Goal: Contribute content: Contribute content

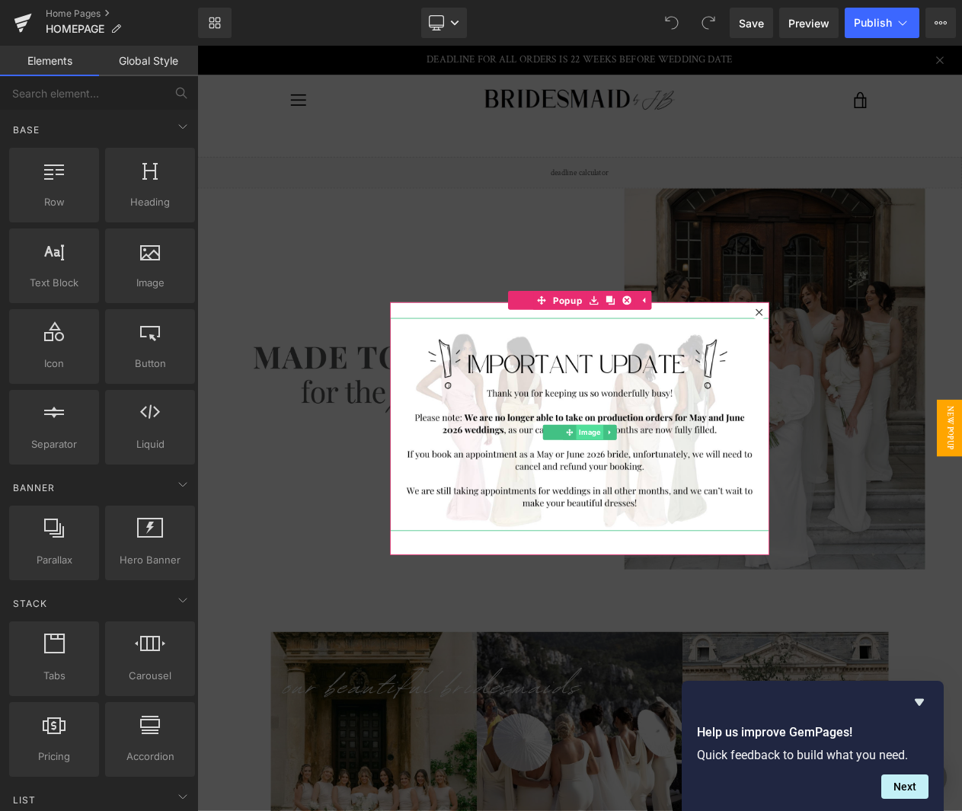
click at [661, 514] on span "Image" at bounding box center [670, 511] width 33 height 18
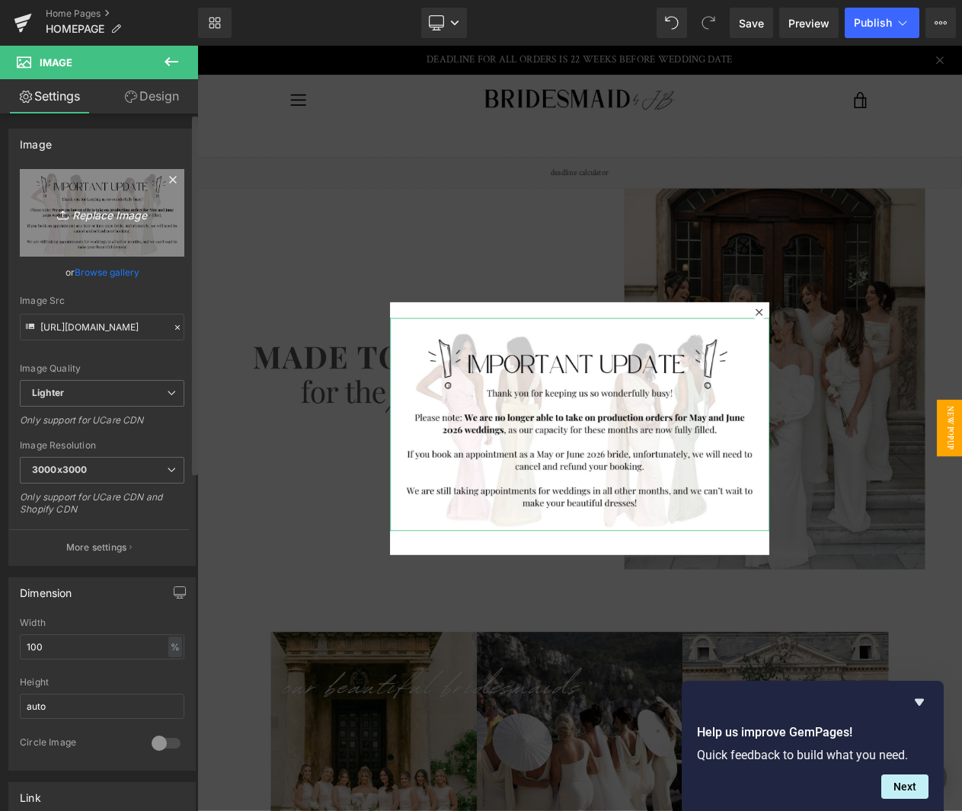
click at [111, 206] on icon "Replace Image" at bounding box center [102, 212] width 122 height 19
type input "C:\fakepath\LIGHTENING BANNER (Website)-4.png"
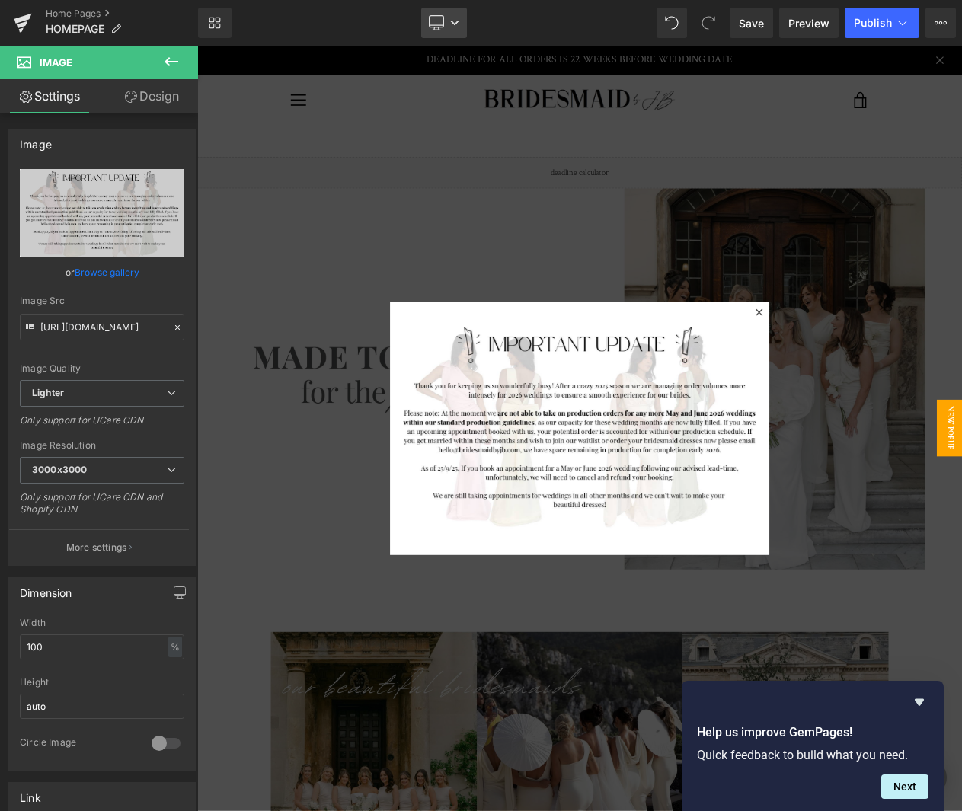
click at [453, 21] on icon at bounding box center [455, 23] width 8 height 5
click at [448, 166] on span "Mobile" at bounding box center [450, 164] width 35 height 14
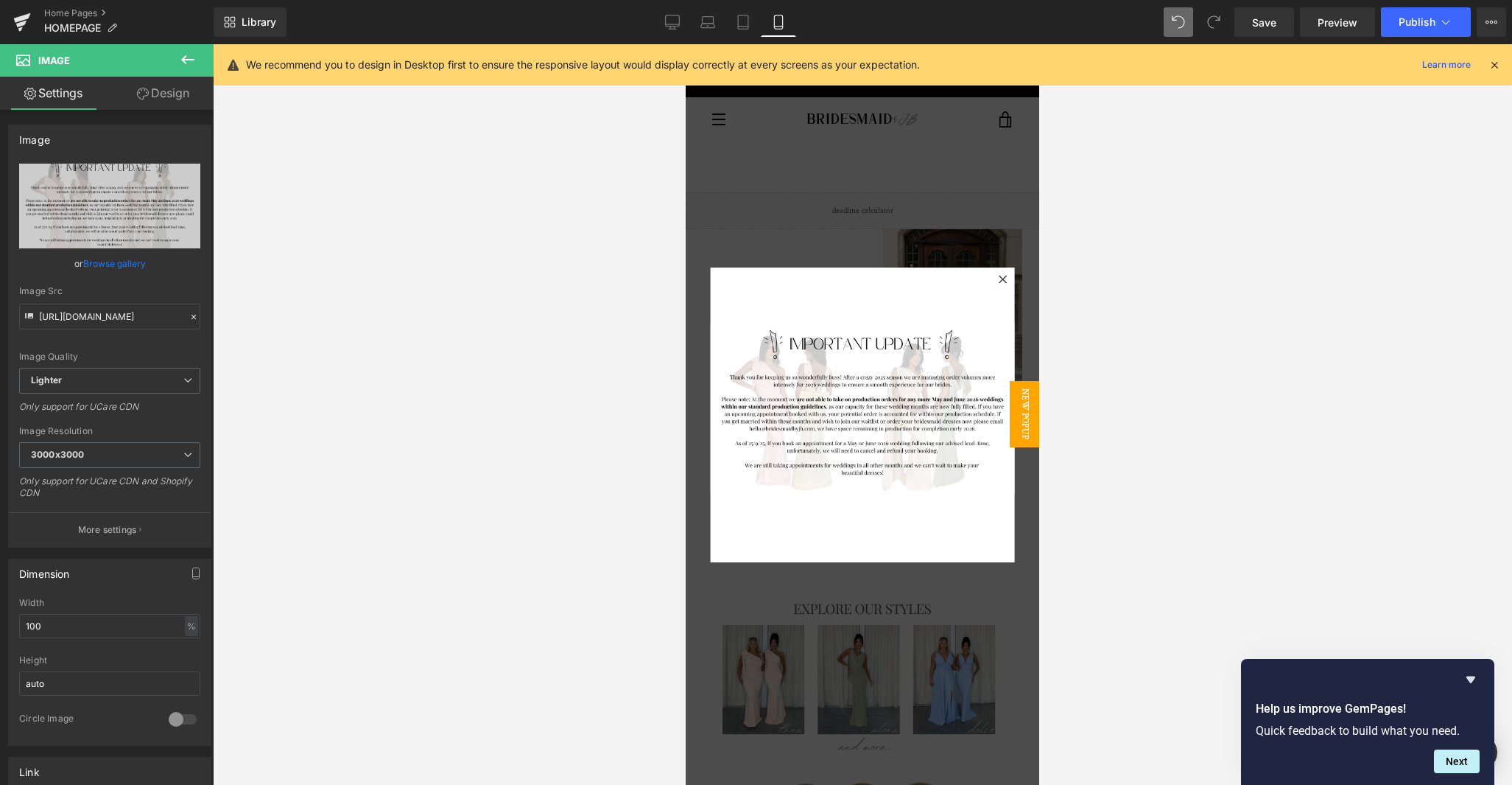
type input "[URL][DOMAIN_NAME]"
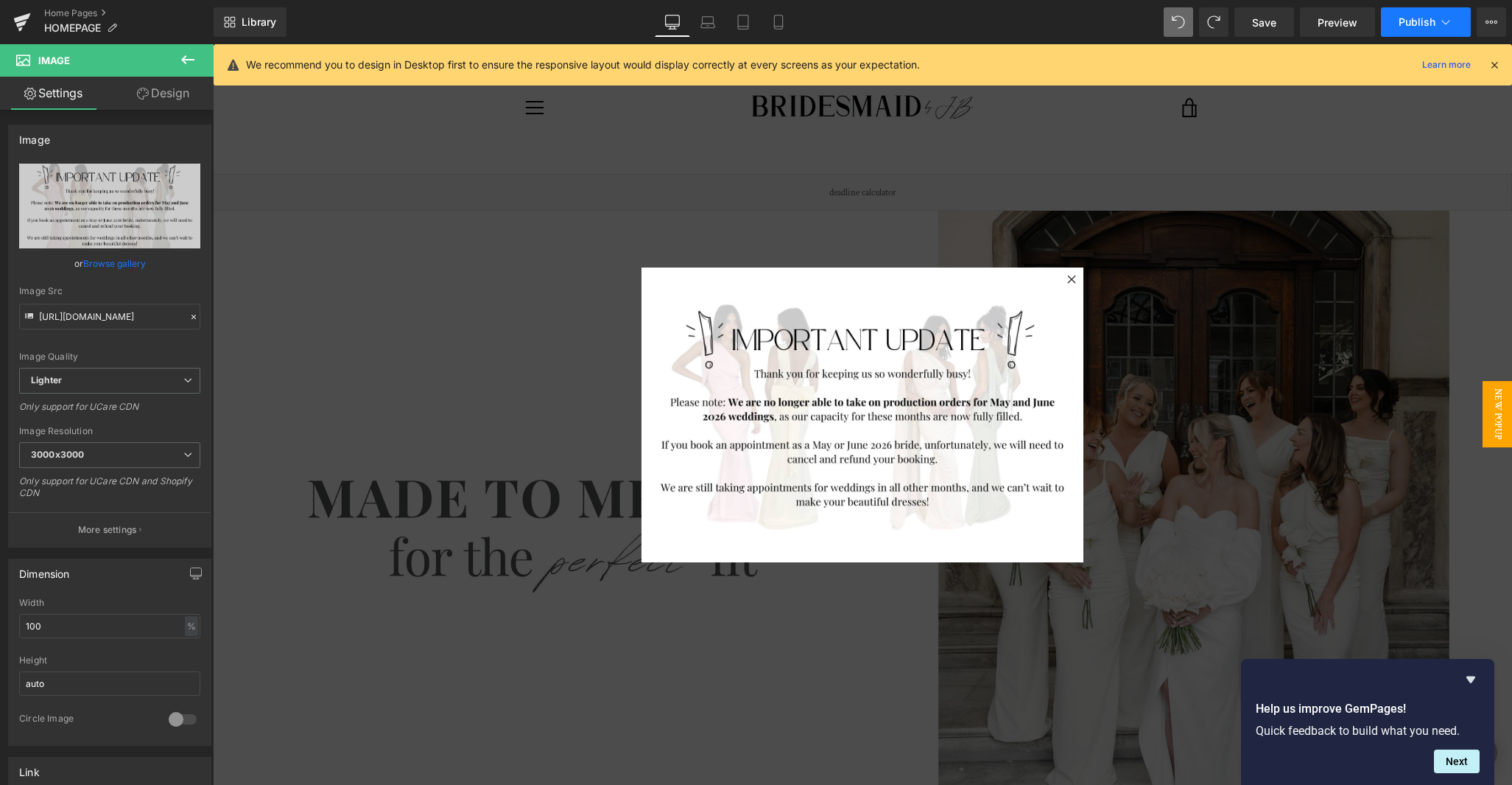
click at [930, 27] on icon at bounding box center [1445, 21] width 15 height 15
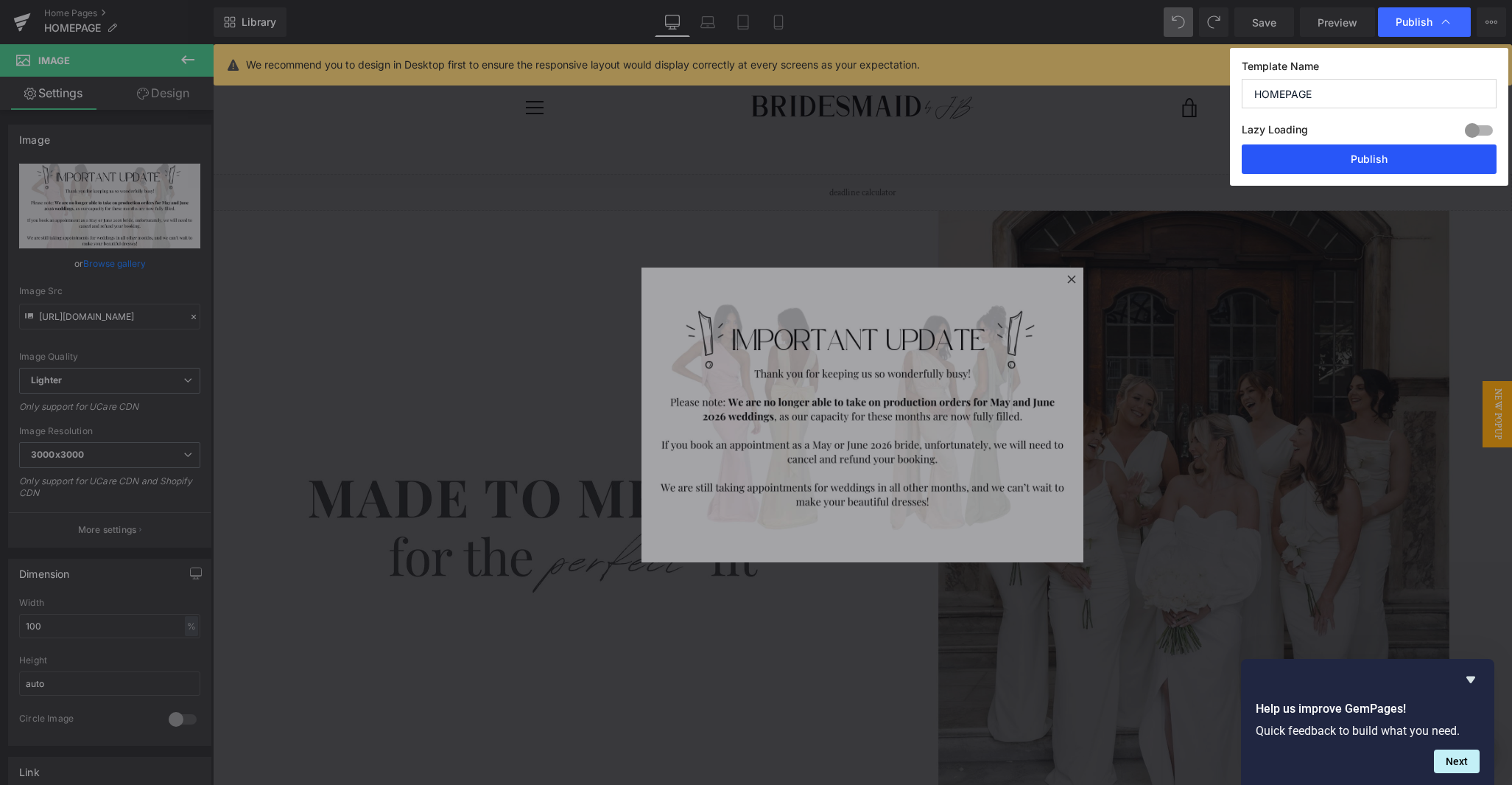
click at [930, 160] on button "Publish" at bounding box center [1369, 159] width 254 height 29
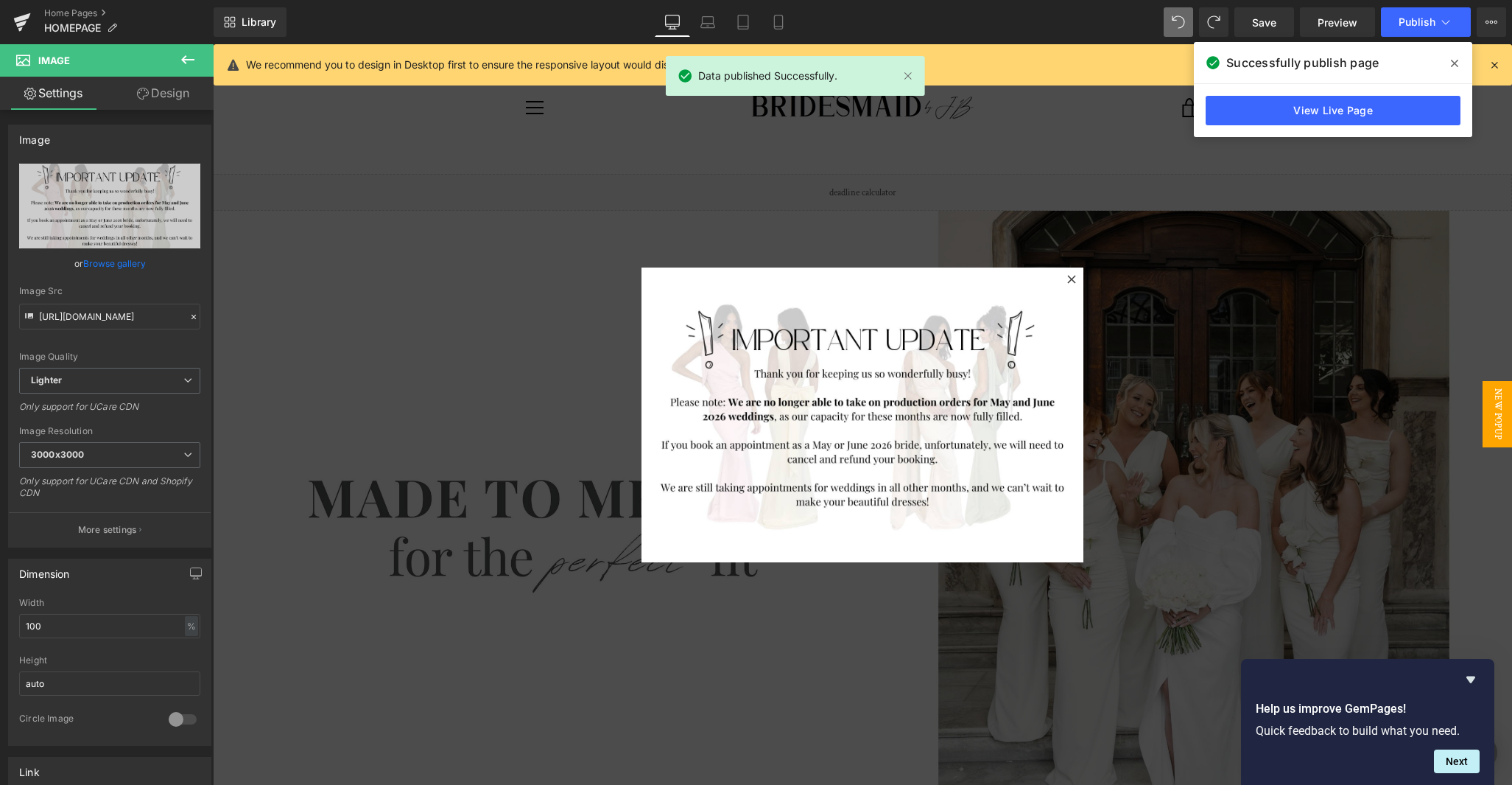
click at [930, 63] on icon at bounding box center [1455, 64] width 8 height 8
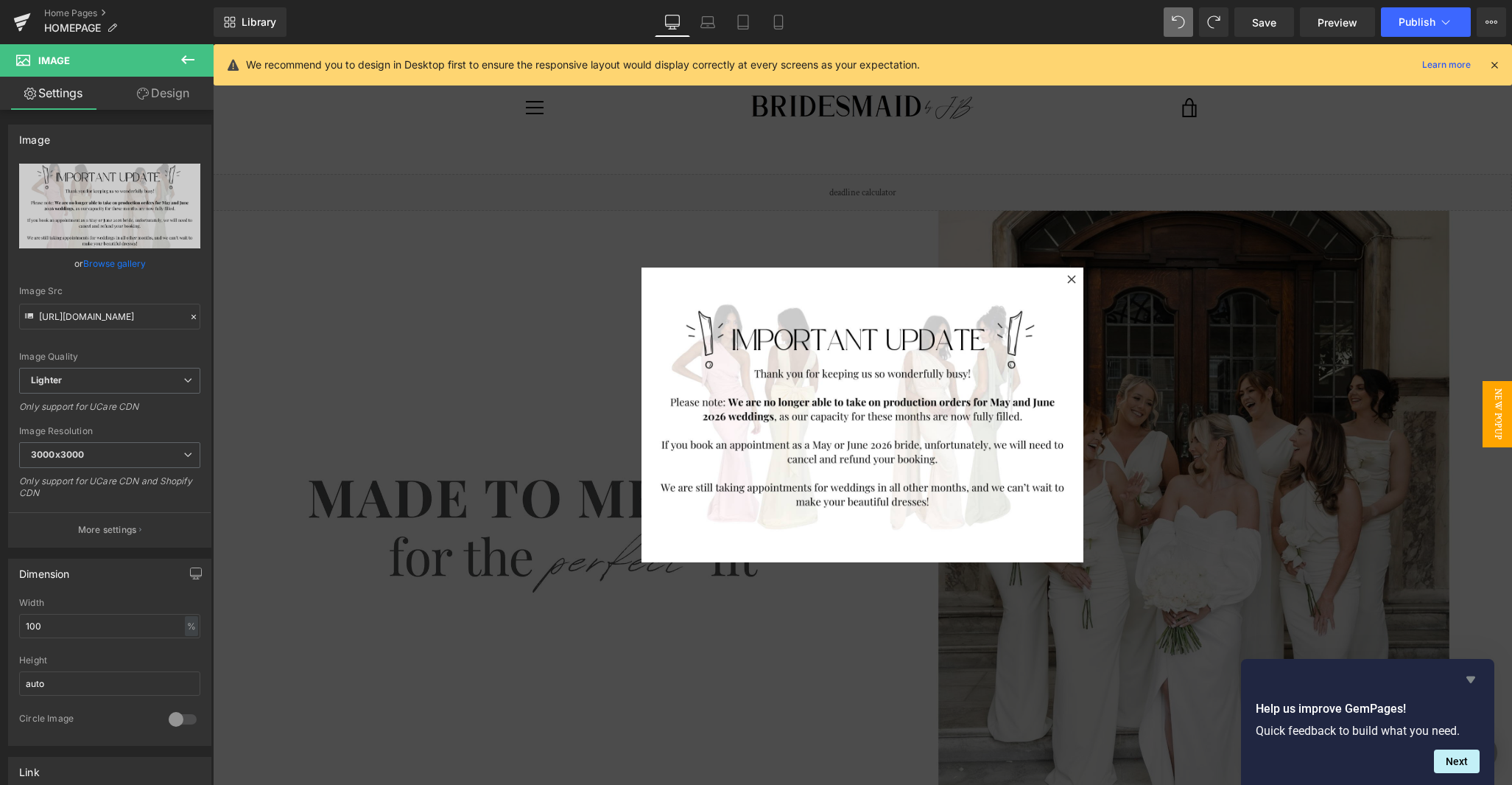
click at [930, 678] on icon "Hide survey" at bounding box center [1470, 679] width 9 height 7
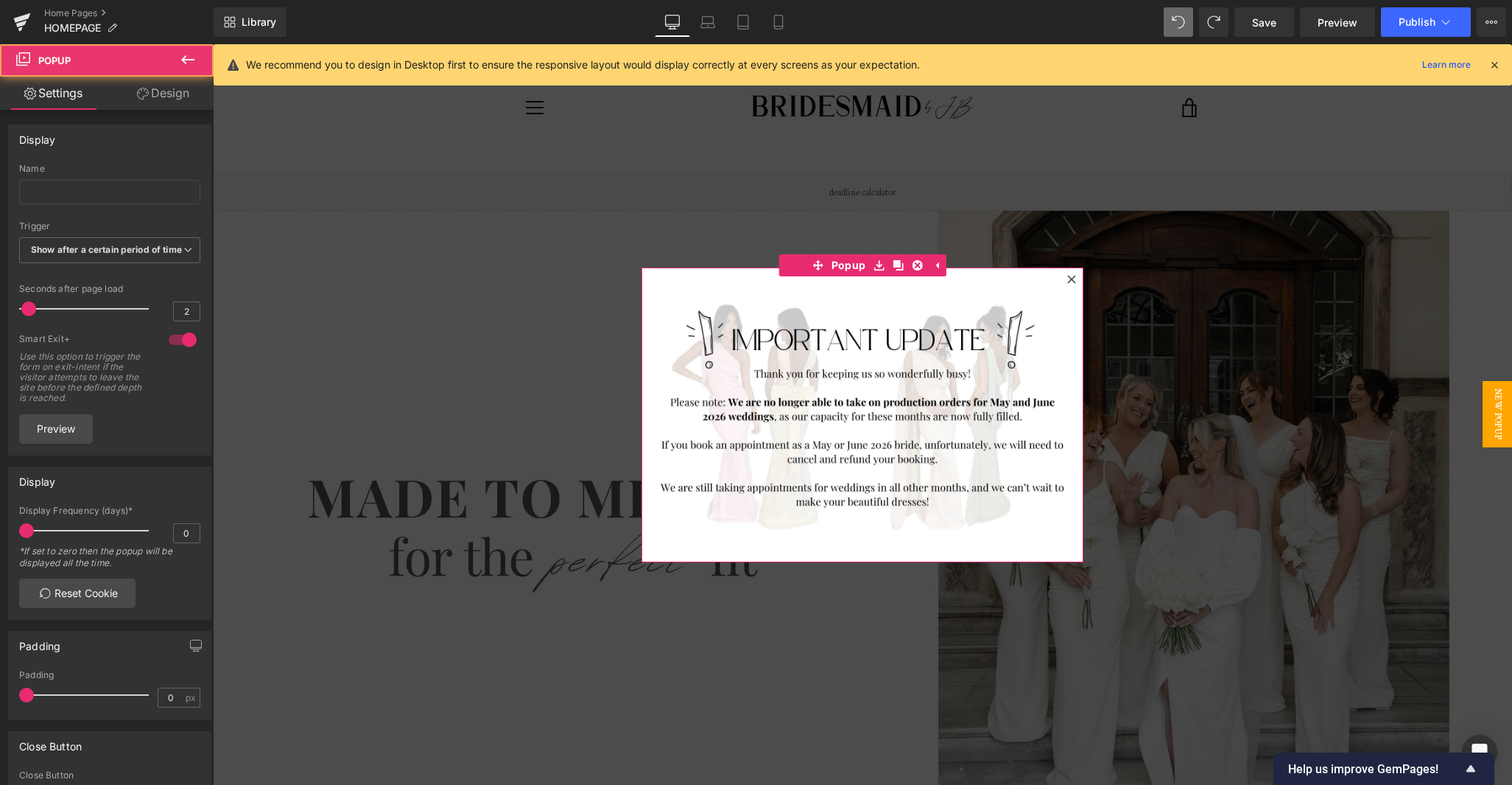
click at [930, 280] on icon at bounding box center [1071, 279] width 8 height 8
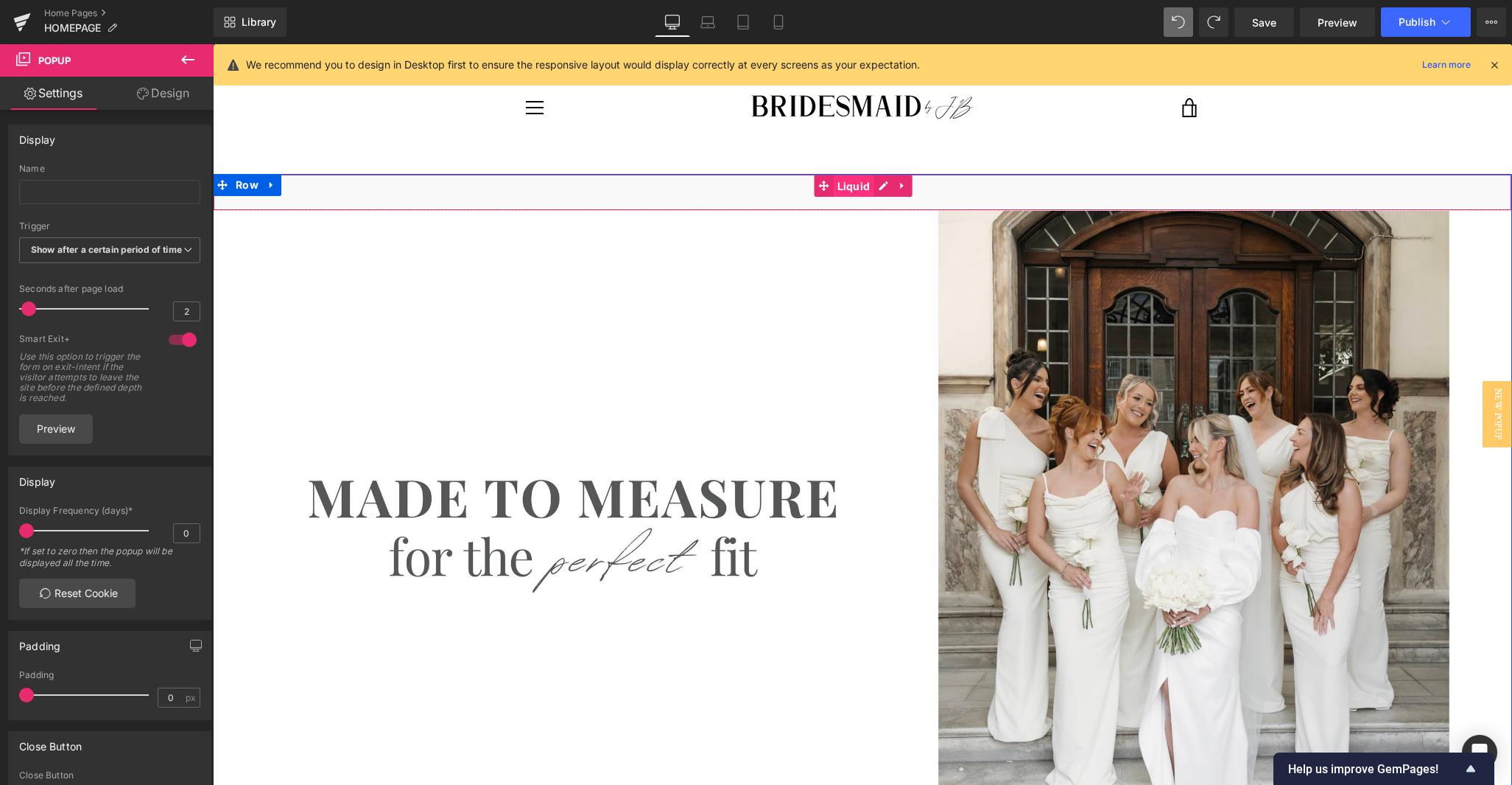
click at [846, 187] on span "Liquid" at bounding box center [854, 186] width 41 height 22
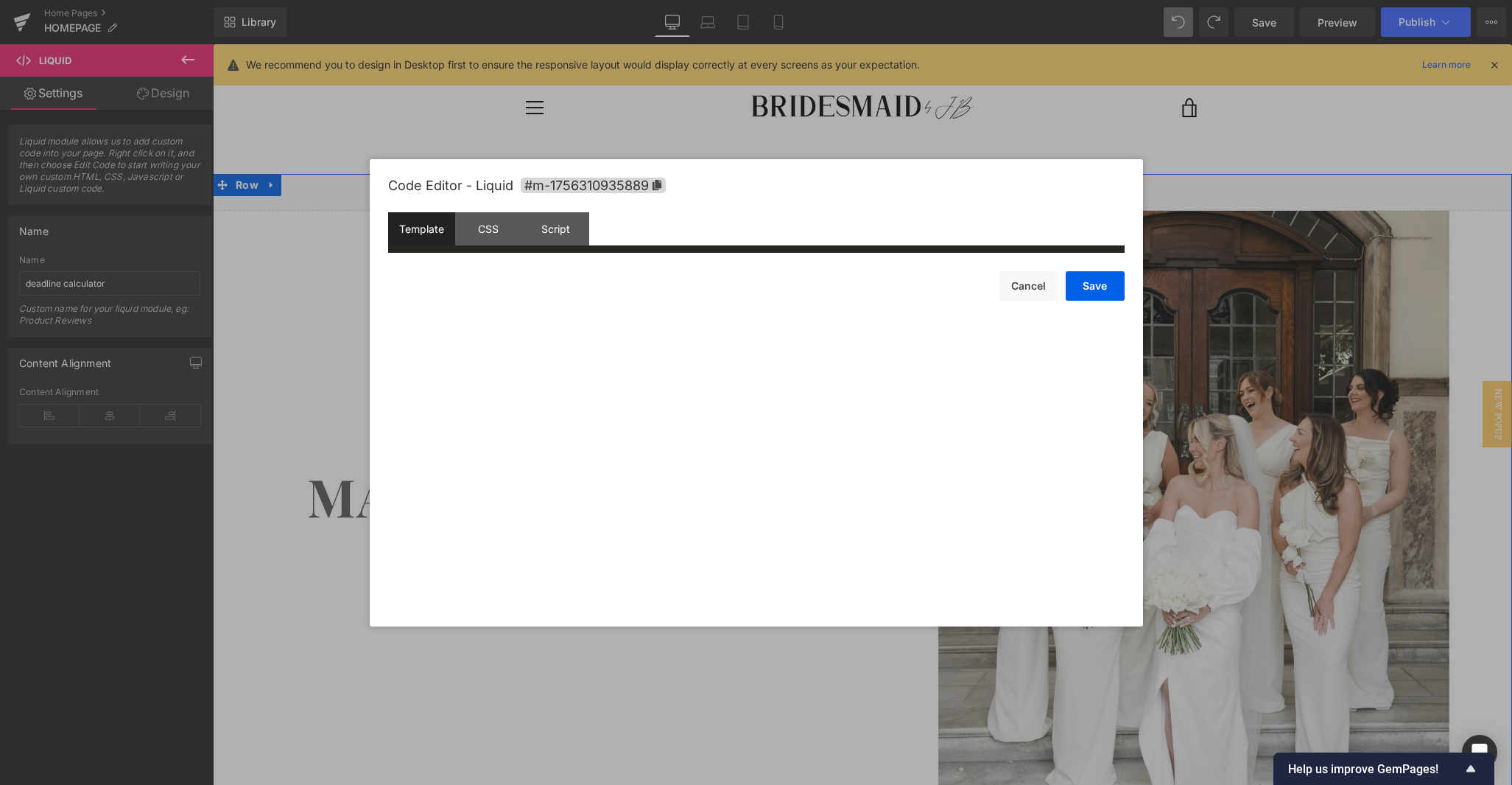
click at [882, 187] on div "Liquid" at bounding box center [862, 193] width 1299 height 37
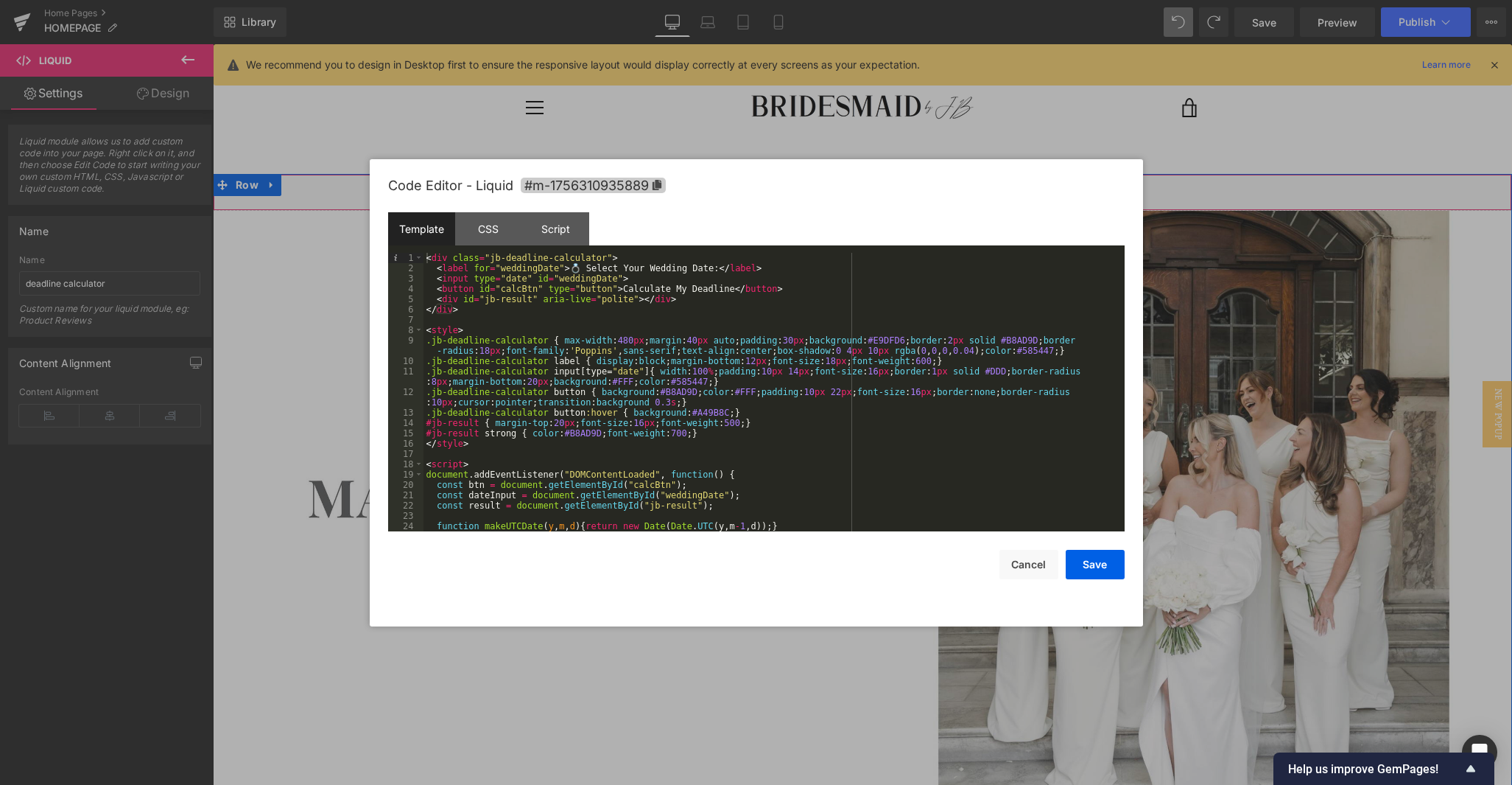
click at [660, 186] on icon at bounding box center [656, 185] width 9 height 11
click at [660, 182] on icon at bounding box center [656, 185] width 9 height 11
click at [632, 185] on span "#m-1756310935889" at bounding box center [593, 185] width 145 height 15
click at [633, 208] on div "Code Editor - Liquid #m-1756310935889 Copied!" at bounding box center [756, 186] width 736 height 54
click at [581, 179] on span "#m-1756310935889" at bounding box center [593, 185] width 145 height 15
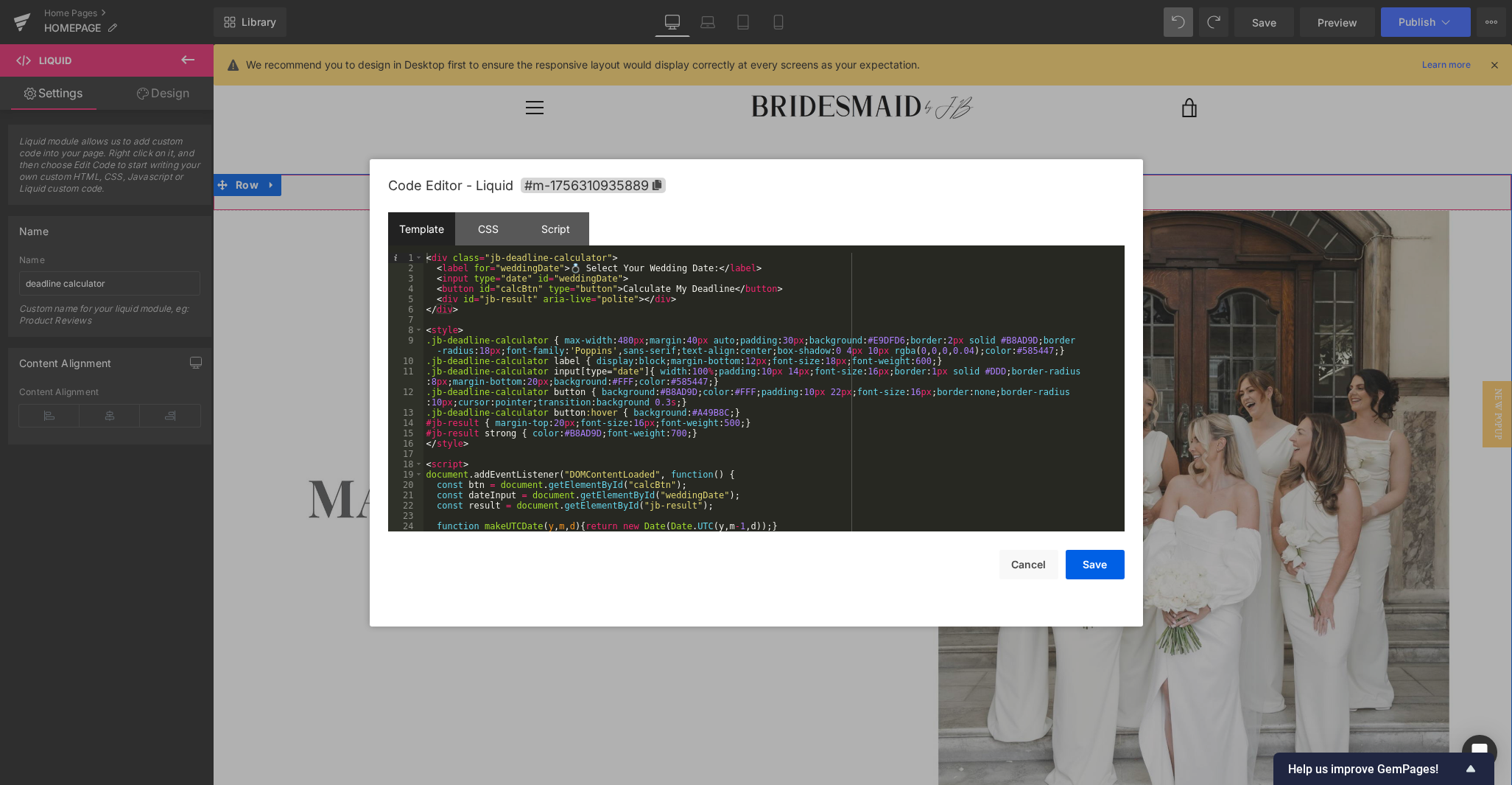
scroll to position [257, 0]
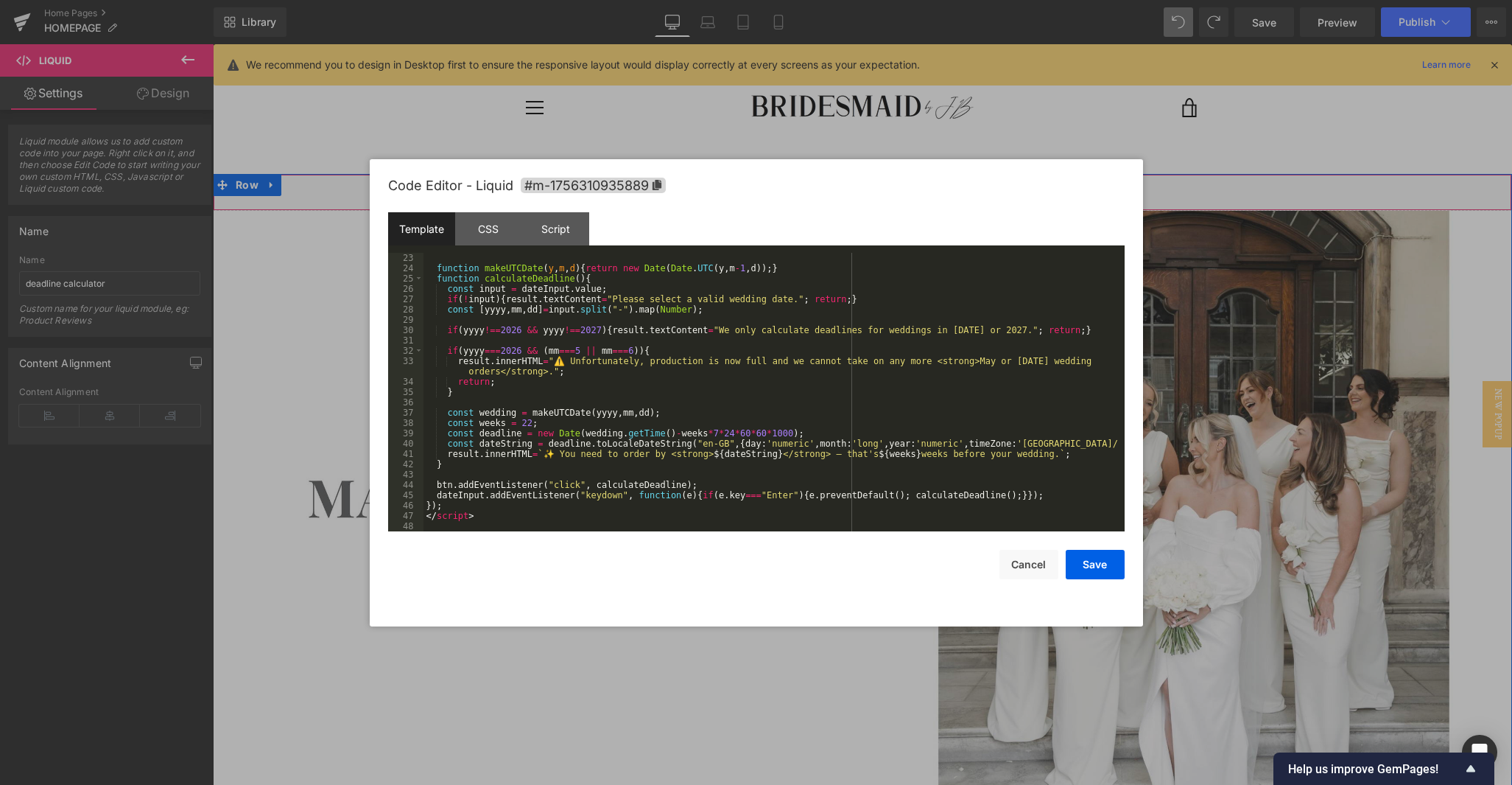
click at [500, 370] on div "function makeUTCDate ( y , m , d ) { return new Date ( Date . UTC ( y , m - 1 ,…" at bounding box center [771, 402] width 696 height 299
click at [544, 372] on div "function makeUTCDate ( y , m , d ) { return new Date ( Date . UTC ( y , m - 1 ,…" at bounding box center [771, 402] width 696 height 299
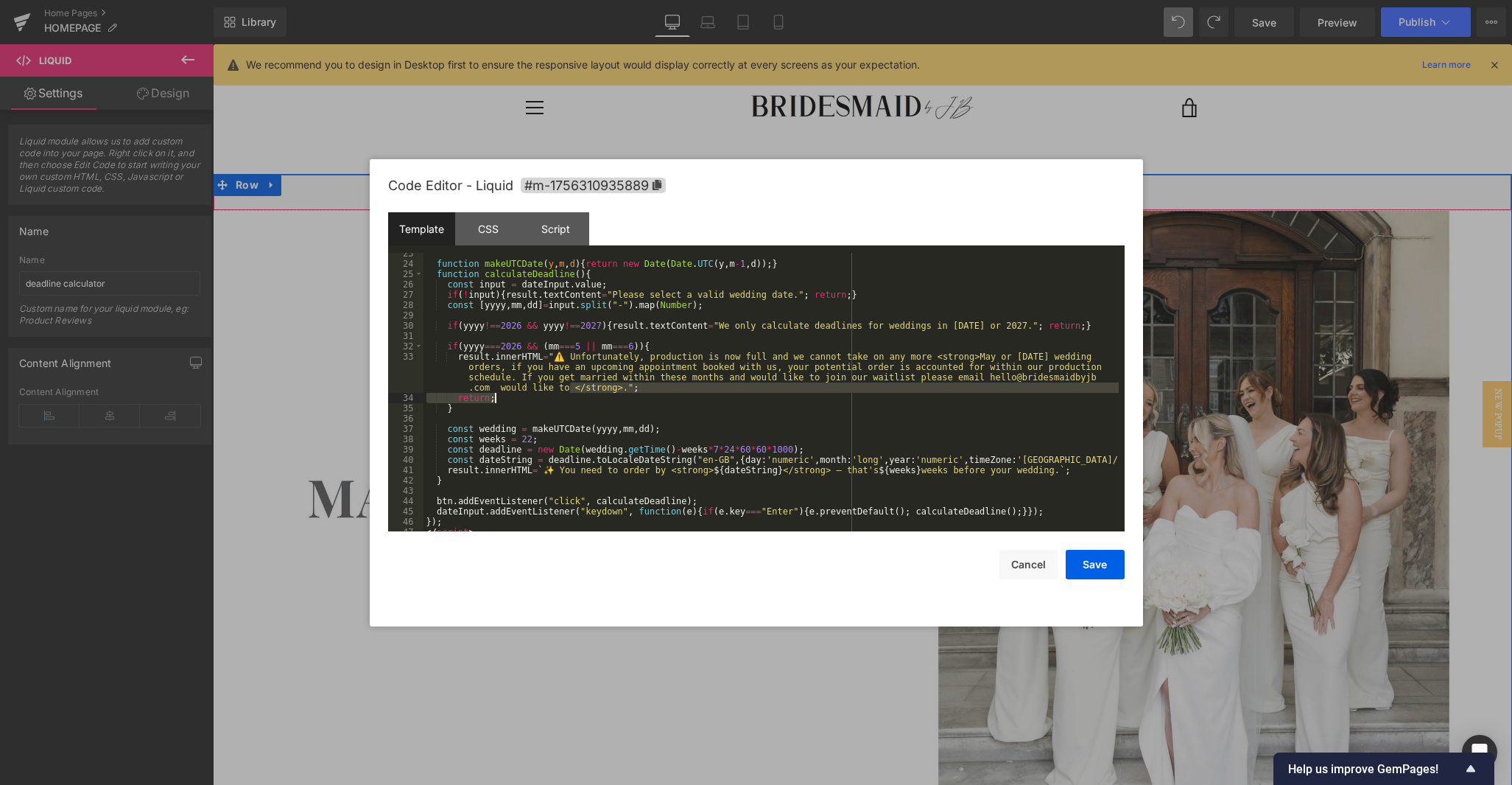
scroll to position [262, 0]
drag, startPoint x: 569, startPoint y: 394, endPoint x: 495, endPoint y: 388, distance: 74.2
click at [495, 388] on div "function makeUTCDate ( y , m , d ) { return new Date ( Date . UTC ( y , m - 1 ,…" at bounding box center [771, 398] width 696 height 299
click at [930, 564] on button "Save" at bounding box center [1095, 564] width 59 height 29
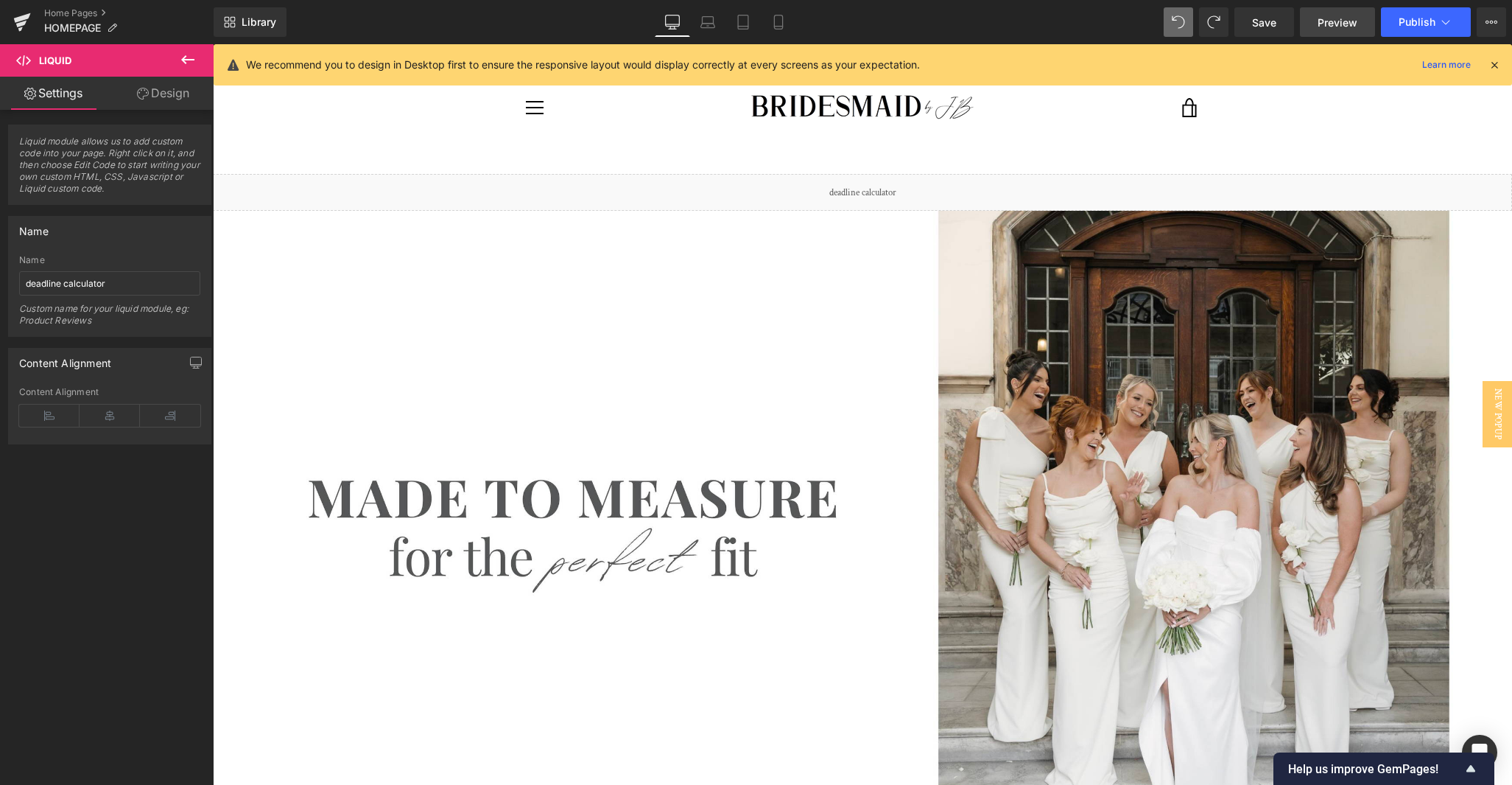
click at [930, 22] on span "Preview" at bounding box center [1337, 22] width 40 height 15
click at [930, 15] on button "Publish" at bounding box center [1425, 22] width 90 height 29
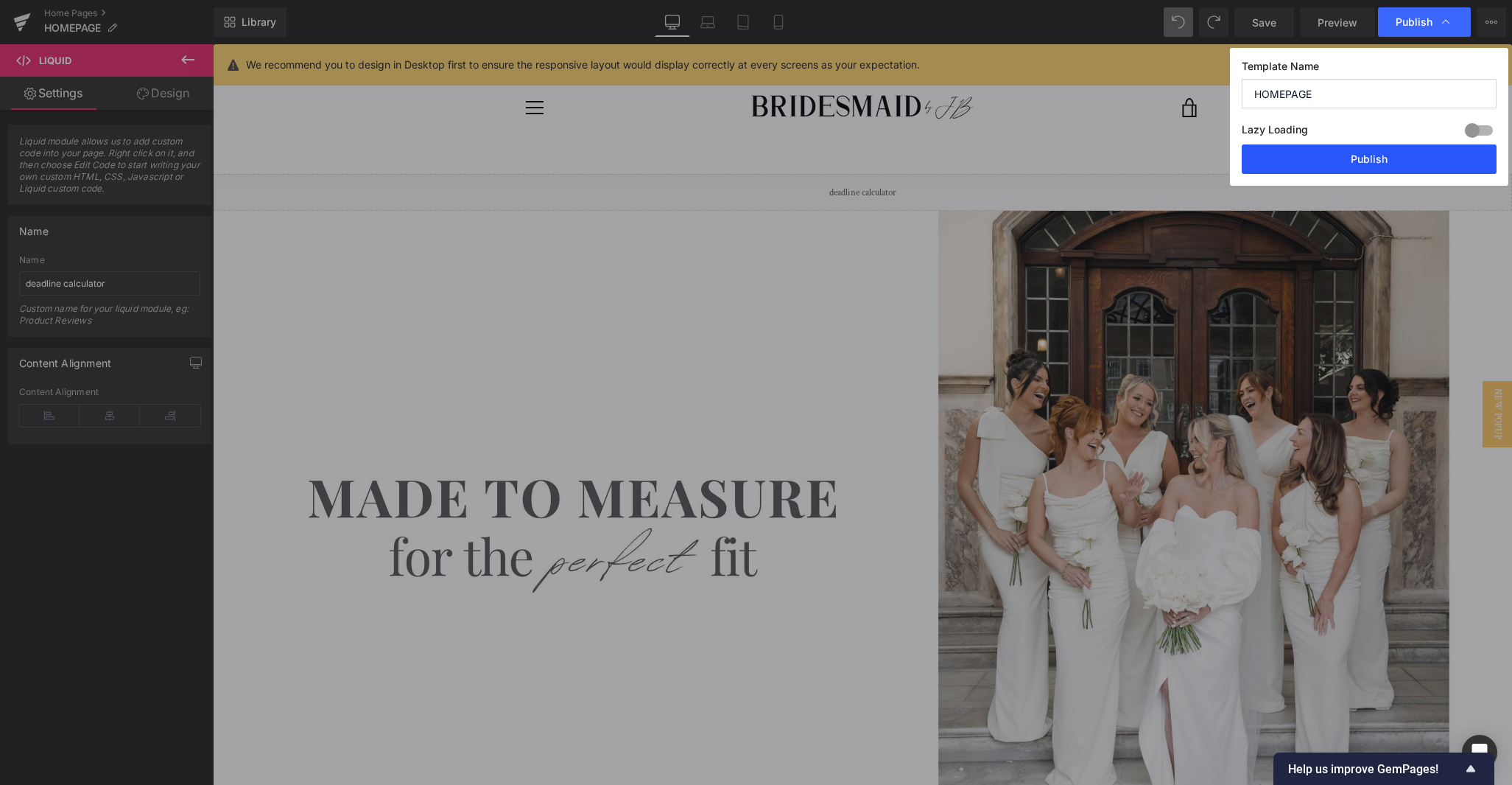
click at [930, 148] on button "Publish" at bounding box center [1369, 159] width 254 height 29
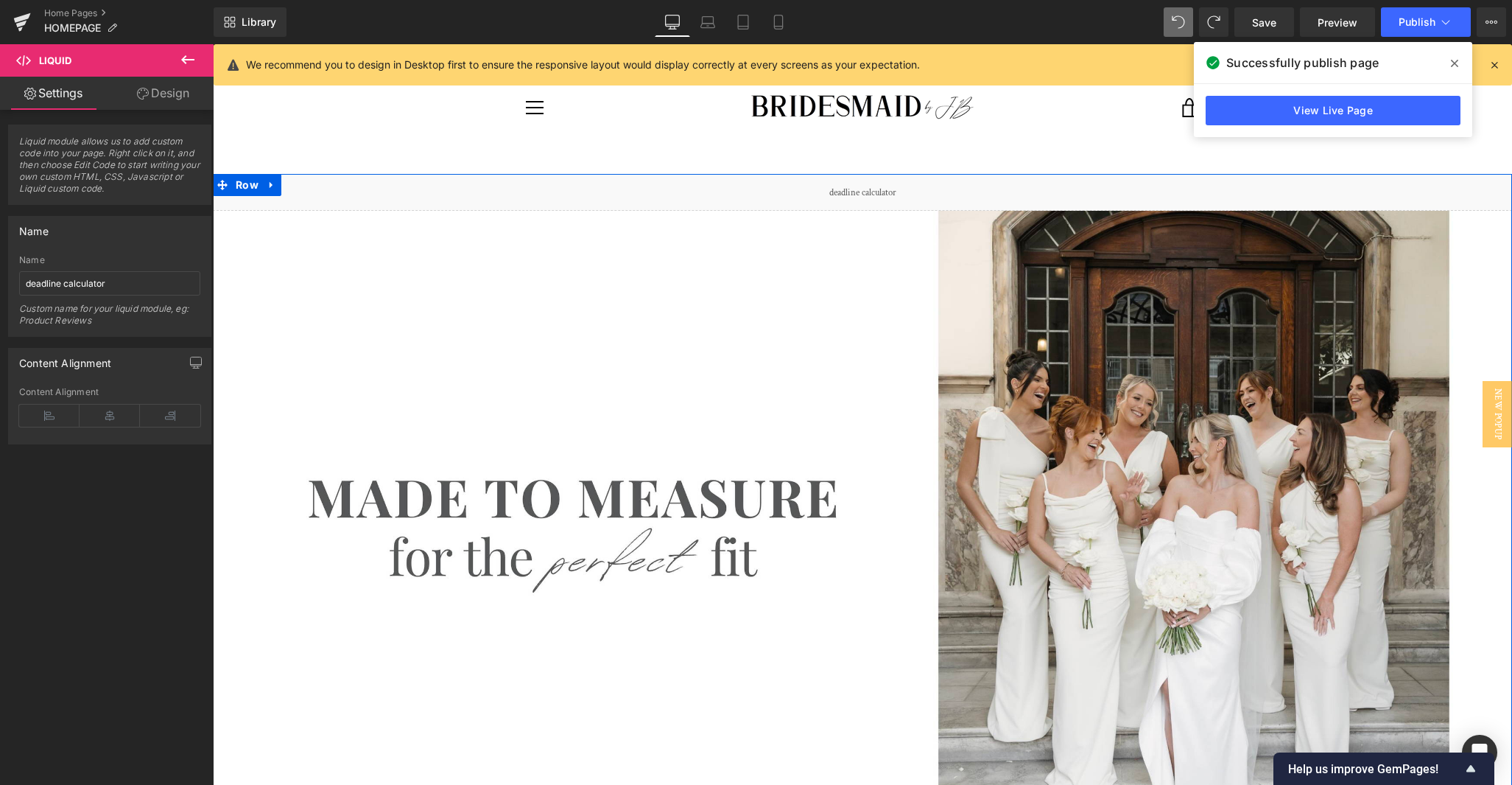
scroll to position [0, 0]
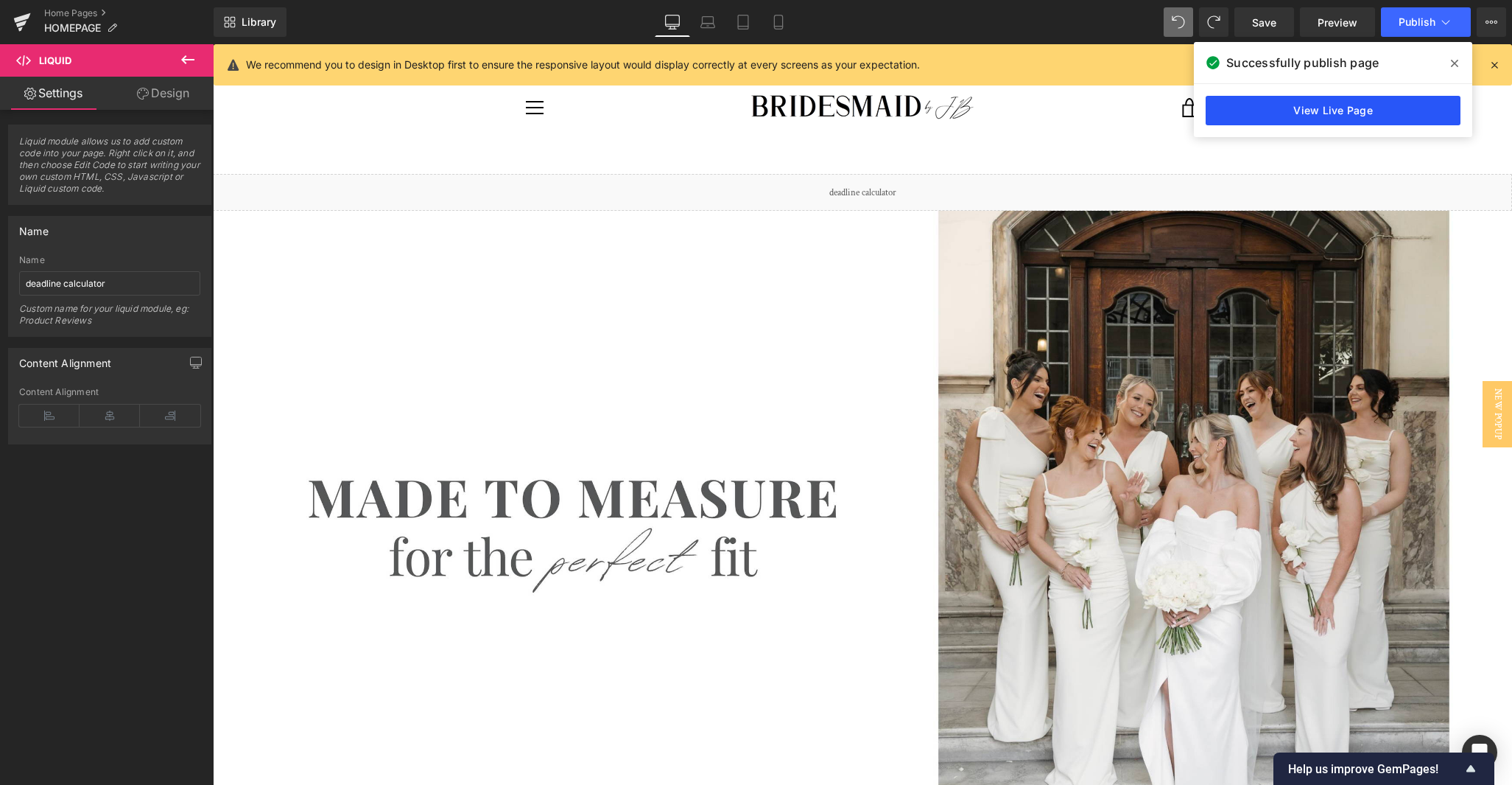
click at [930, 108] on link "View Live Page" at bounding box center [1332, 110] width 254 height 29
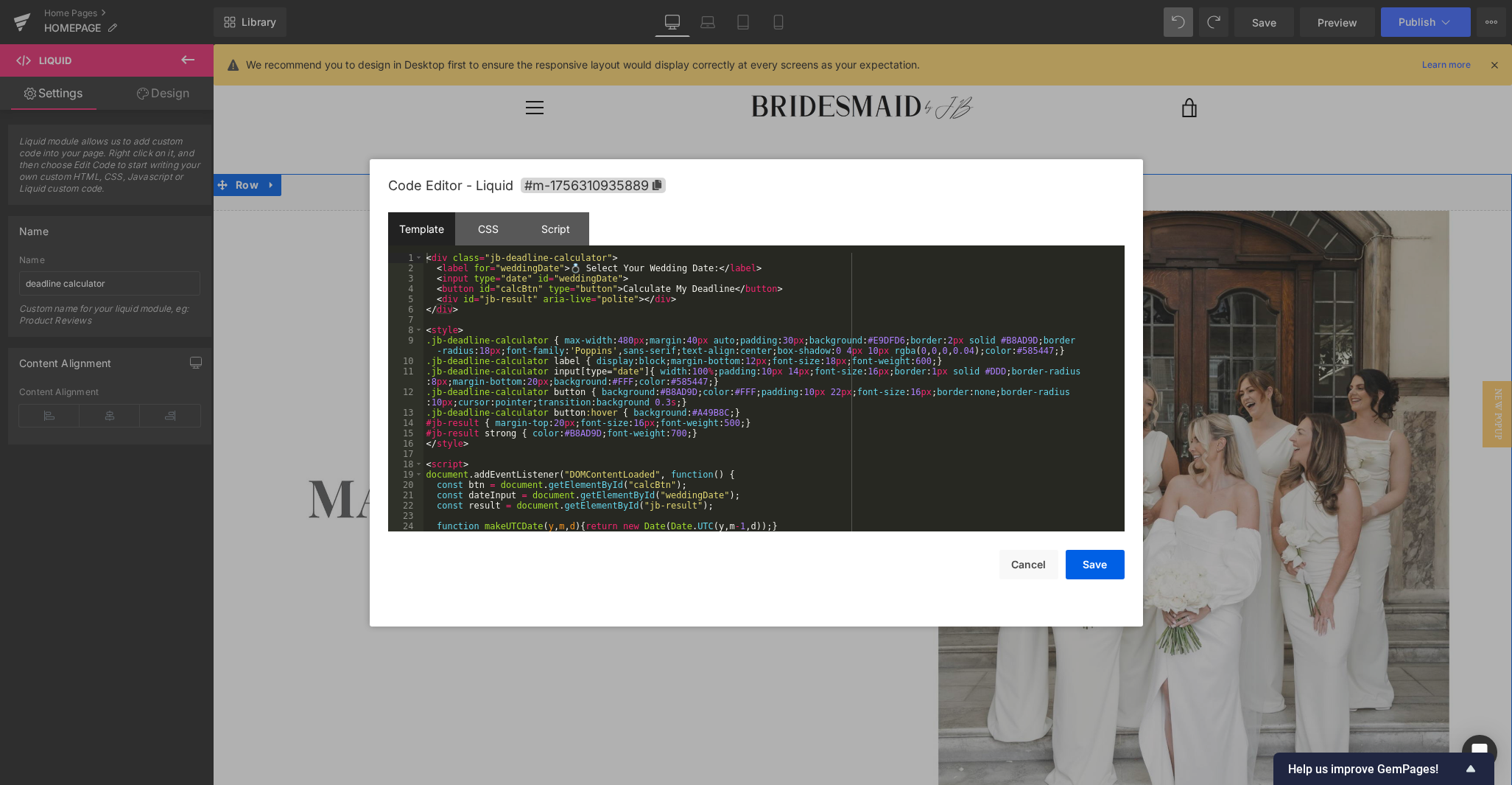
drag, startPoint x: 882, startPoint y: 187, endPoint x: 1087, endPoint y: 251, distance: 214.8
click at [882, 187] on div "Liquid" at bounding box center [862, 193] width 1299 height 37
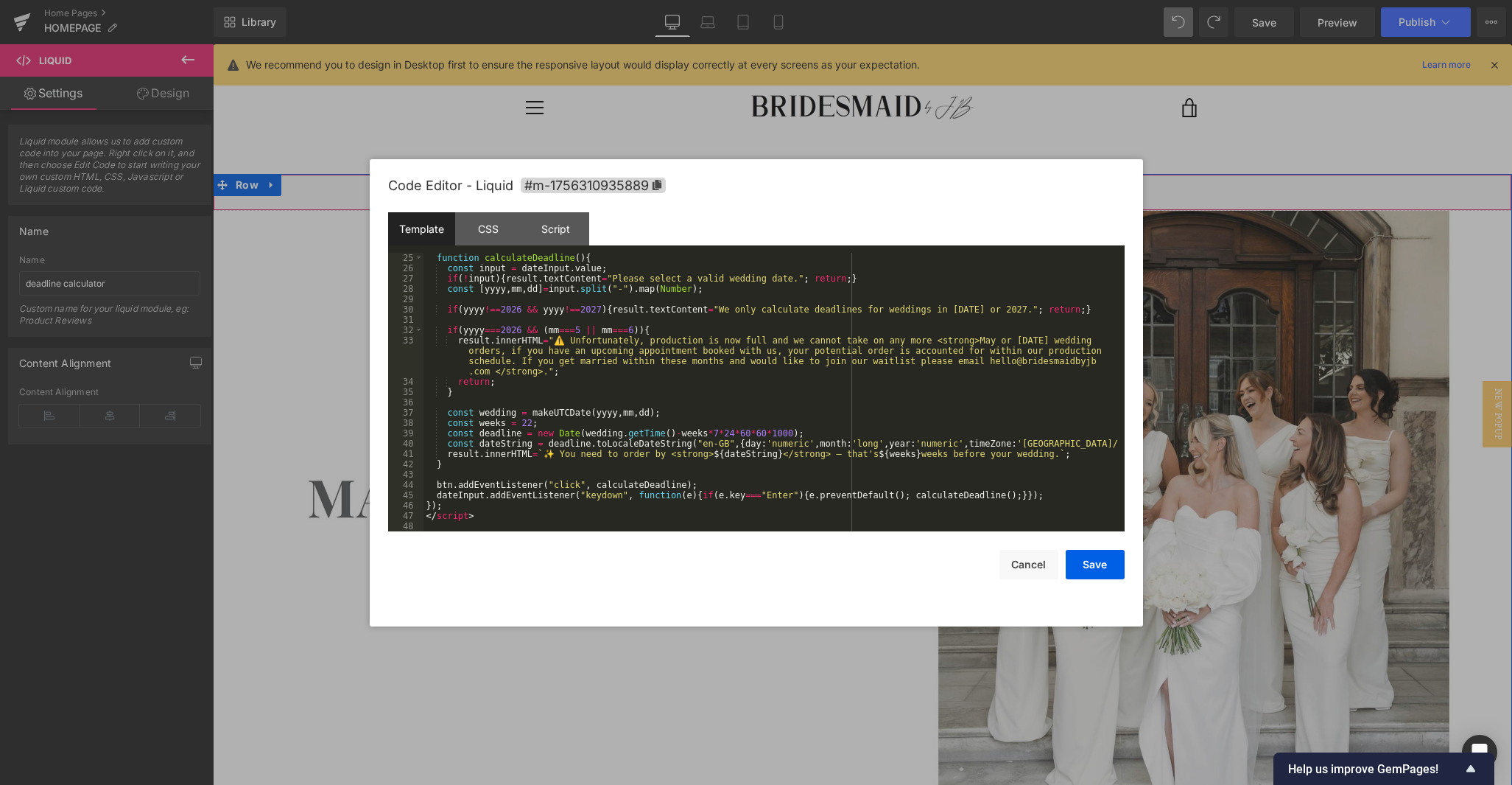
click at [510, 363] on div "function calculateDeadline ( ) { const input = dateInput . value ; if ( ! input…" at bounding box center [771, 402] width 696 height 299
drag, startPoint x: 680, startPoint y: 372, endPoint x: 634, endPoint y: 372, distance: 46.0
click at [634, 372] on div "function calculateDeadline ( ) { const input = dateInput . value ; if ( ! input…" at bounding box center [771, 402] width 696 height 299
click at [510, 350] on div "function calculateDeadline ( ) { const input = dateInput . value ; if ( ! input…" at bounding box center [771, 402] width 696 height 299
click at [930, 564] on button "Save" at bounding box center [1095, 564] width 59 height 29
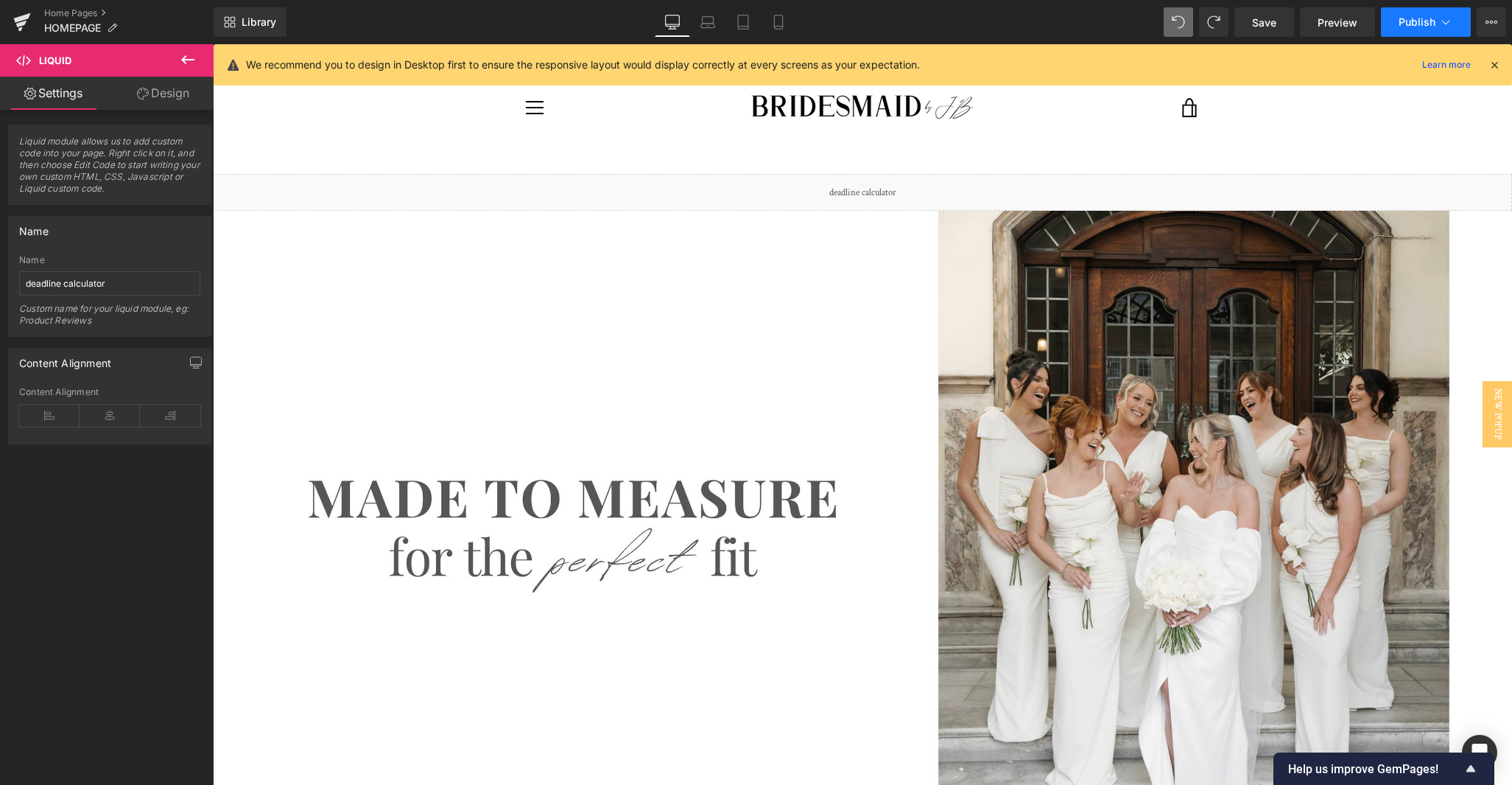
click at [930, 23] on span "Publish" at bounding box center [1417, 22] width 37 height 12
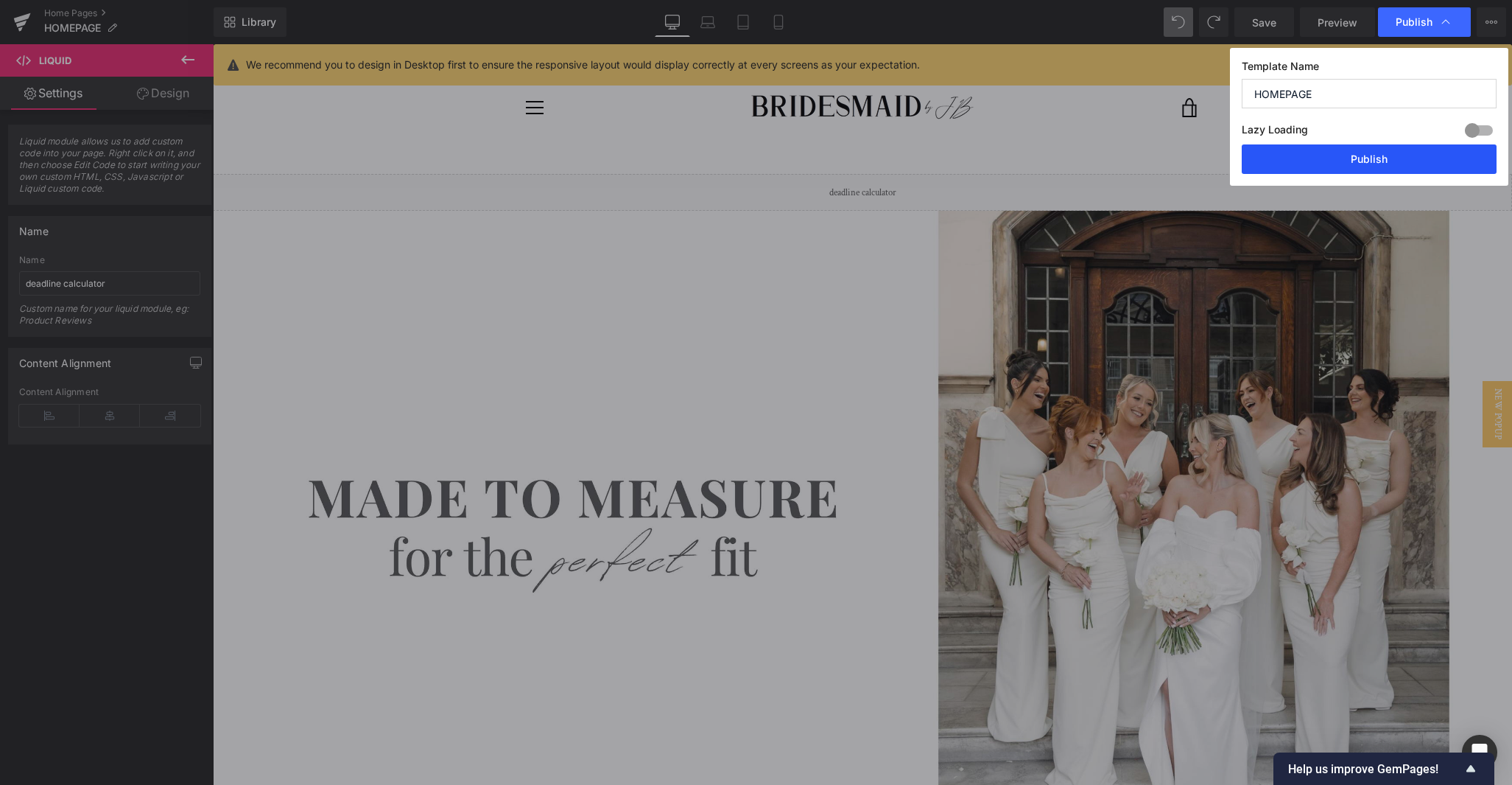
click at [930, 158] on button "Publish" at bounding box center [1369, 159] width 254 height 29
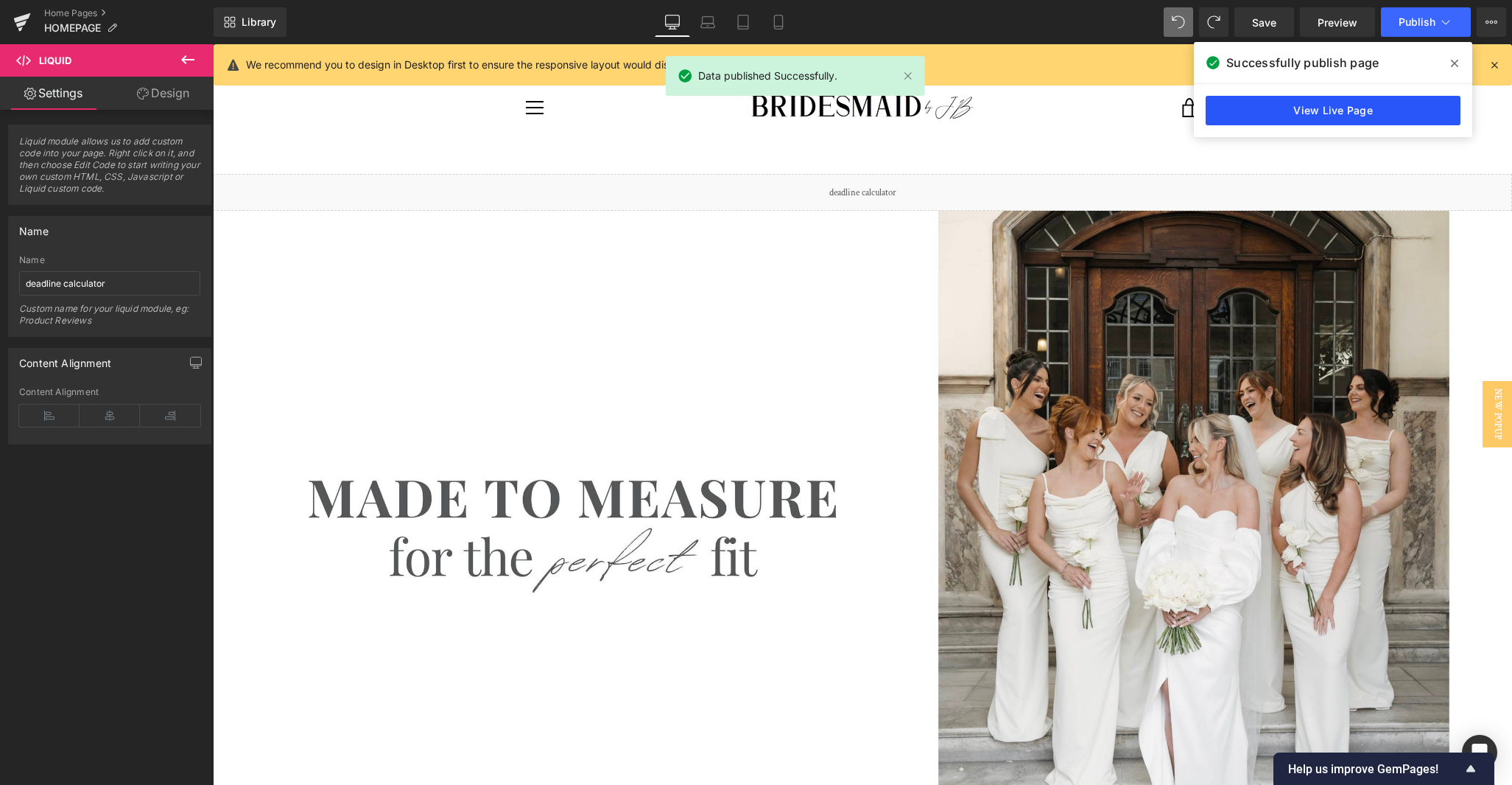
click at [930, 107] on link "View Live Page" at bounding box center [1332, 110] width 254 height 29
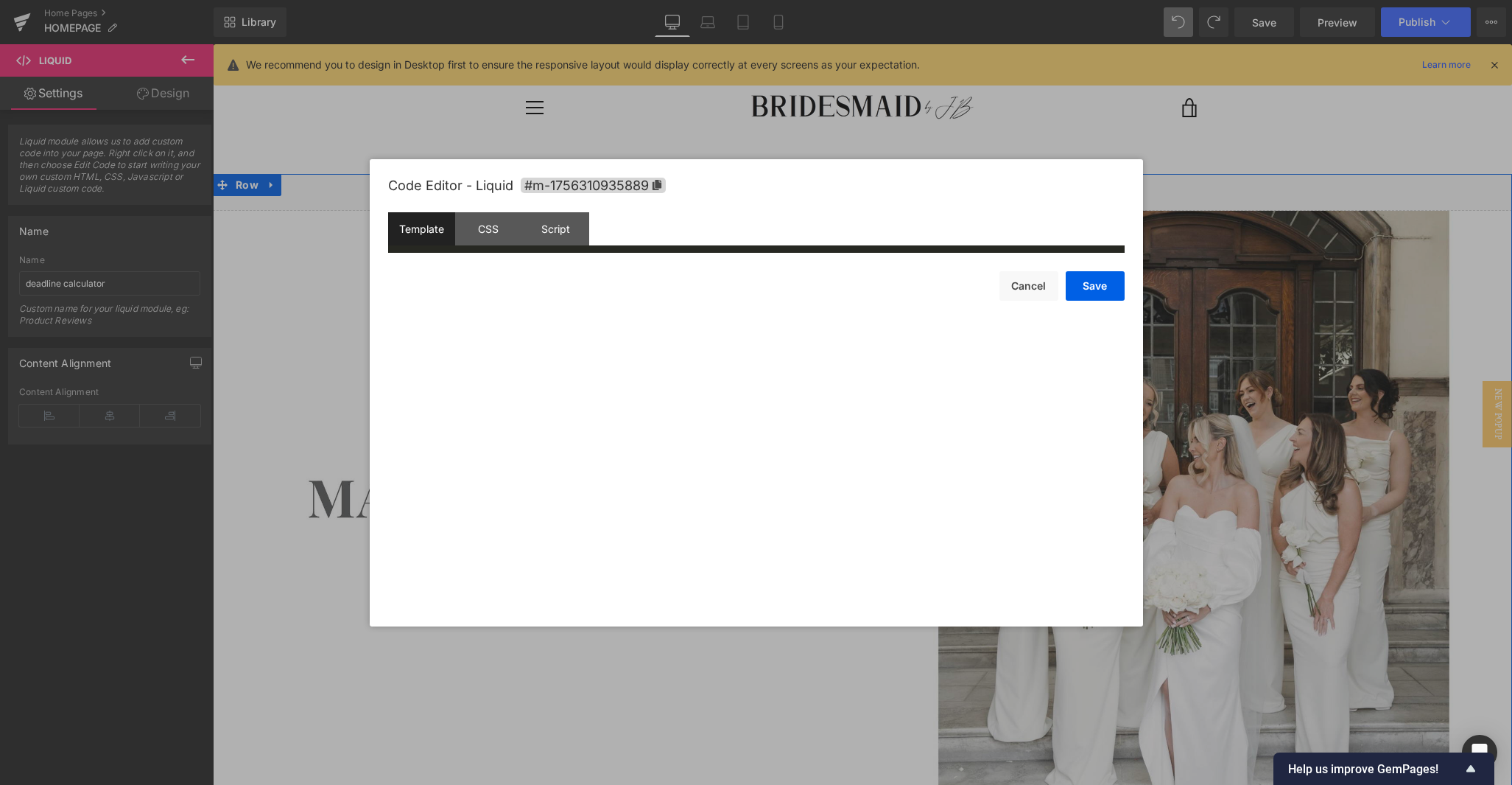
click at [880, 185] on div "Liquid" at bounding box center [862, 193] width 1299 height 37
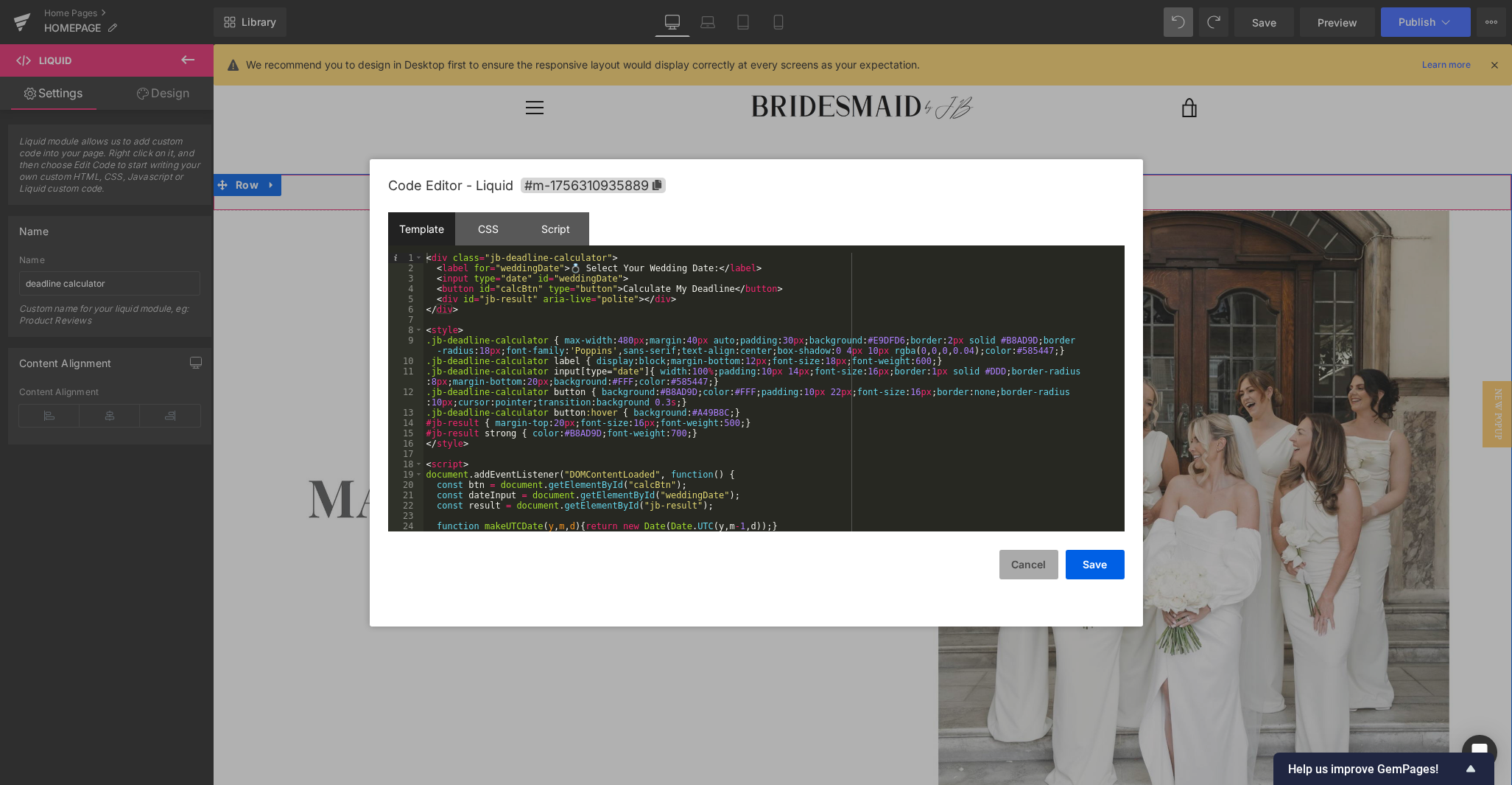
click at [930, 558] on button "Cancel" at bounding box center [1028, 564] width 59 height 29
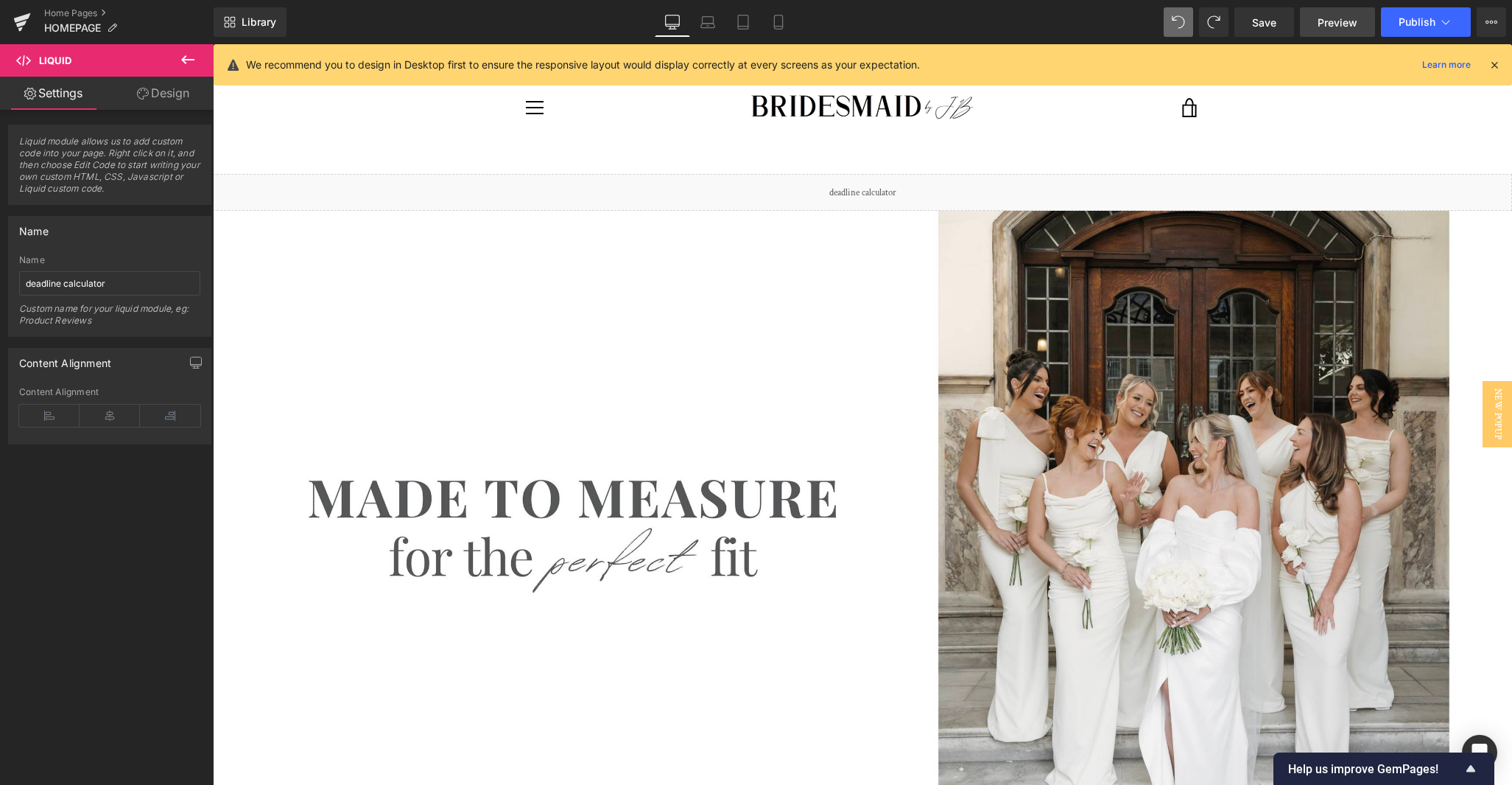
click at [930, 22] on span "Preview" at bounding box center [1337, 22] width 40 height 15
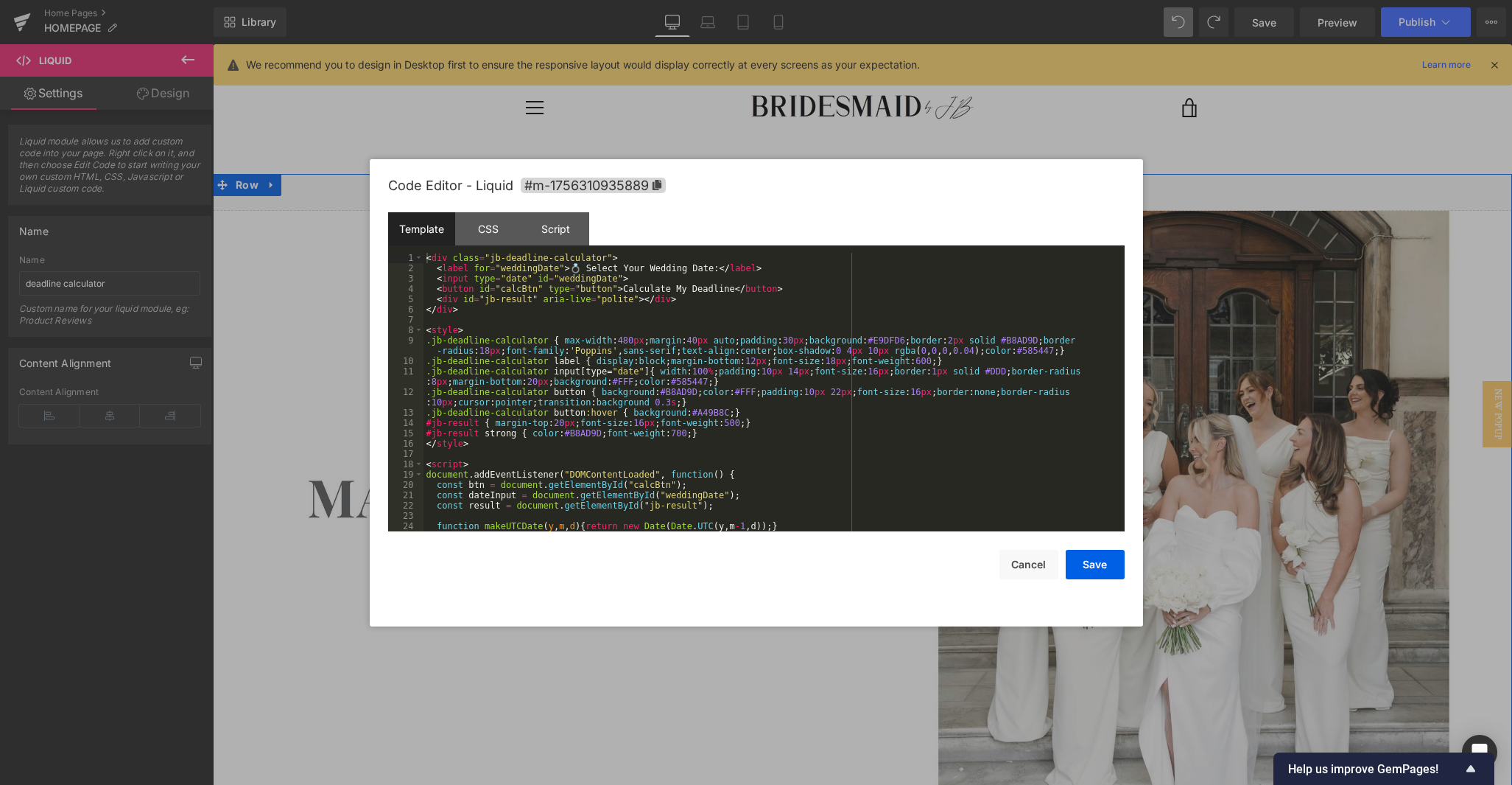
click at [881, 188] on div "Liquid" at bounding box center [862, 193] width 1299 height 37
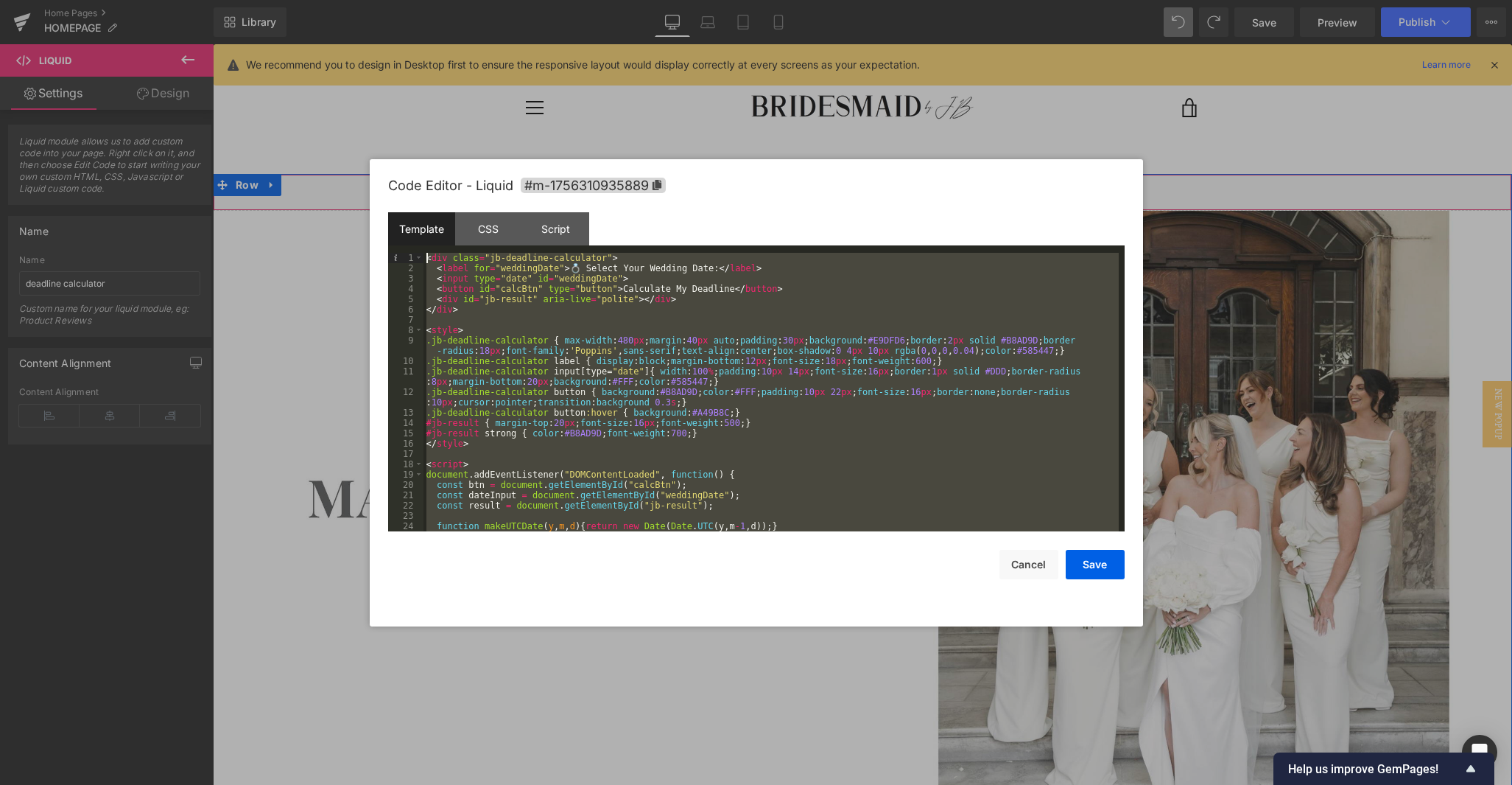
scroll to position [0, 0]
drag, startPoint x: 480, startPoint y: 516, endPoint x: 335, endPoint y: 202, distance: 345.9
click at [335, 202] on body "Liquid You are previewing how the will restyle your page. You can not edit Elem…" at bounding box center [756, 392] width 1512 height 785
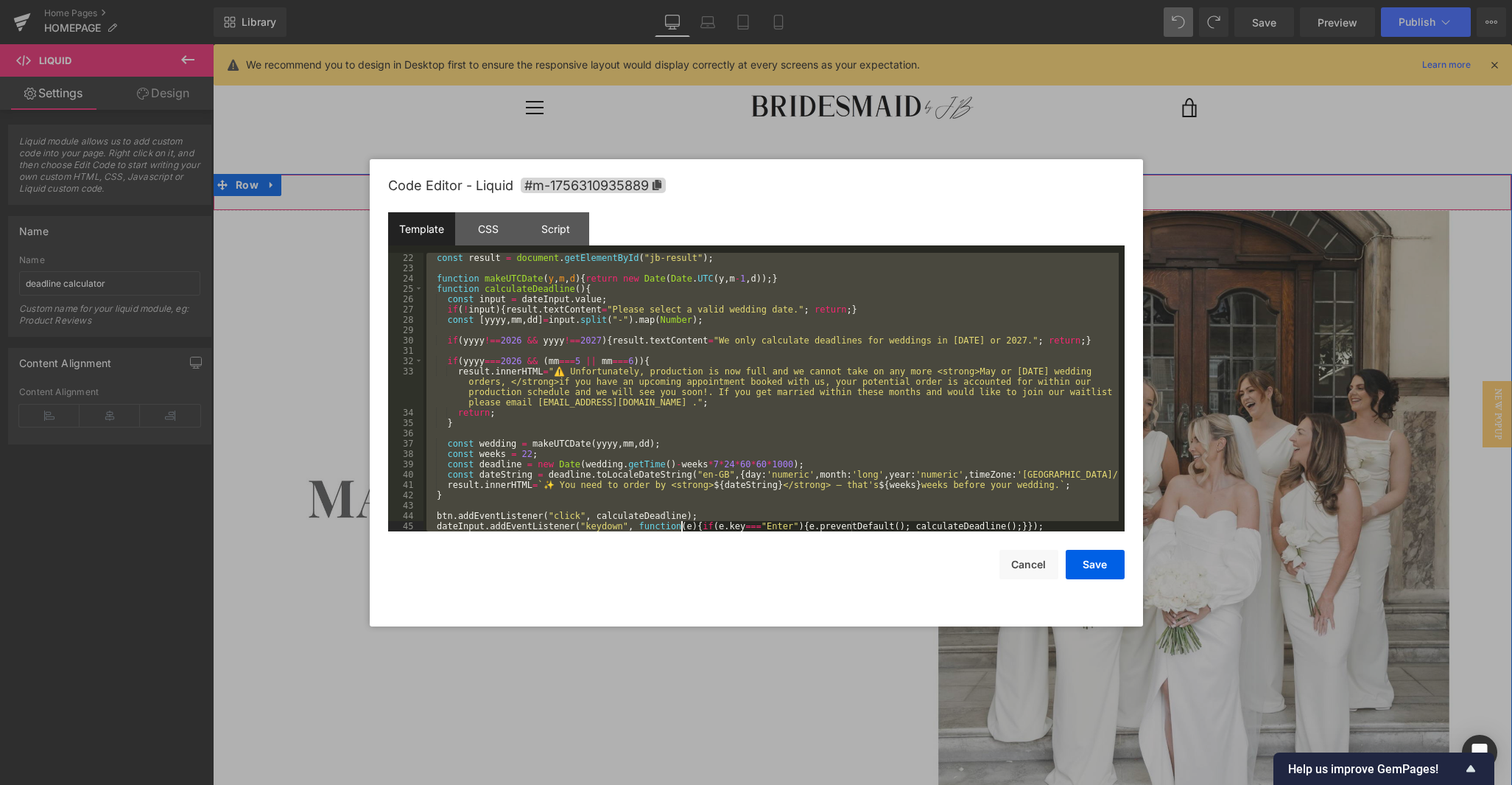
scroll to position [279, 0]
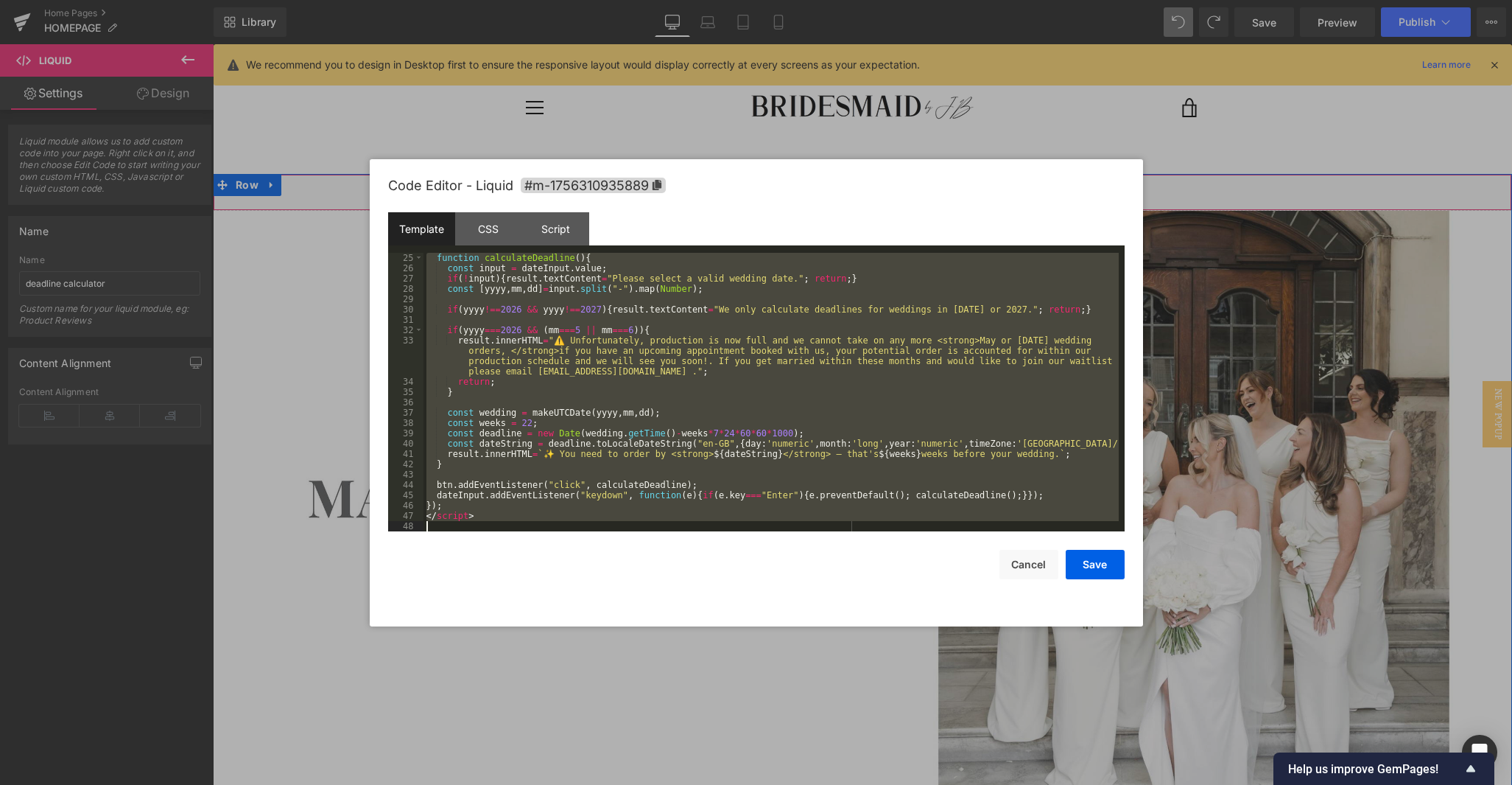
drag, startPoint x: 480, startPoint y: 517, endPoint x: 690, endPoint y: 589, distance: 222.0
click at [690, 589] on div "Code Editor - Liquid #m-1756310935889 Template CSS Script Data 25 26 27 28 29 3…" at bounding box center [756, 392] width 736 height 468
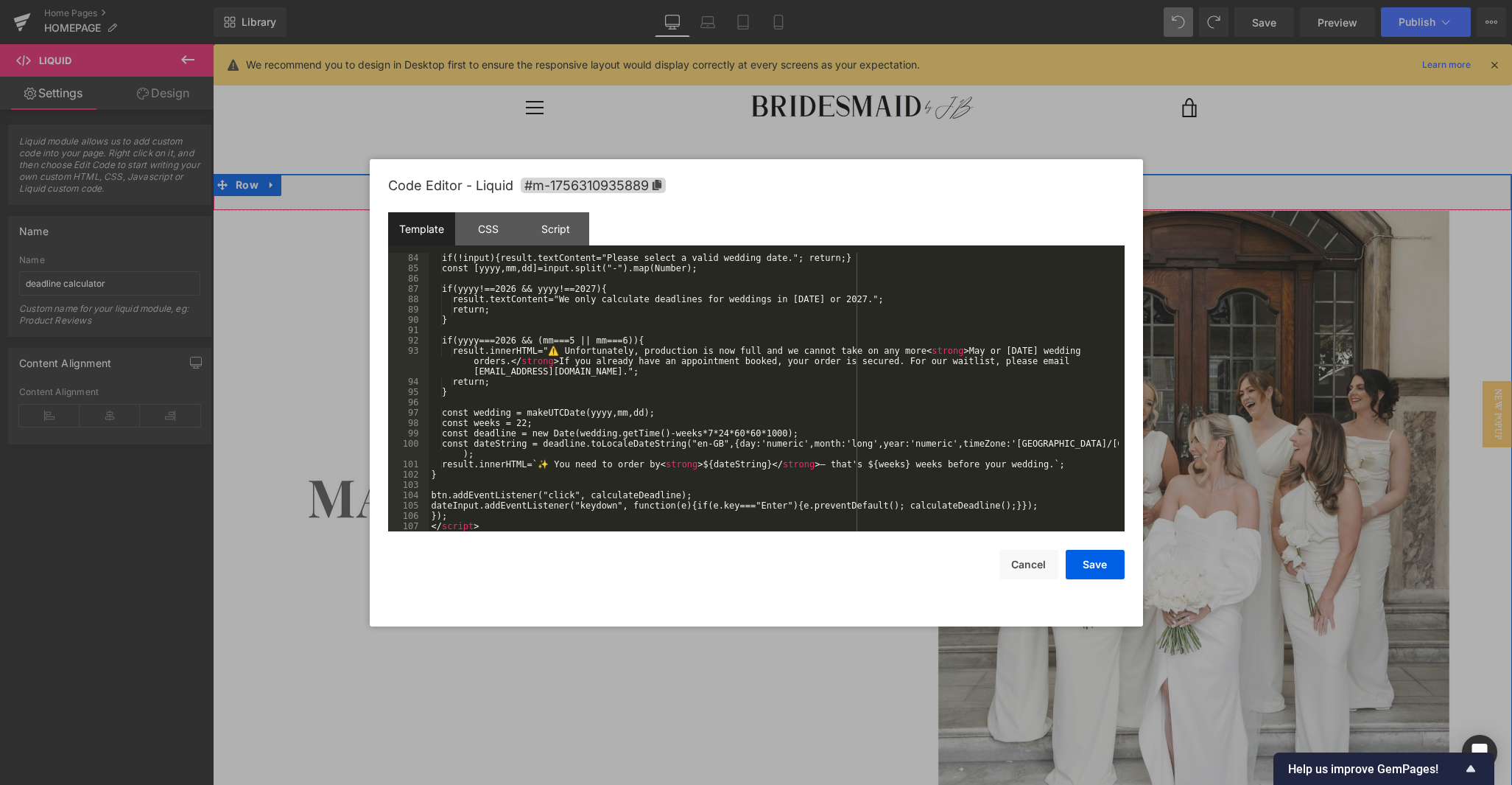
scroll to position [857, 0]
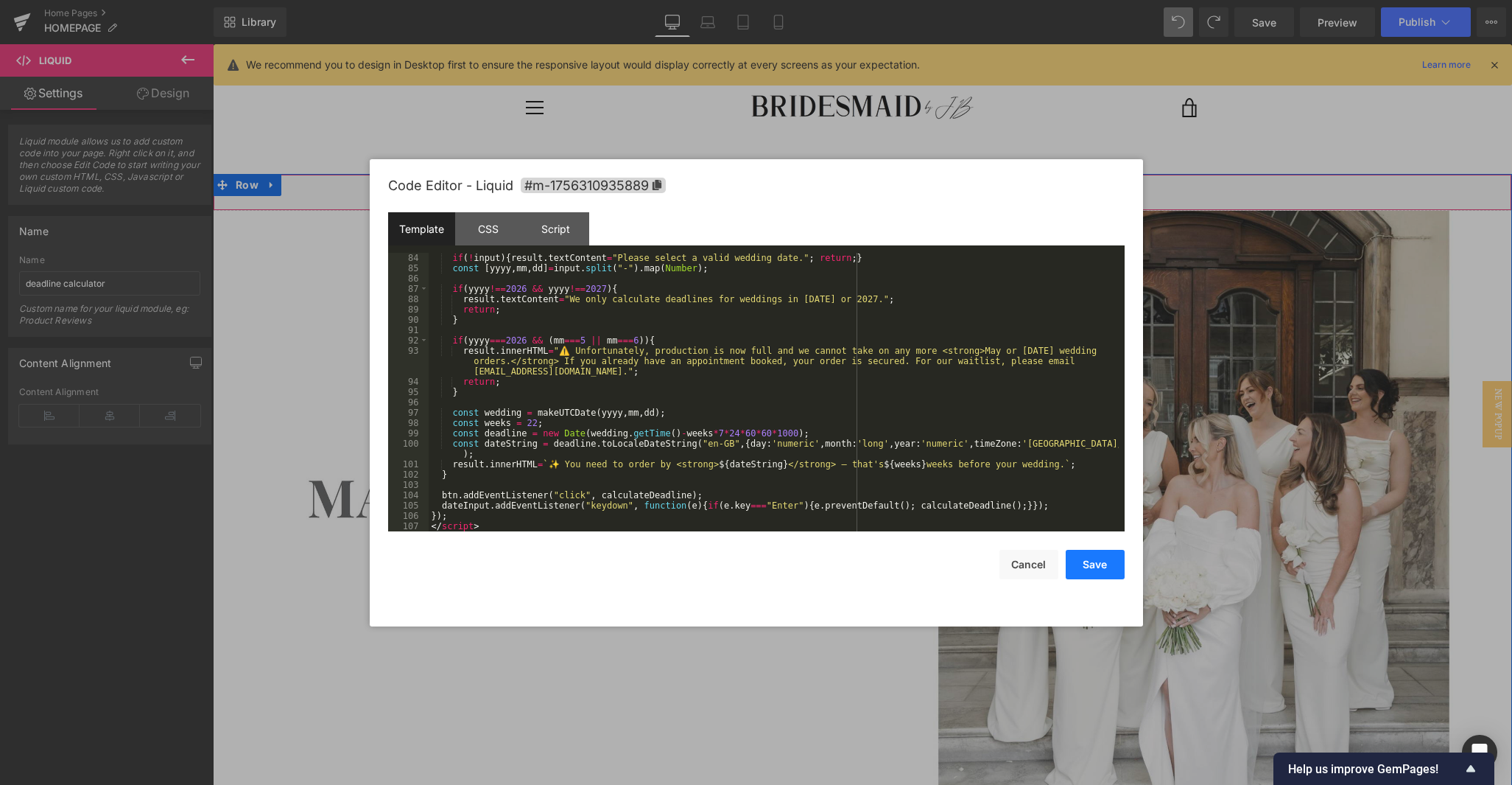
click at [930, 566] on button "Save" at bounding box center [1095, 564] width 59 height 29
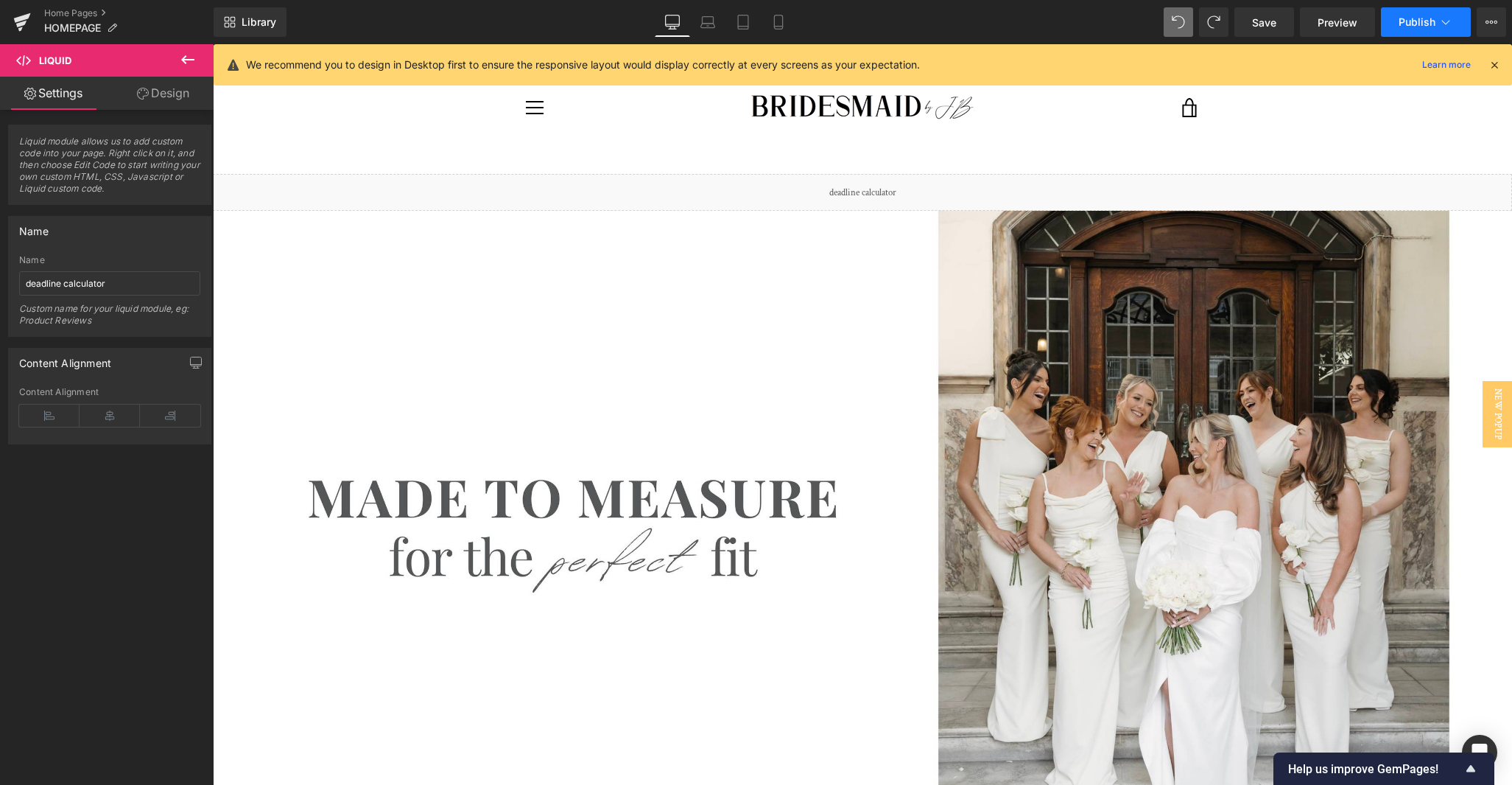
click at [930, 23] on icon at bounding box center [1445, 21] width 15 height 15
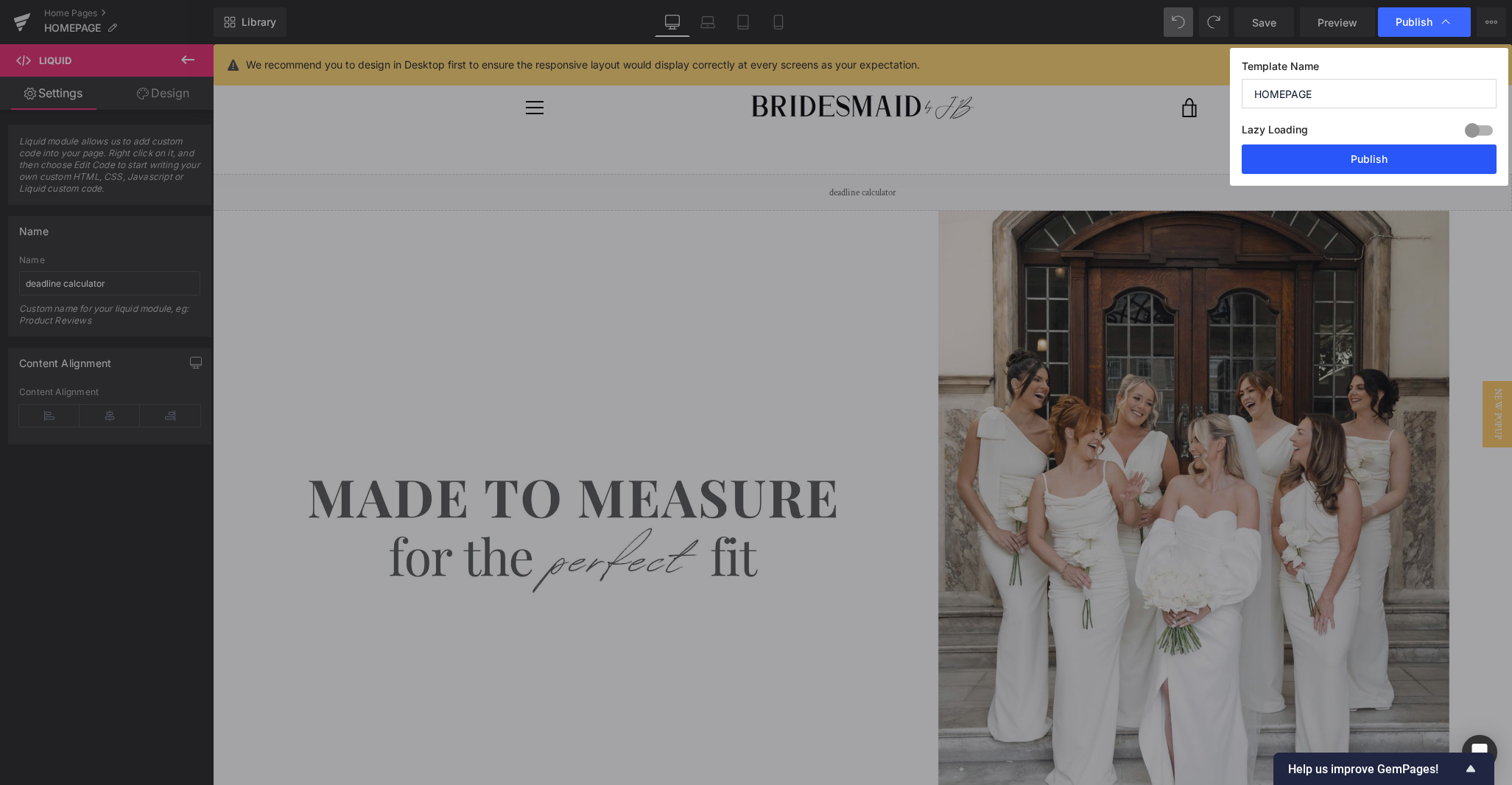
click at [930, 154] on button "Publish" at bounding box center [1369, 159] width 254 height 29
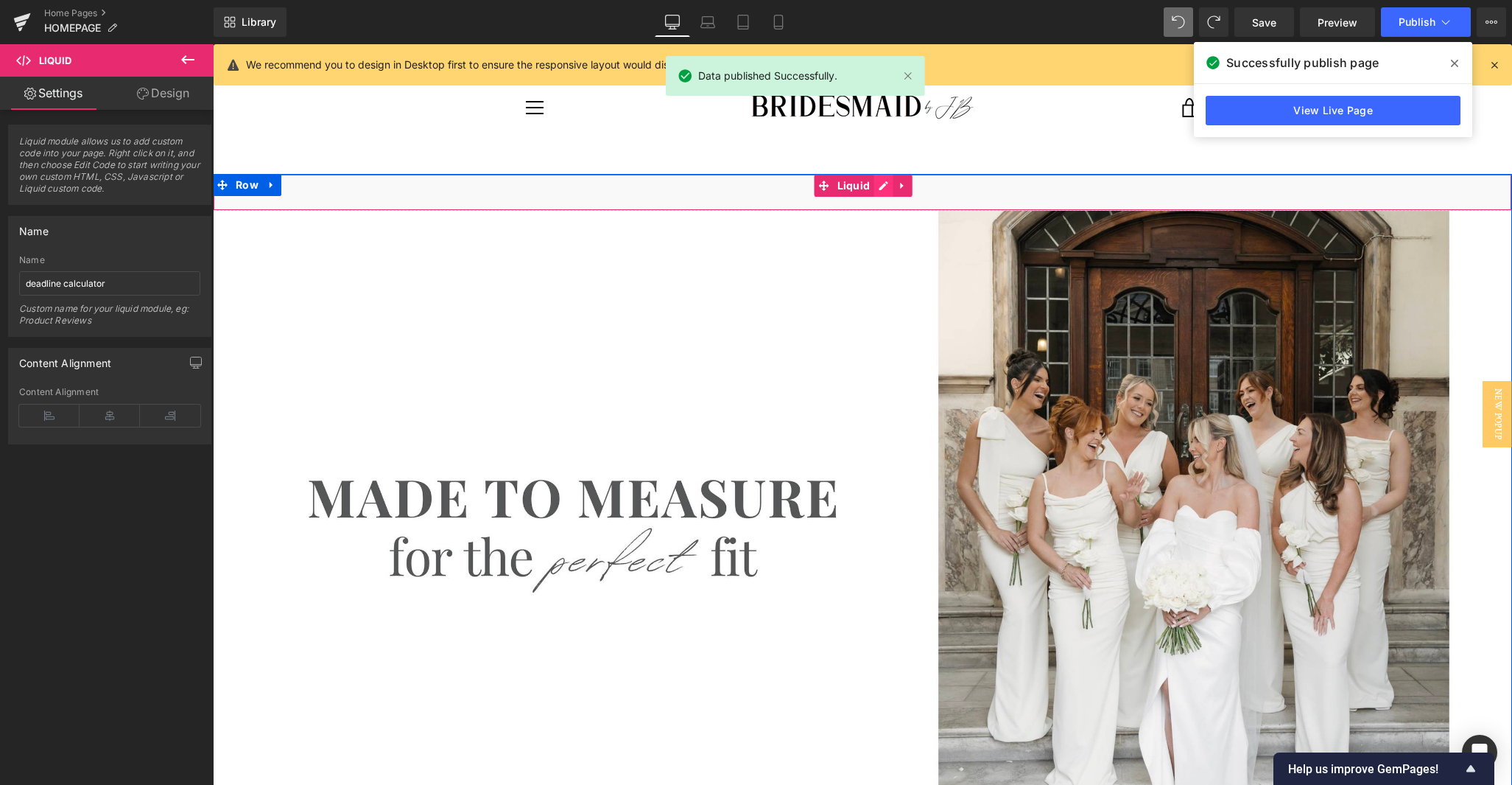
click at [881, 190] on div "Liquid" at bounding box center [862, 193] width 1299 height 37
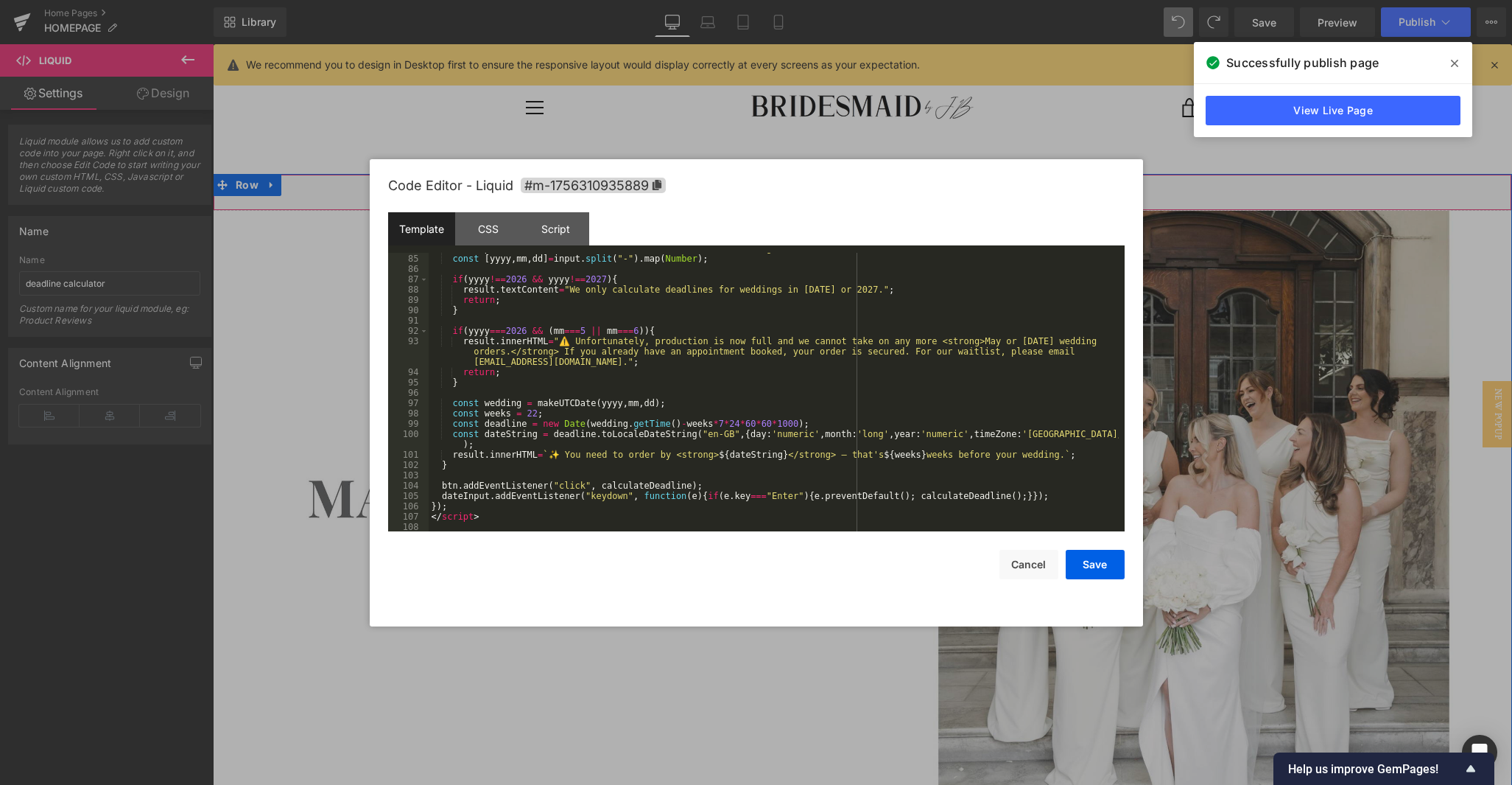
scroll to position [866, 0]
click at [930, 111] on link "View Live Page" at bounding box center [1332, 110] width 254 height 29
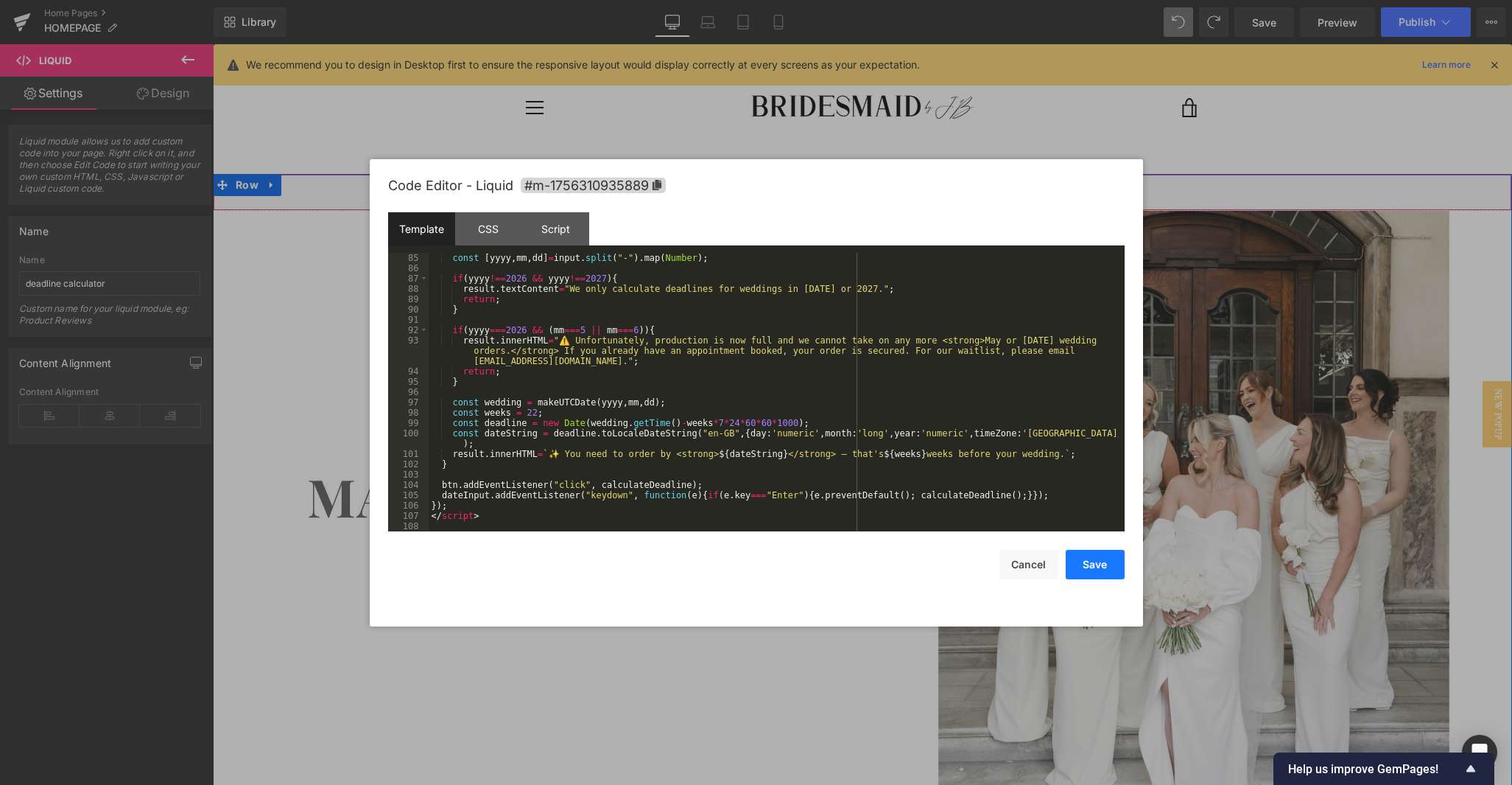
click at [930, 563] on button "Save" at bounding box center [1095, 564] width 59 height 29
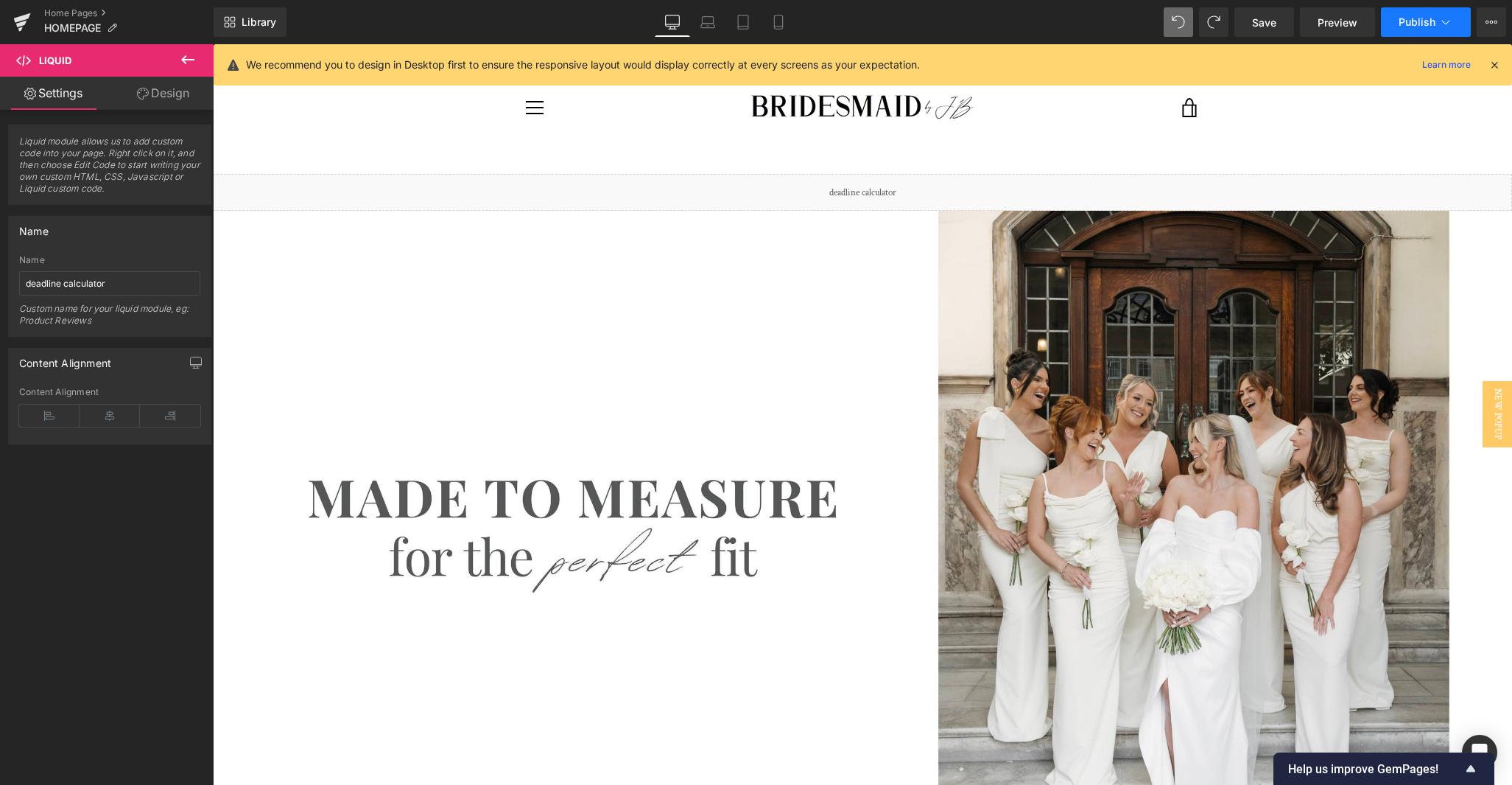
click at [930, 29] on button "Publish" at bounding box center [1425, 22] width 90 height 29
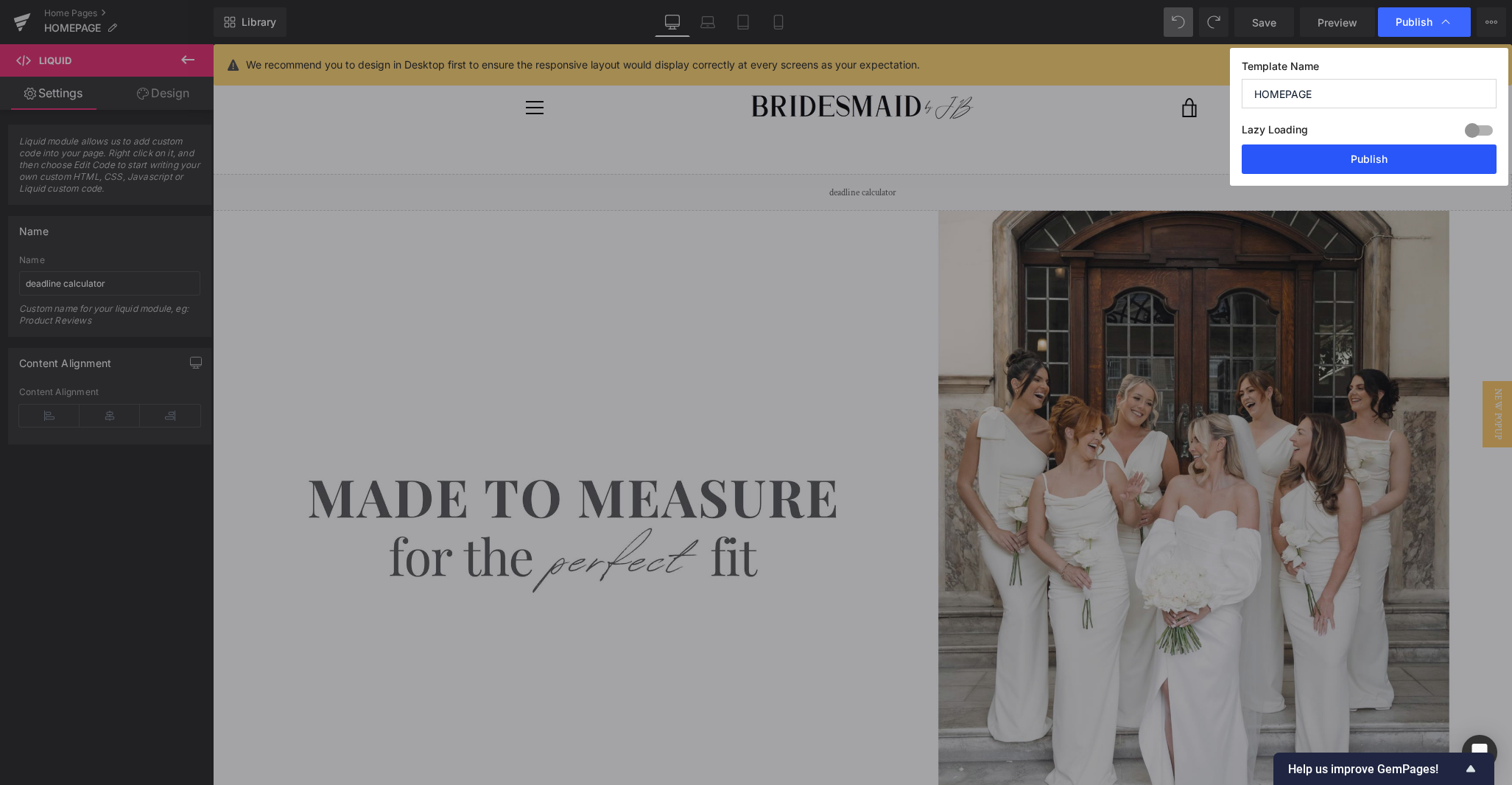
click at [930, 166] on button "Publish" at bounding box center [1369, 159] width 254 height 29
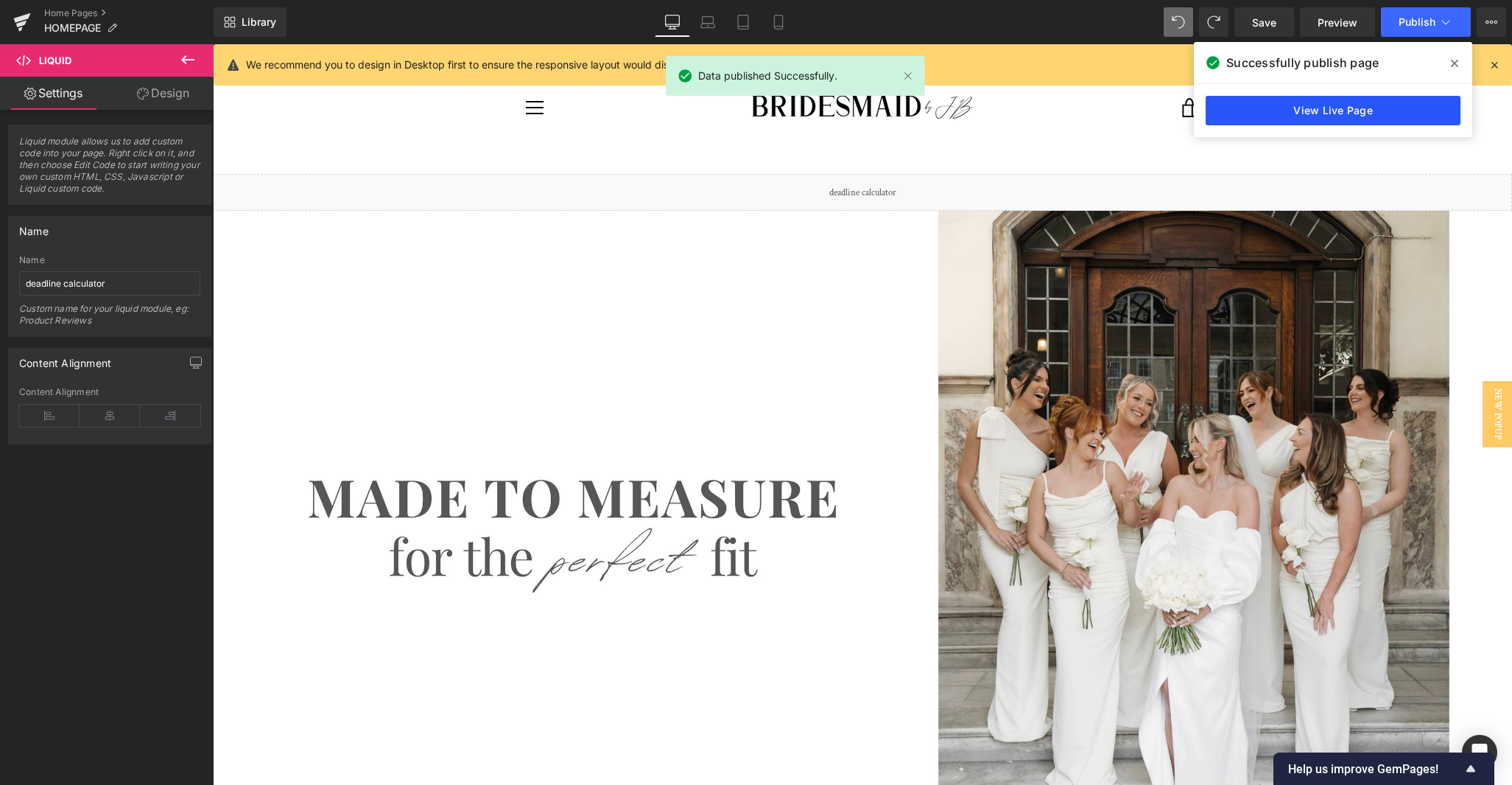
click at [930, 116] on link "View Live Page" at bounding box center [1332, 110] width 254 height 29
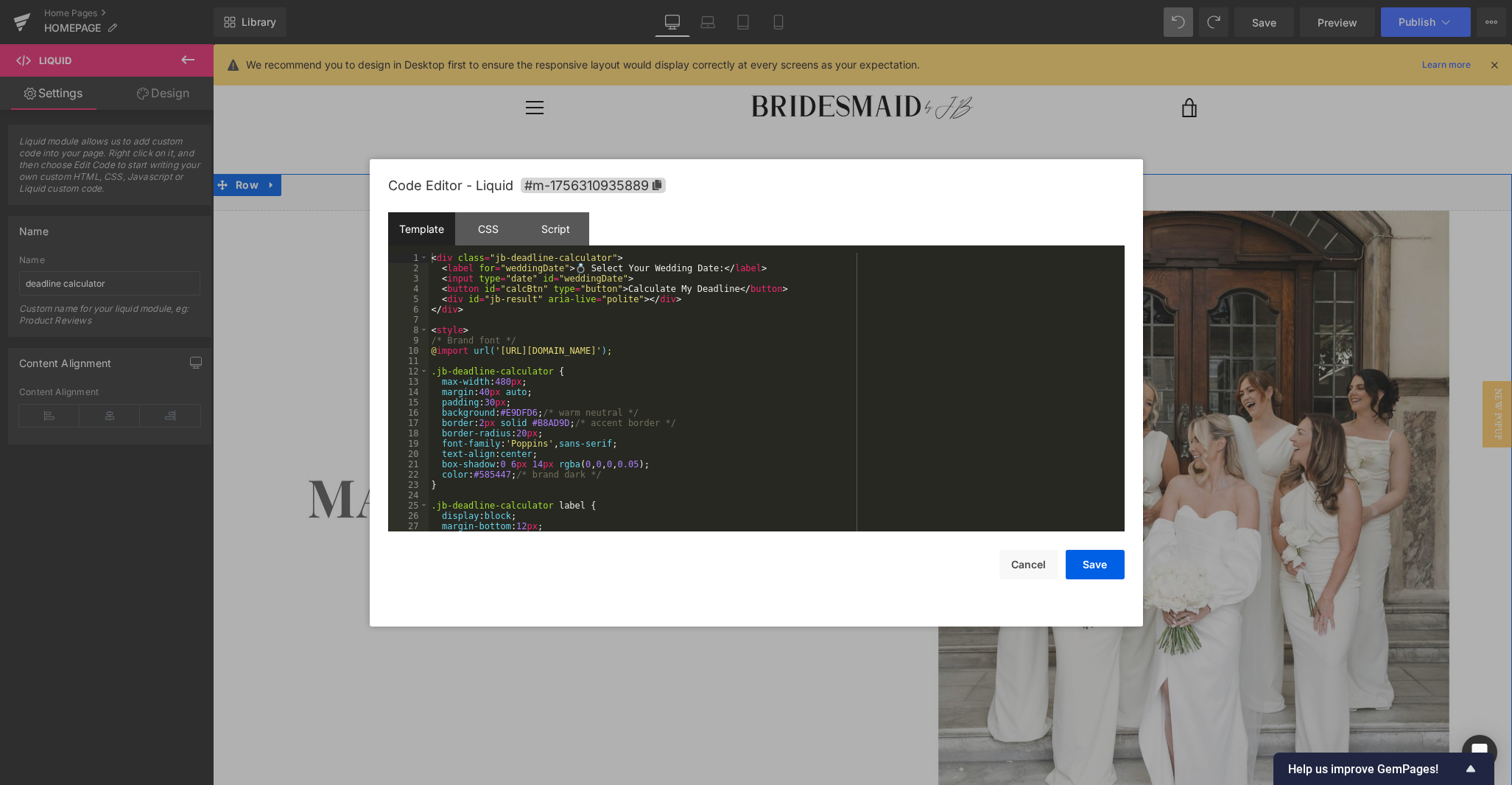
click at [886, 184] on div "Liquid" at bounding box center [862, 193] width 1299 height 37
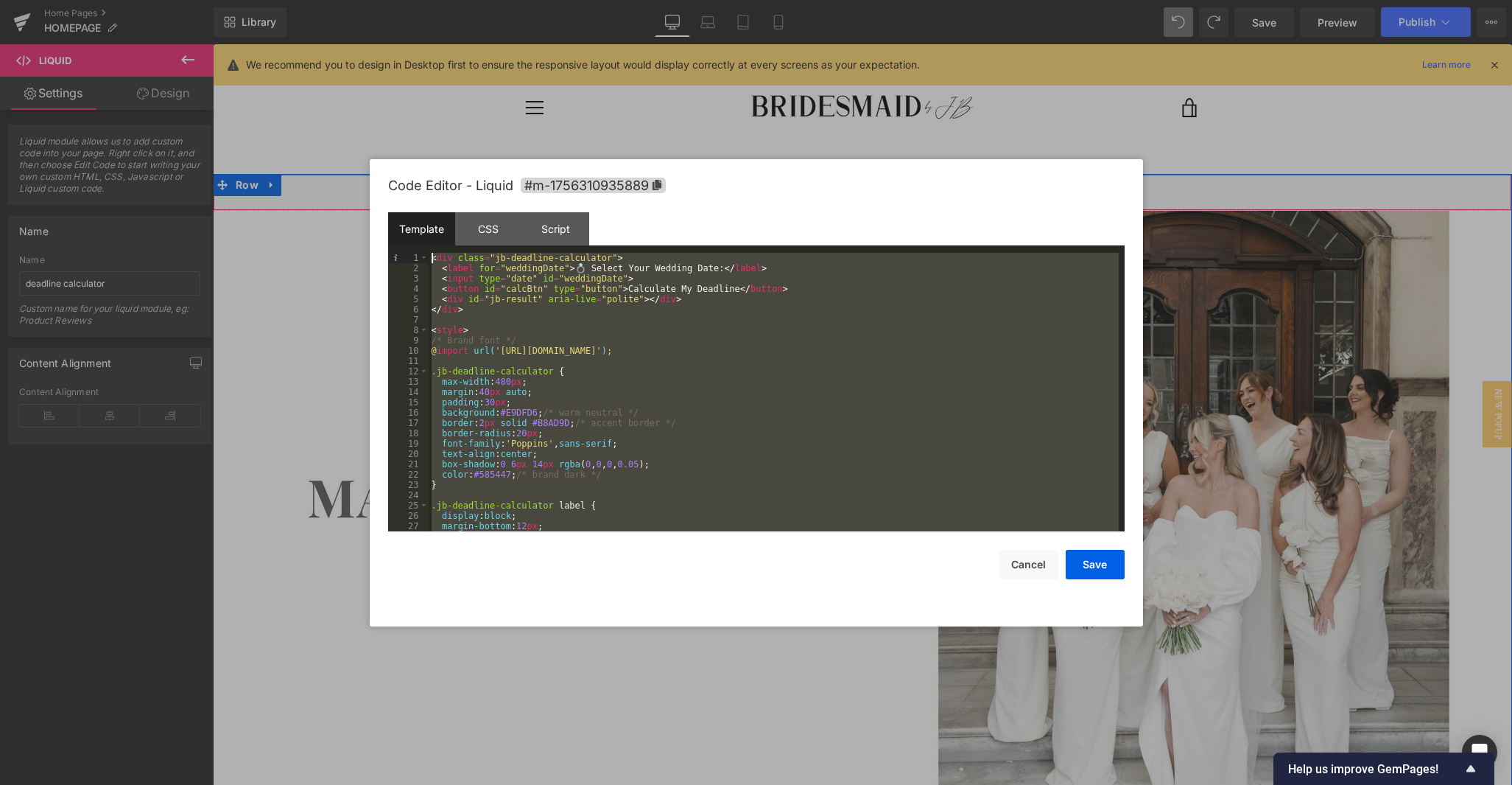
scroll to position [0, 0]
drag, startPoint x: 484, startPoint y: 520, endPoint x: 360, endPoint y: 182, distance: 360.0
click at [360, 182] on body "Liquid You are previewing how the will restyle your page. You can not edit Elem…" at bounding box center [756, 392] width 1512 height 785
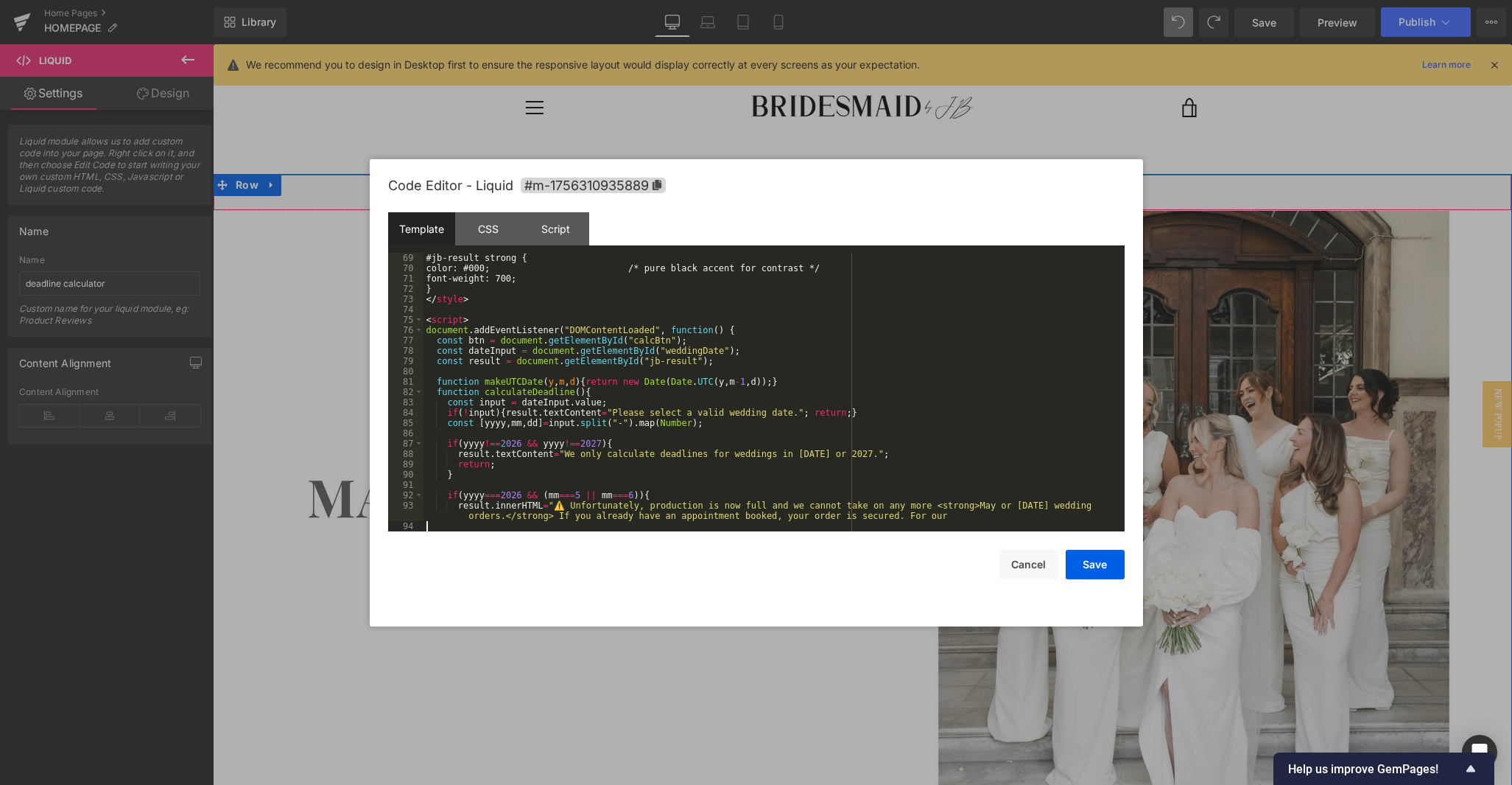
scroll to position [702, 0]
click at [930, 563] on button "Save" at bounding box center [1095, 564] width 59 height 29
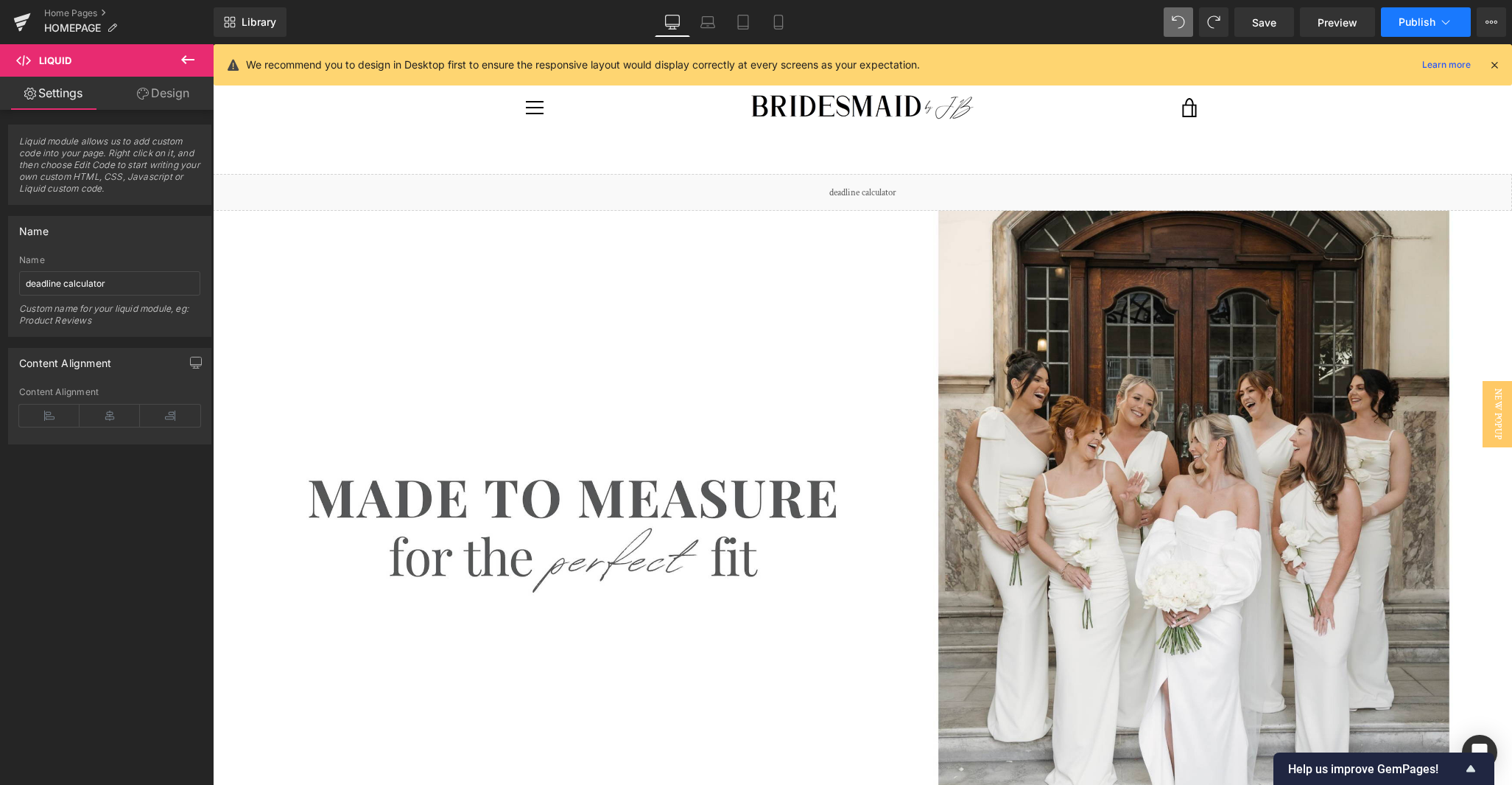
click at [930, 14] on button "Publish" at bounding box center [1425, 22] width 90 height 29
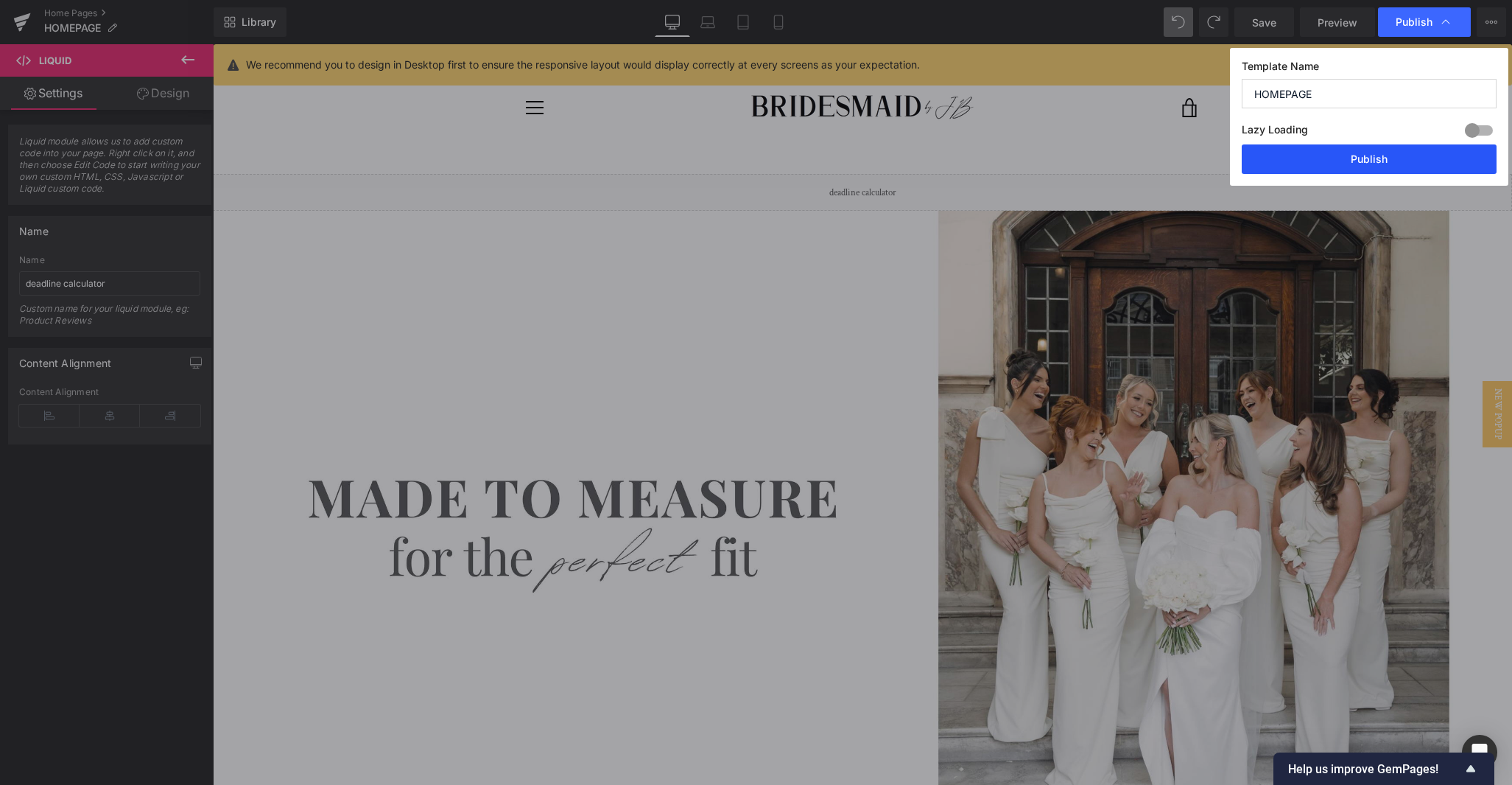
click at [930, 162] on button "Publish" at bounding box center [1369, 159] width 254 height 29
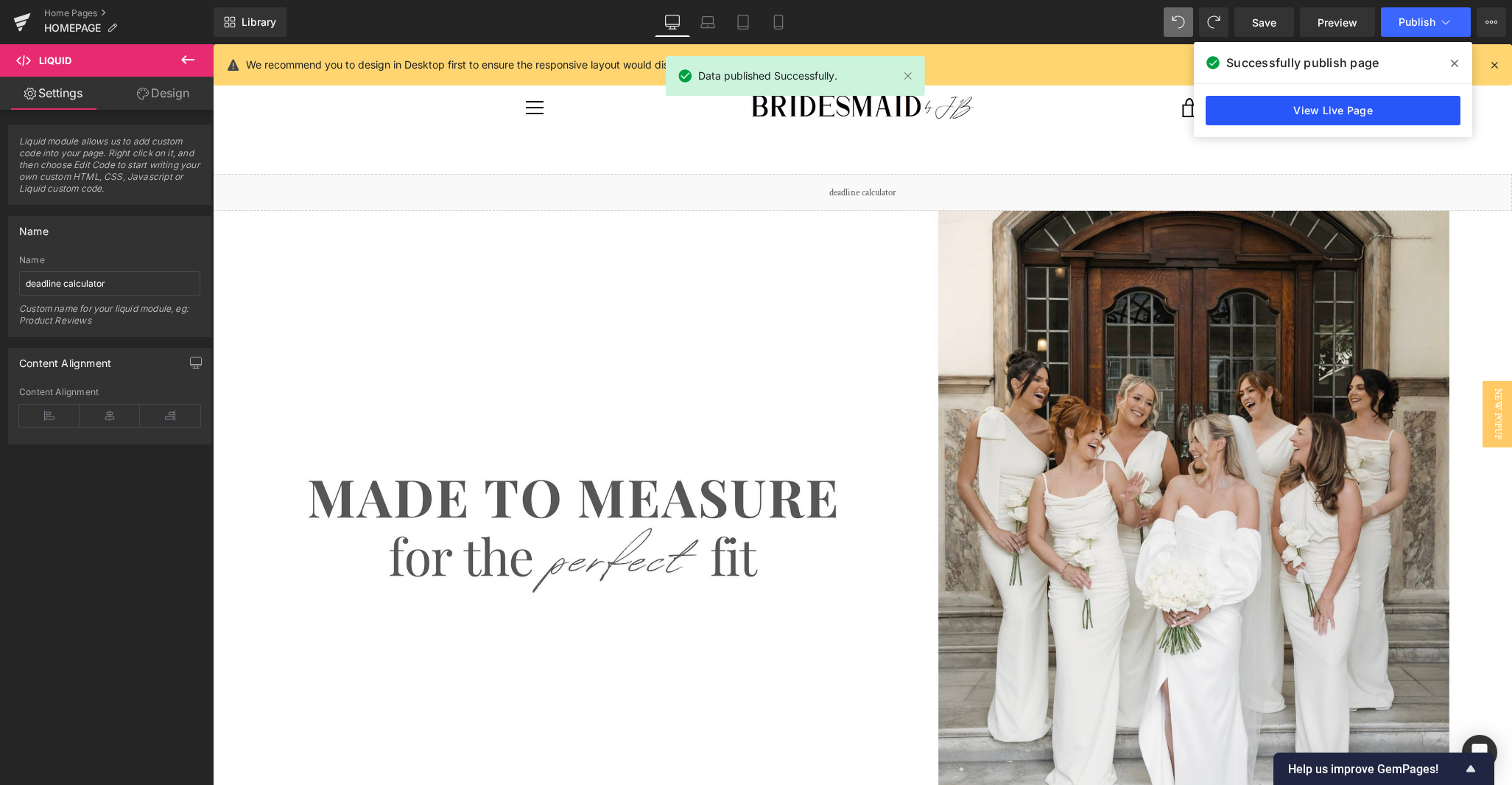
click at [930, 110] on link "View Live Page" at bounding box center [1332, 110] width 254 height 29
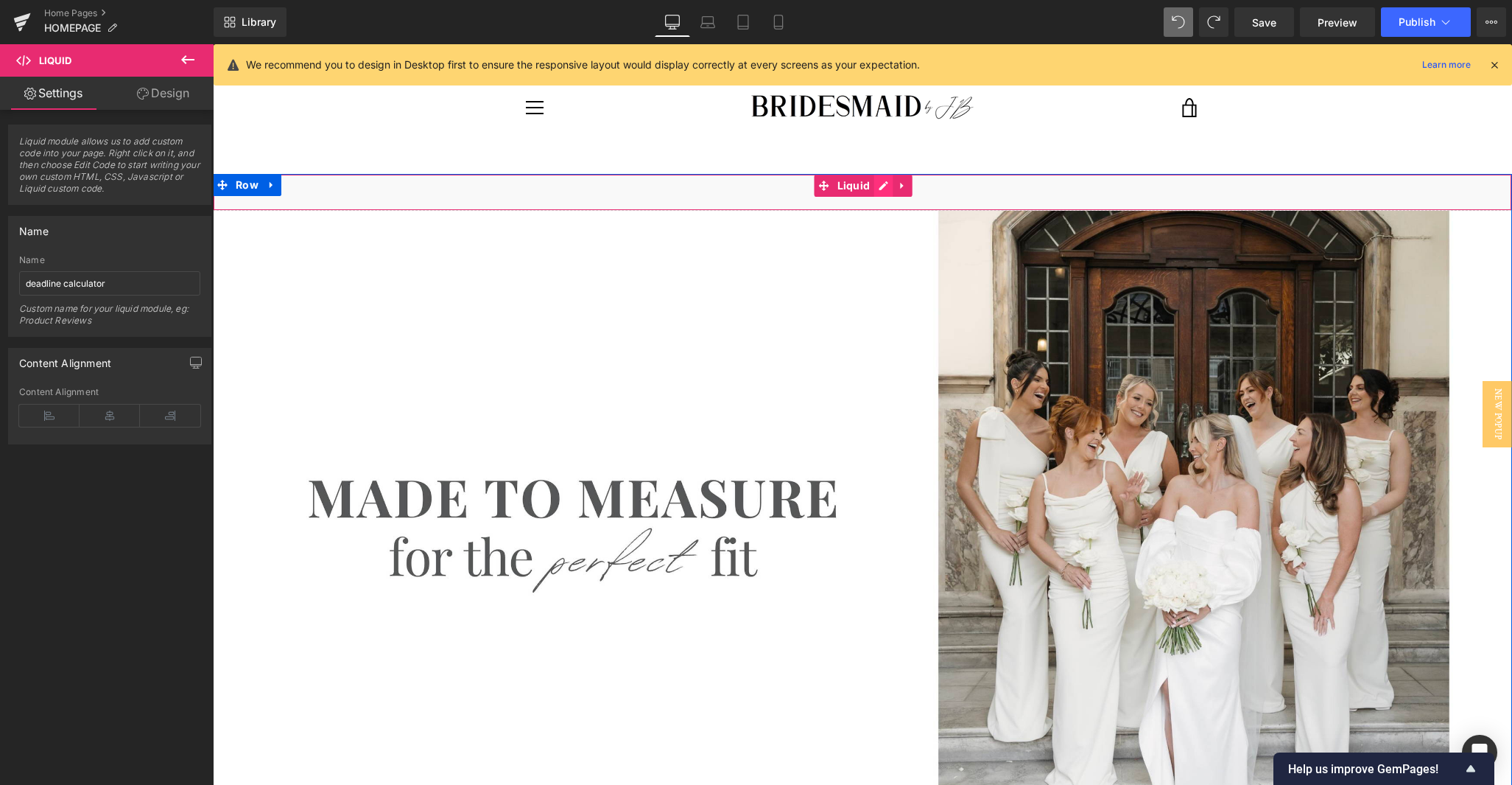
click at [878, 187] on div "Liquid" at bounding box center [862, 193] width 1299 height 37
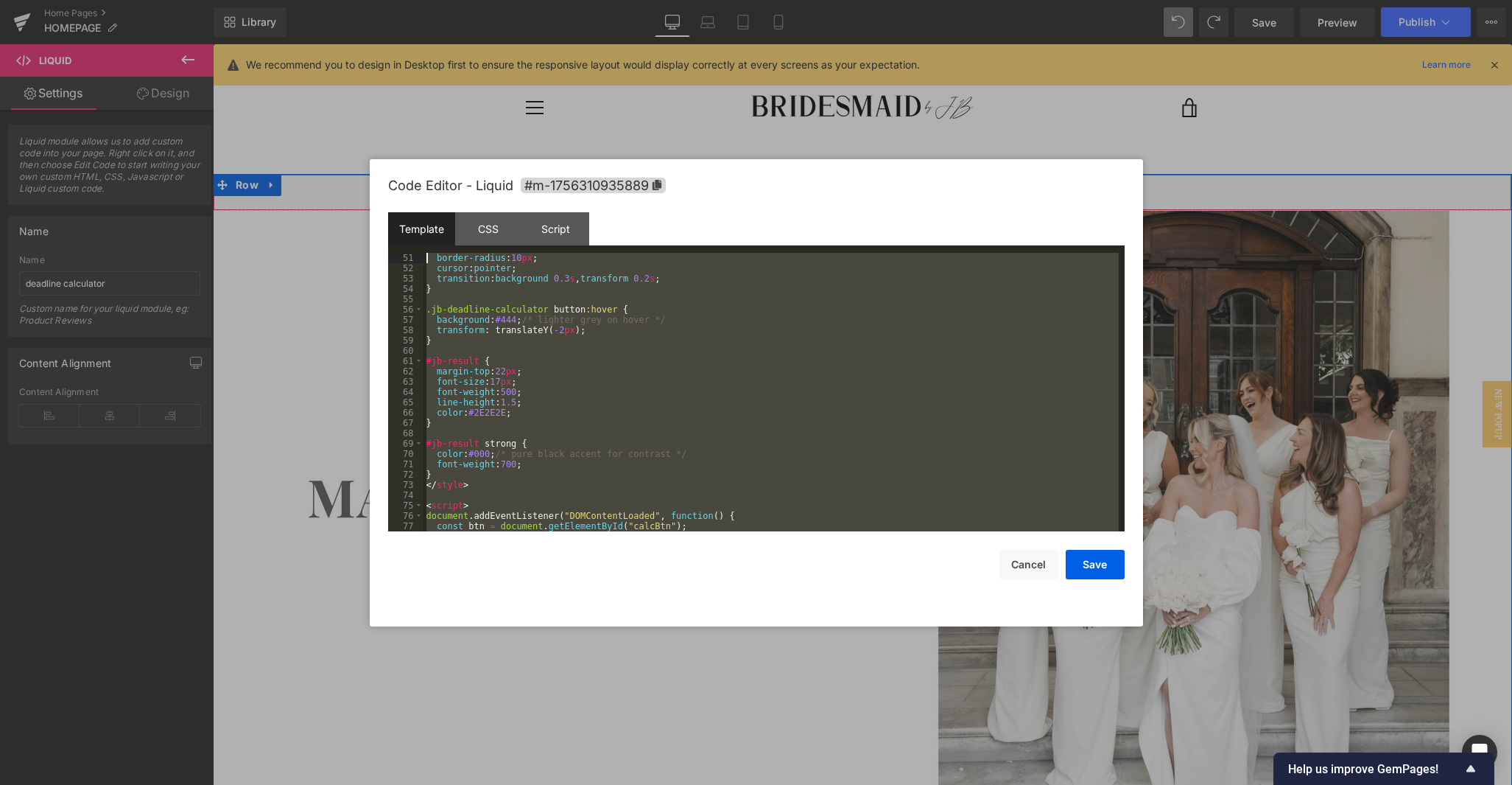
scroll to position [0, 0]
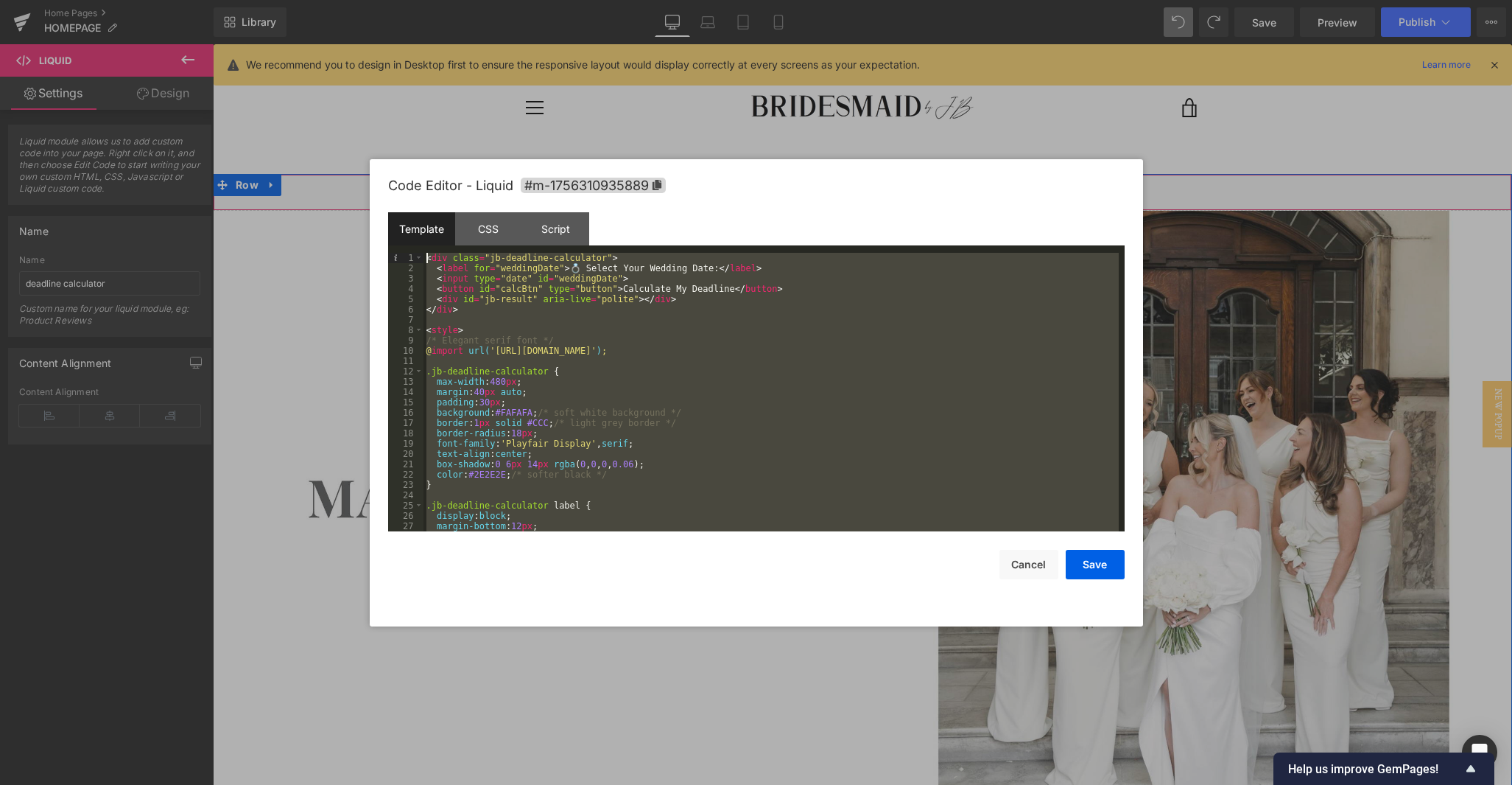
drag, startPoint x: 504, startPoint y: 524, endPoint x: 363, endPoint y: 171, distance: 380.1
click at [363, 171] on body "Liquid You are previewing how the will restyle your page. You can not edit Elem…" at bounding box center [756, 392] width 1512 height 785
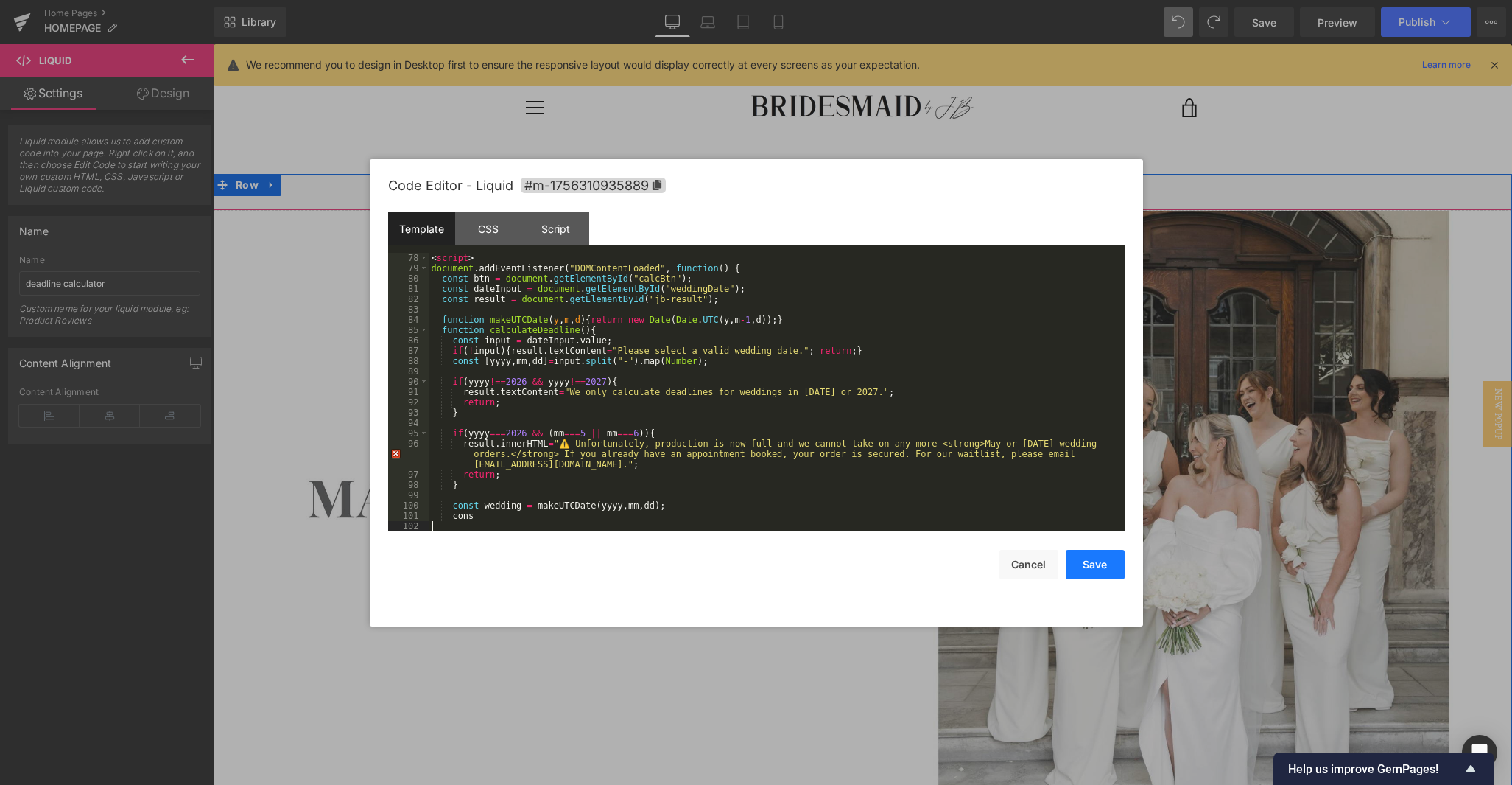
click at [930, 570] on button "Save" at bounding box center [1095, 564] width 59 height 29
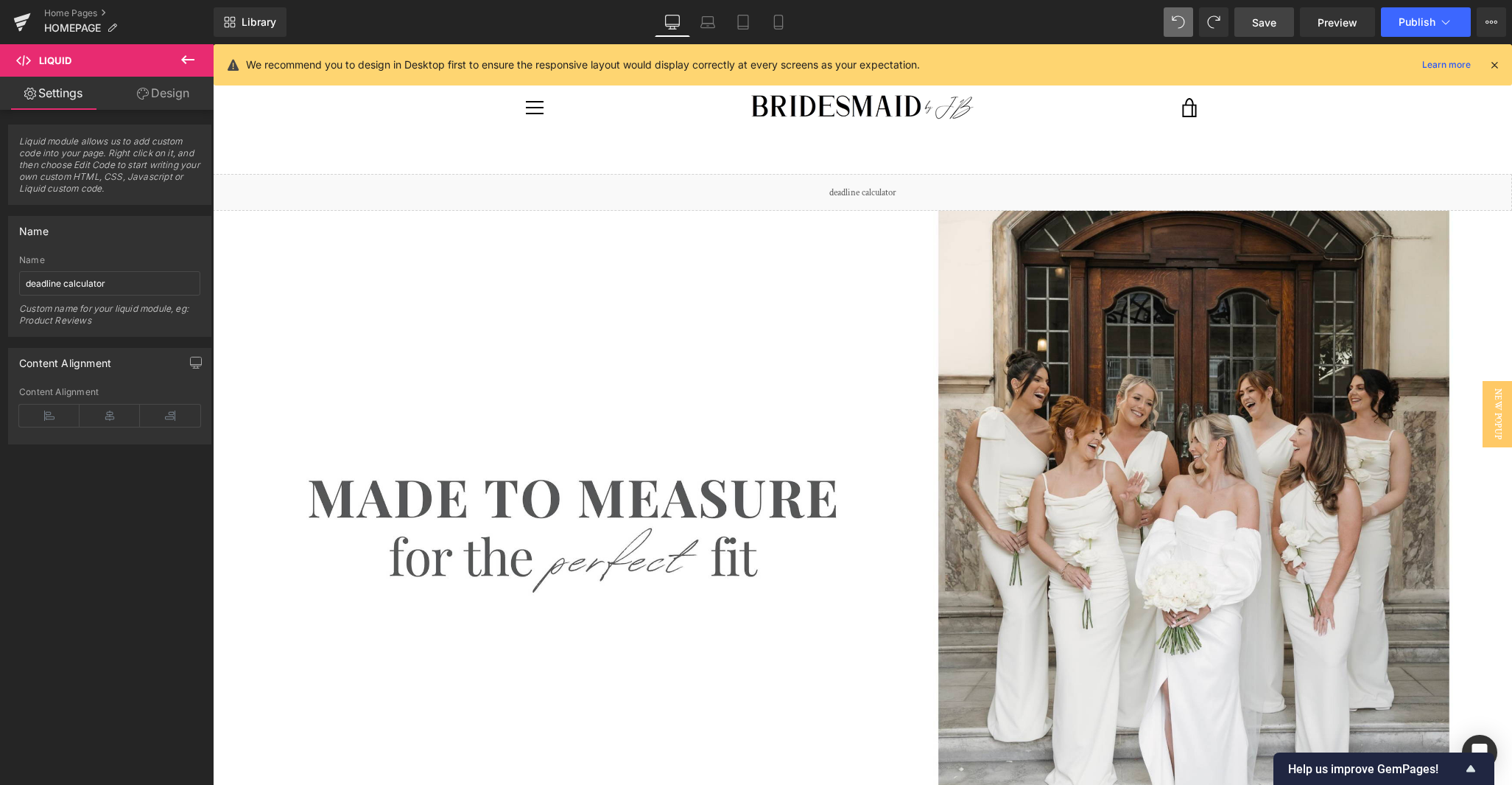
click at [930, 25] on span "Save" at bounding box center [1263, 22] width 24 height 15
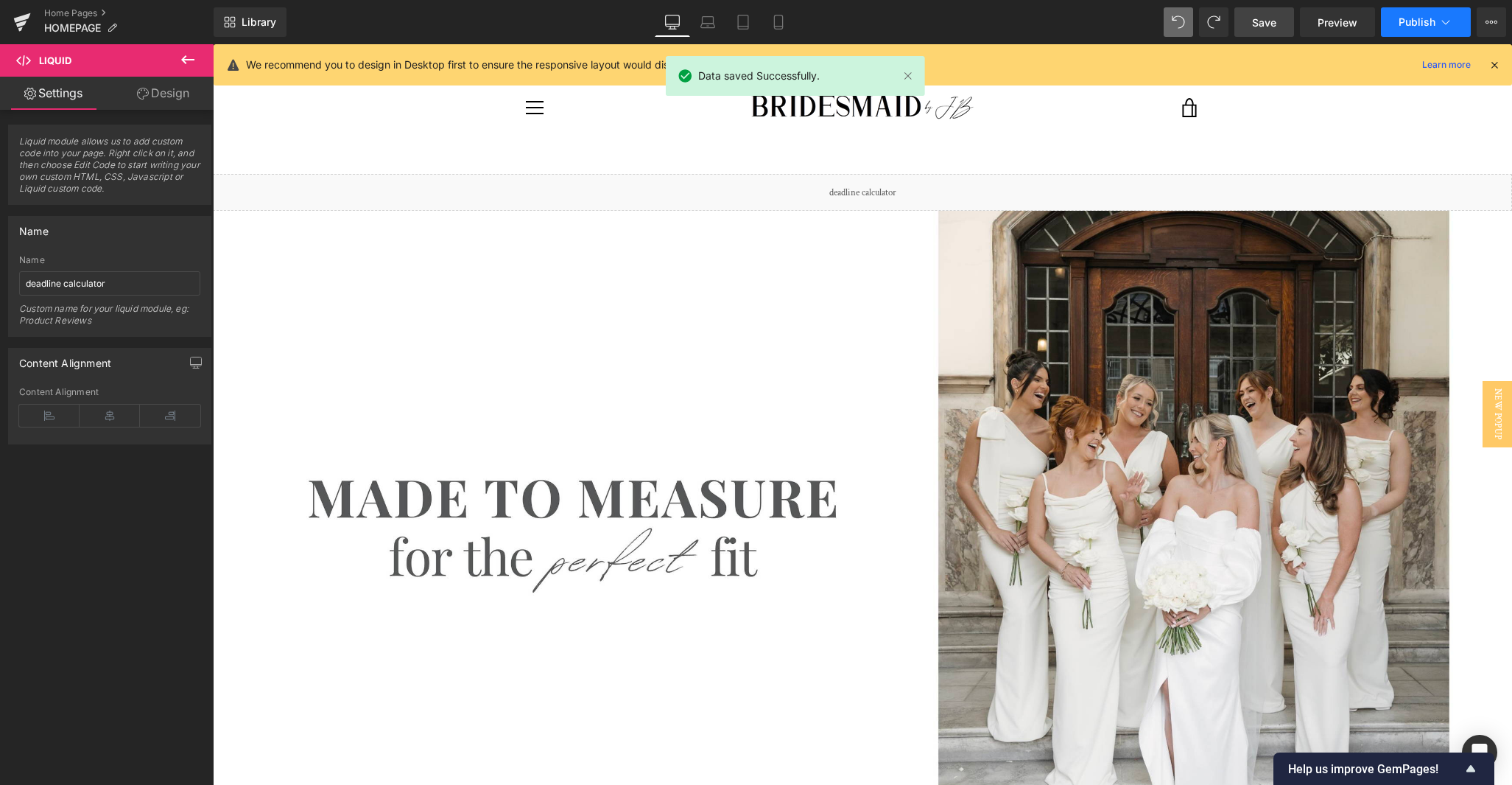
click at [930, 24] on span "Publish" at bounding box center [1417, 22] width 37 height 12
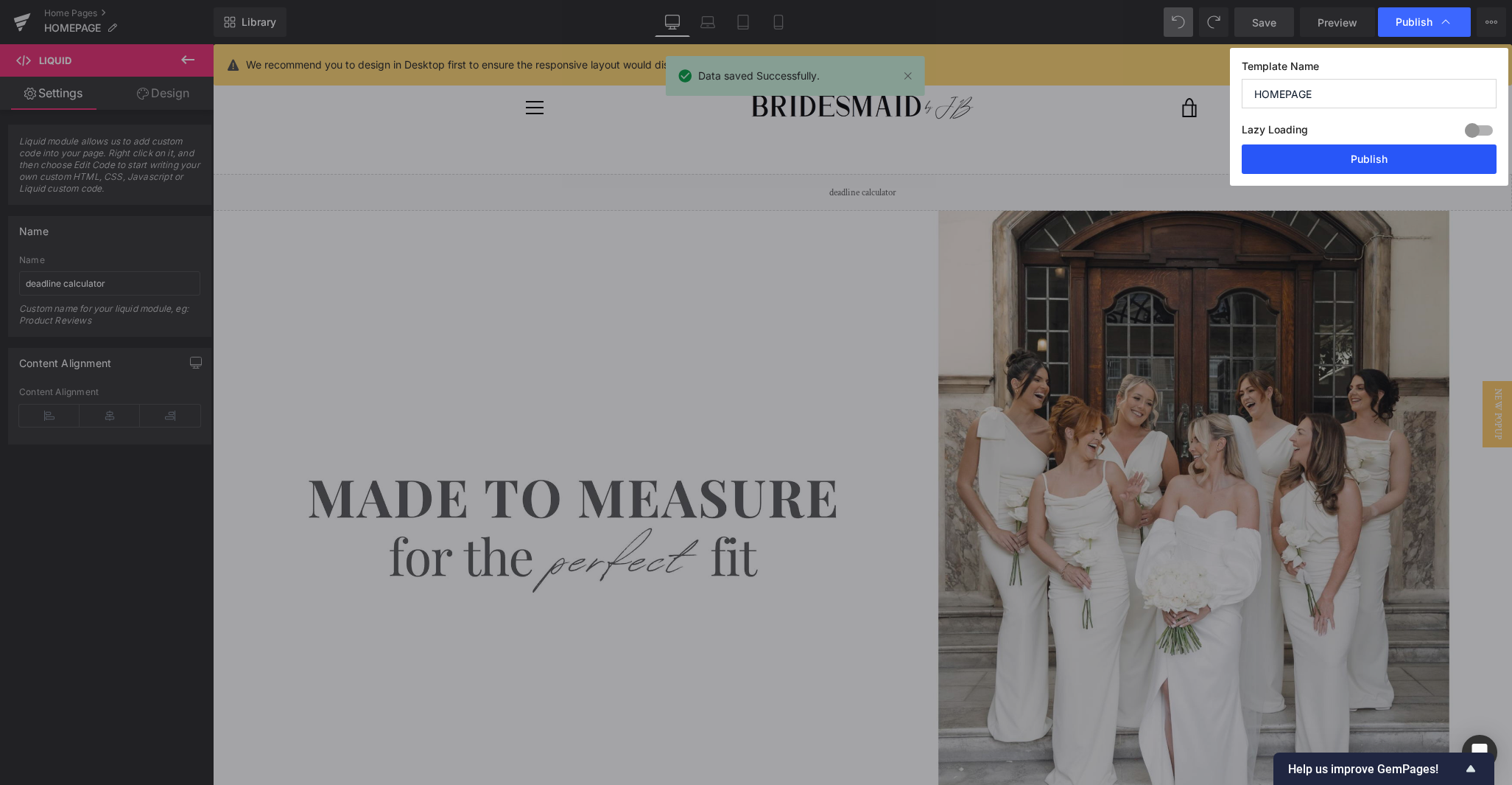
click at [930, 156] on button "Publish" at bounding box center [1369, 159] width 254 height 29
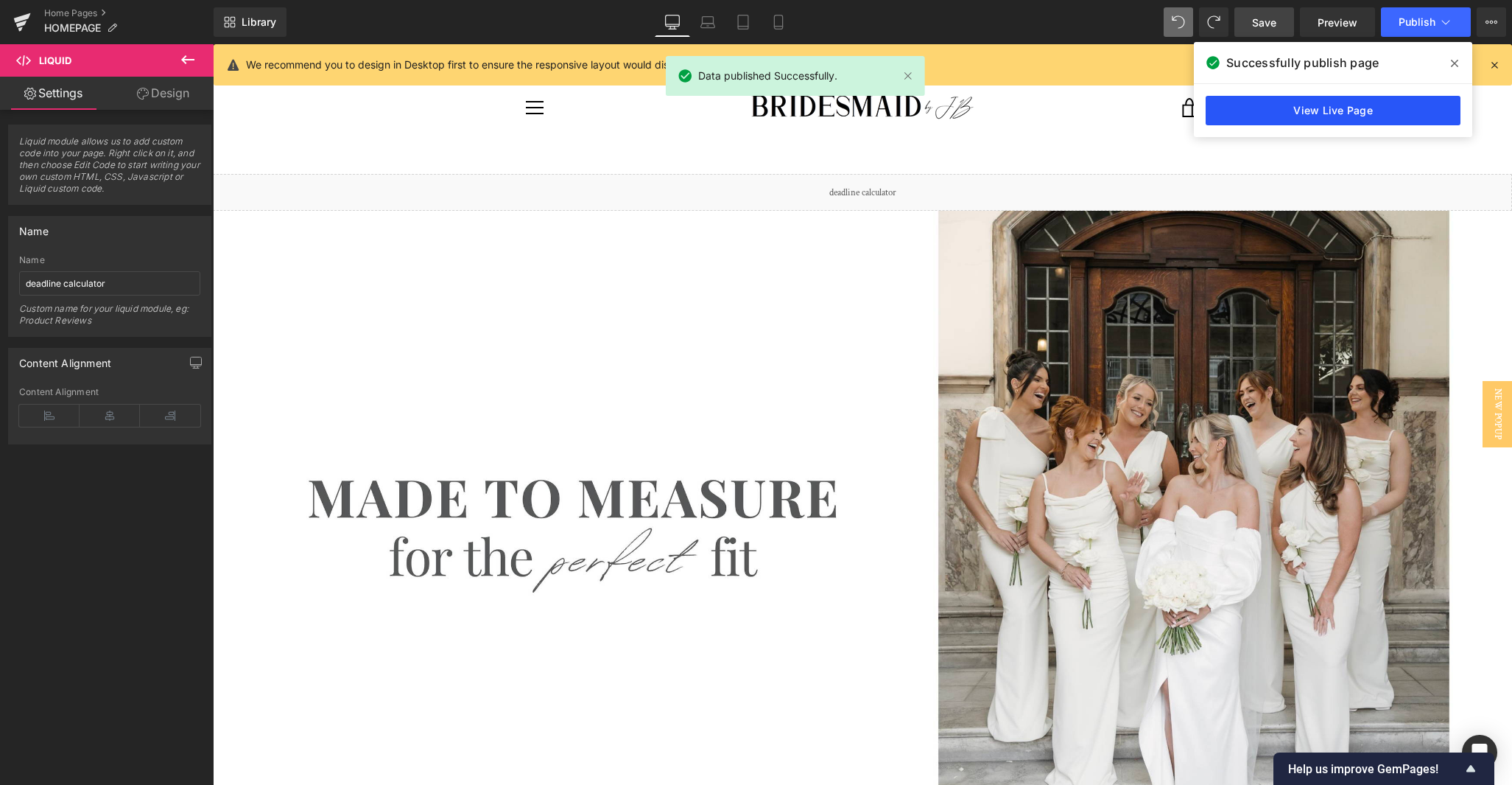
click at [930, 108] on link "View Live Page" at bounding box center [1332, 110] width 254 height 29
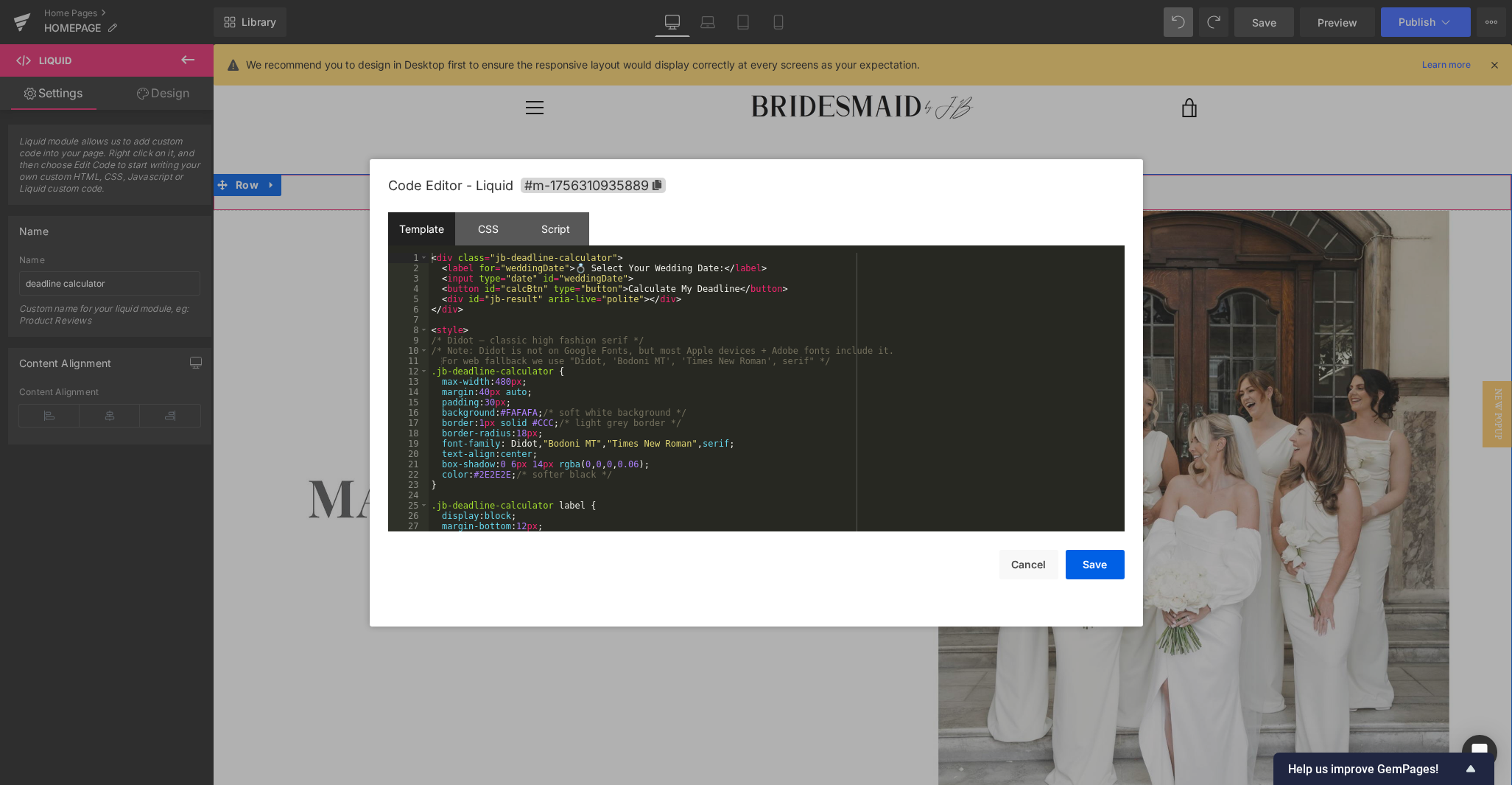
click at [879, 190] on icon at bounding box center [882, 186] width 11 height 11
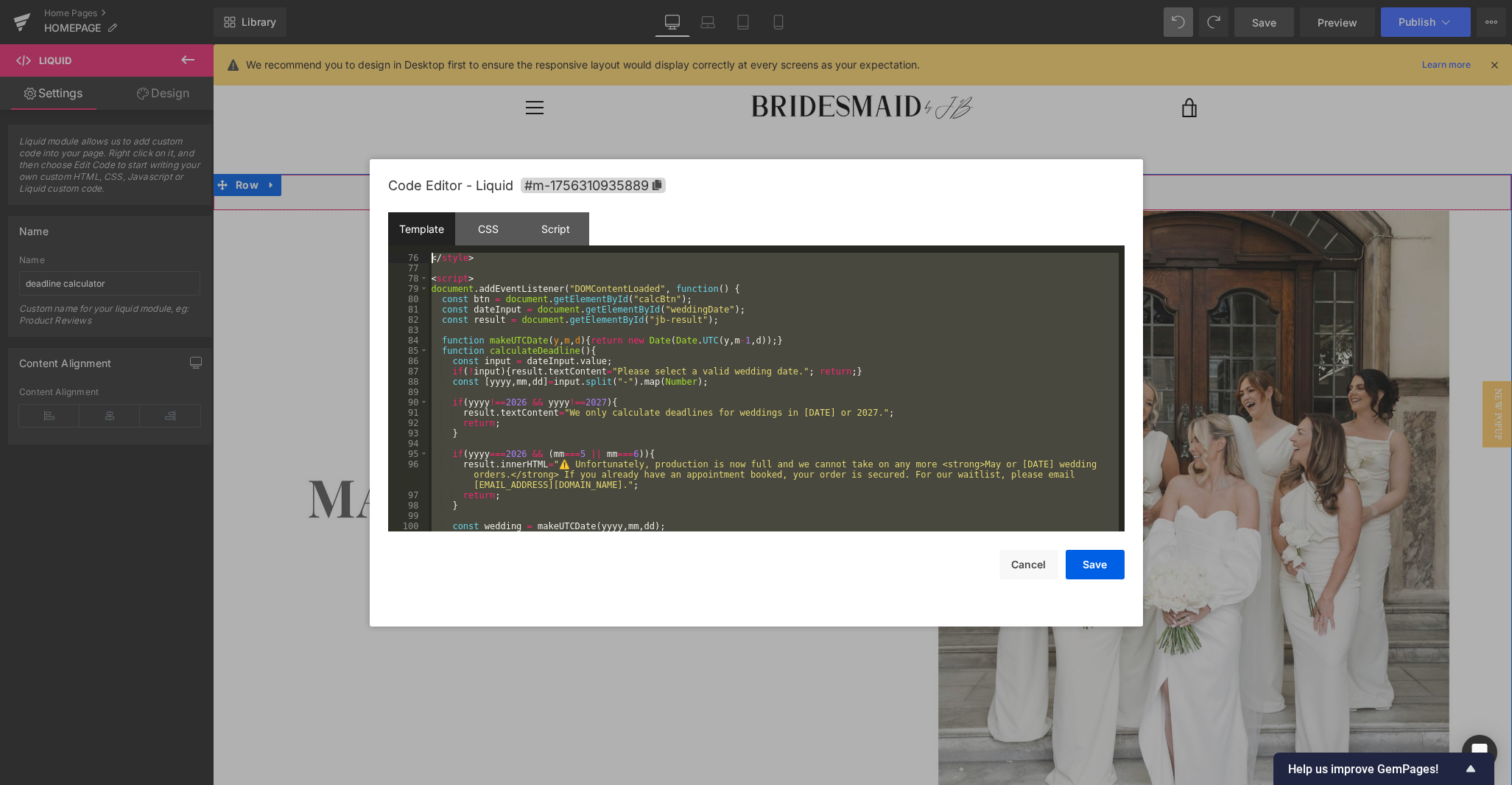
scroll to position [0, 0]
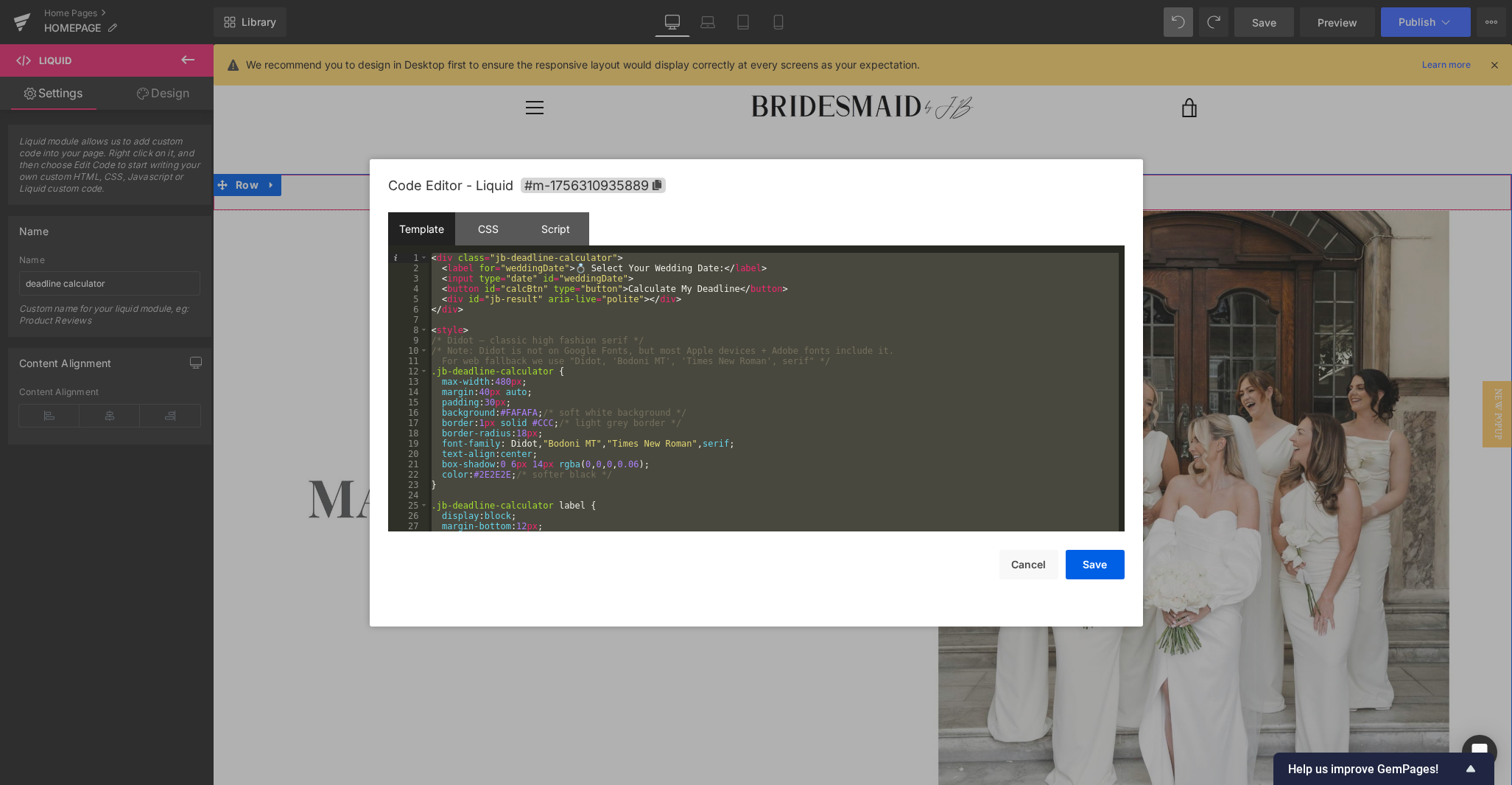
drag, startPoint x: 494, startPoint y: 527, endPoint x: 402, endPoint y: 132, distance: 405.6
click at [402, 132] on body "Liquid You are previewing how the will restyle your page. You can not edit Elem…" at bounding box center [756, 392] width 1512 height 785
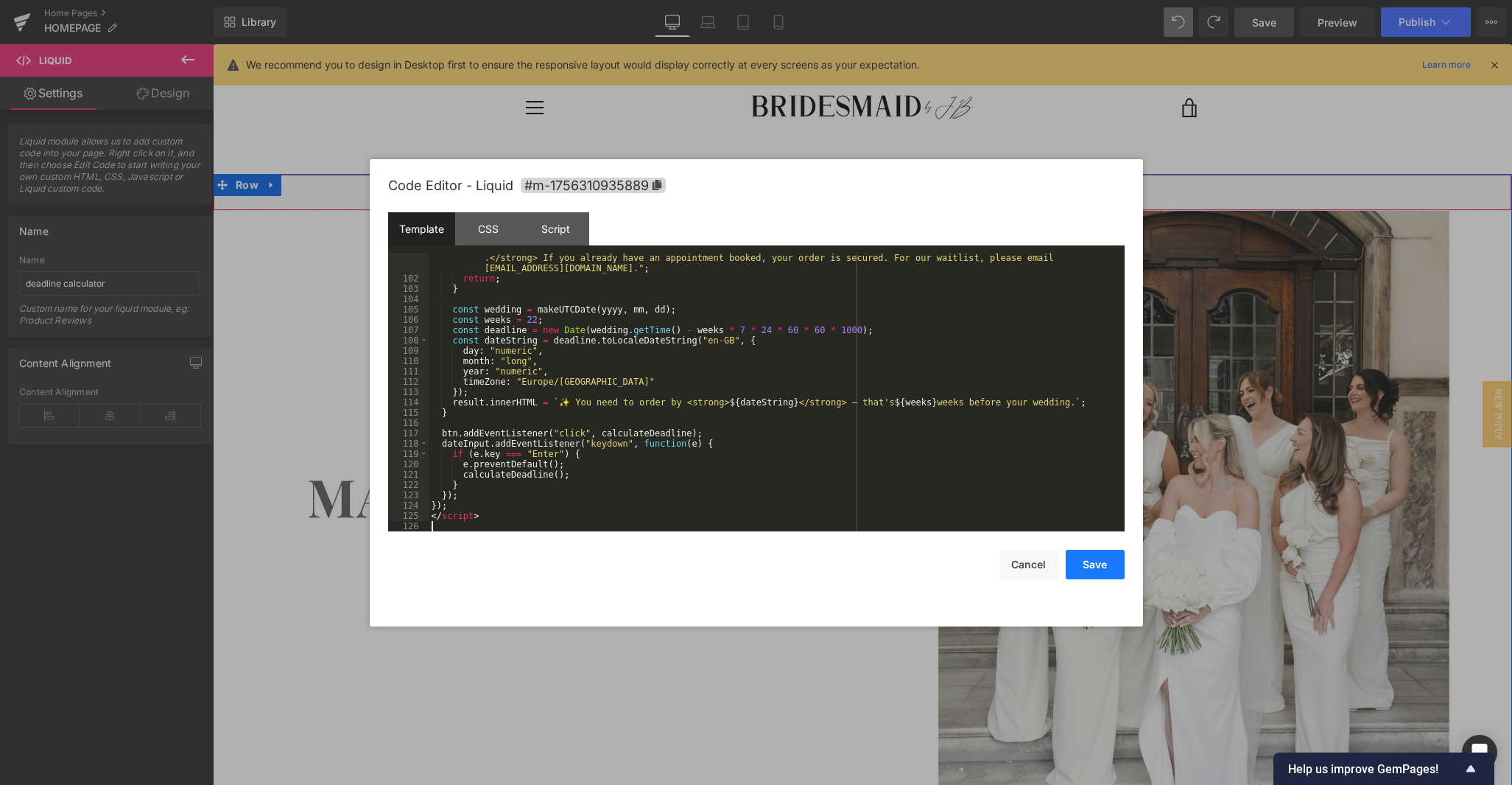
click at [930, 567] on button "Save" at bounding box center [1095, 564] width 59 height 29
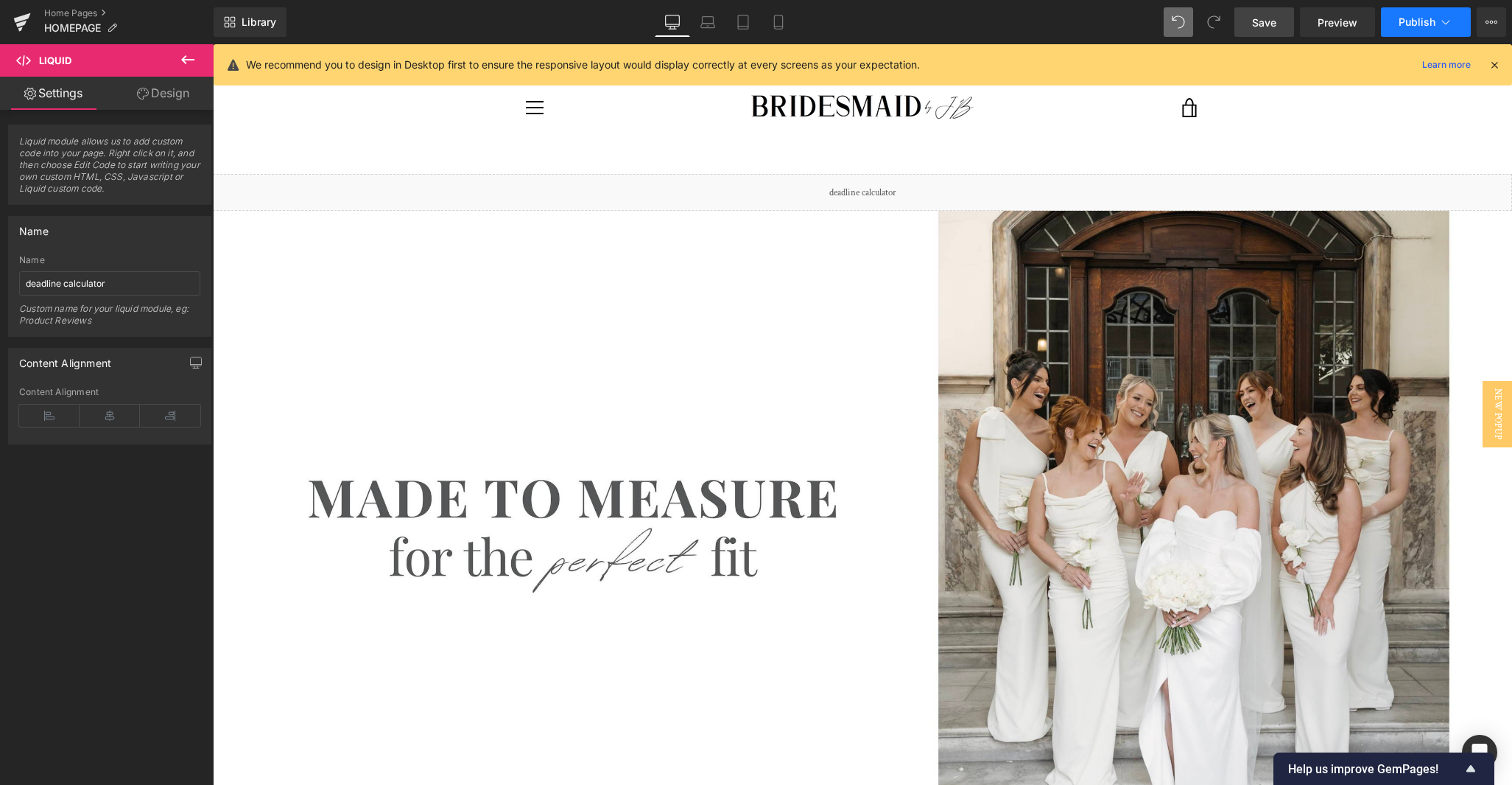
click at [930, 26] on span "Publish" at bounding box center [1417, 22] width 37 height 12
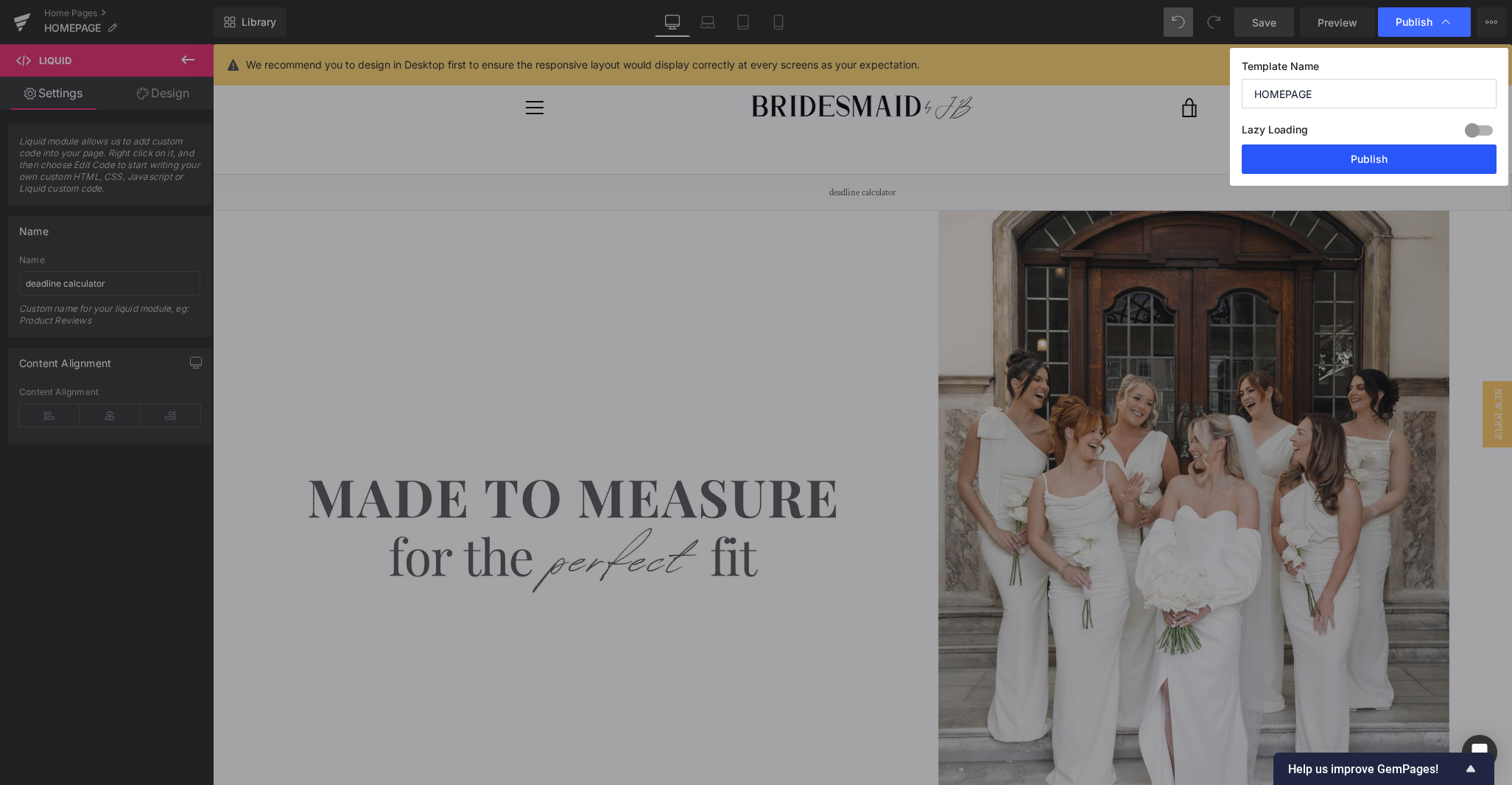
click at [930, 153] on button "Publish" at bounding box center [1369, 159] width 254 height 29
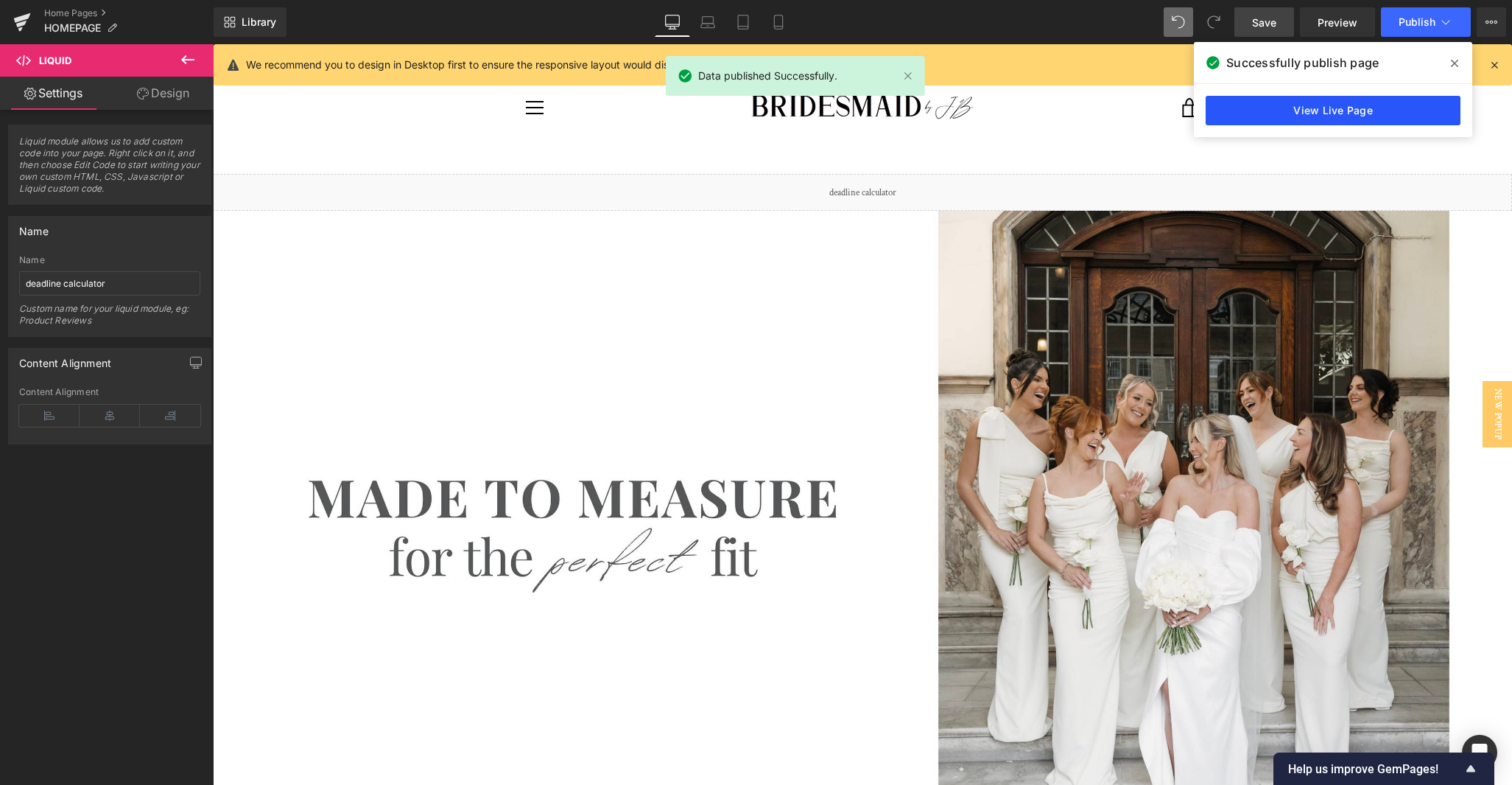
click at [930, 108] on link "View Live Page" at bounding box center [1332, 110] width 254 height 29
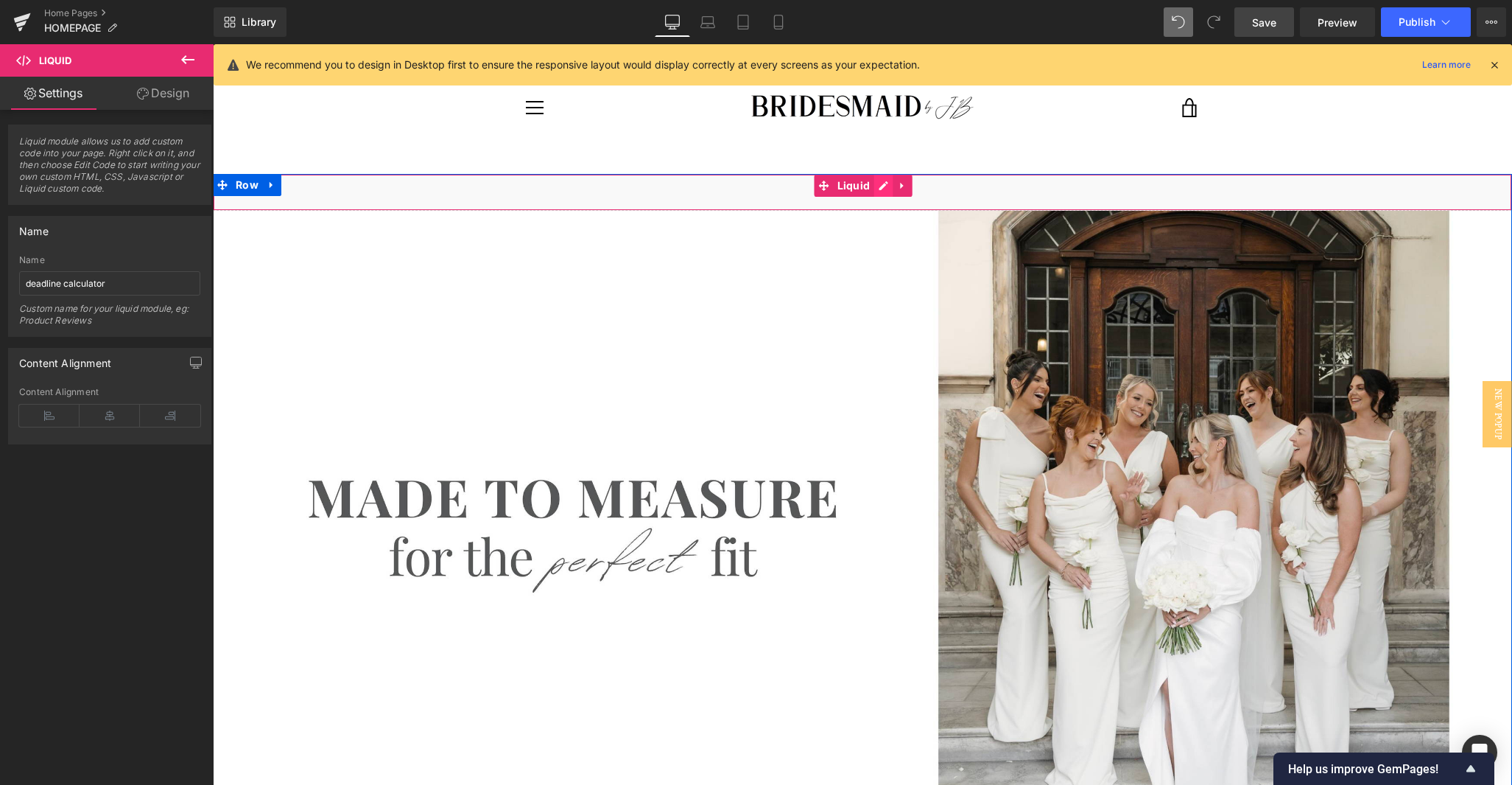
click at [878, 190] on icon at bounding box center [882, 185] width 9 height 9
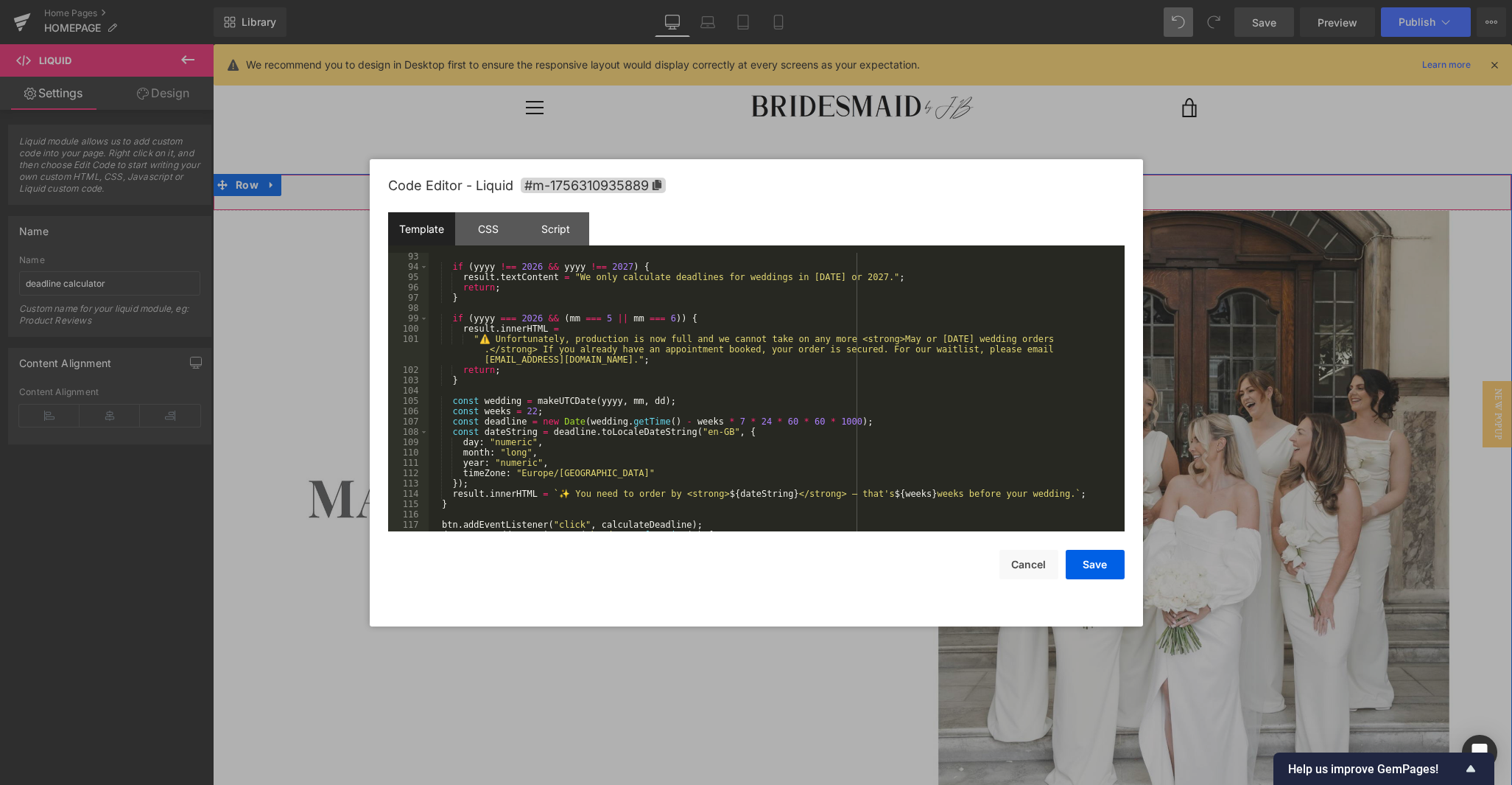
scroll to position [951, 0]
click at [883, 347] on div "if ( yyyy !== 2026 && yyyy !== 2027 ) { result . textContent = "We only calcula…" at bounding box center [773, 400] width 690 height 299
drag, startPoint x: 1075, startPoint y: 350, endPoint x: 1090, endPoint y: 347, distance: 15.3
click at [930, 347] on div "if ( yyyy !== 2026 && yyyy !== 2027 ) { result . textContent = "We only calcula…" at bounding box center [773, 400] width 690 height 299
click at [797, 348] on div "if ( yyyy !== 2026 && yyyy !== 2027 ) { result . textContent = "We only calcula…" at bounding box center [773, 400] width 690 height 299
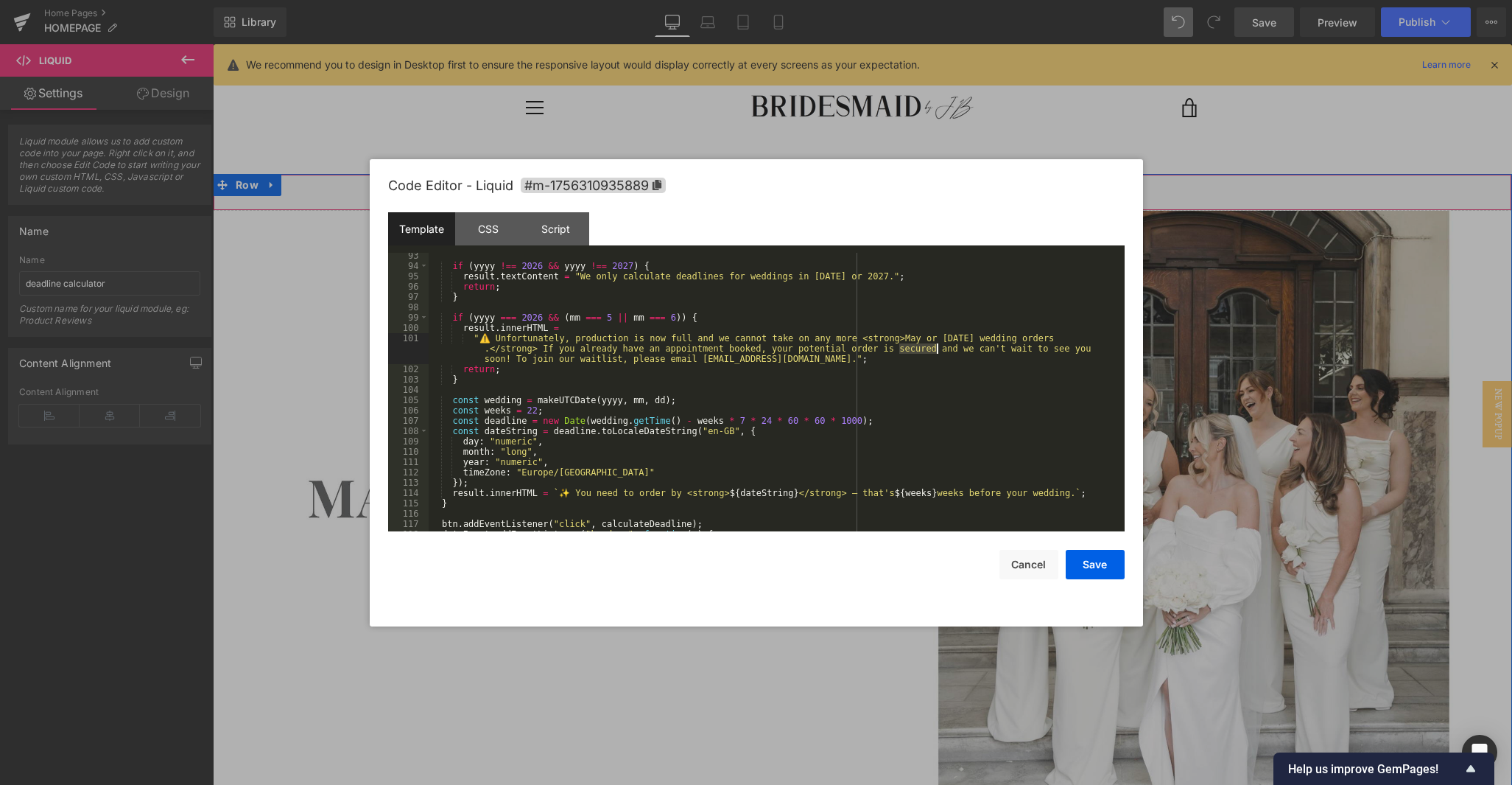
drag, startPoint x: 899, startPoint y: 347, endPoint x: 935, endPoint y: 348, distance: 36.0
click at [930, 348] on div "if ( yyyy !== 2026 && yyyy !== 2027 ) { result . textContent = "We only calcula…" at bounding box center [773, 400] width 690 height 299
click at [776, 361] on div "if ( yyyy !== 2026 && yyyy !== 2027 ) { result . textContent = "We only calcula…" at bounding box center [773, 400] width 690 height 299
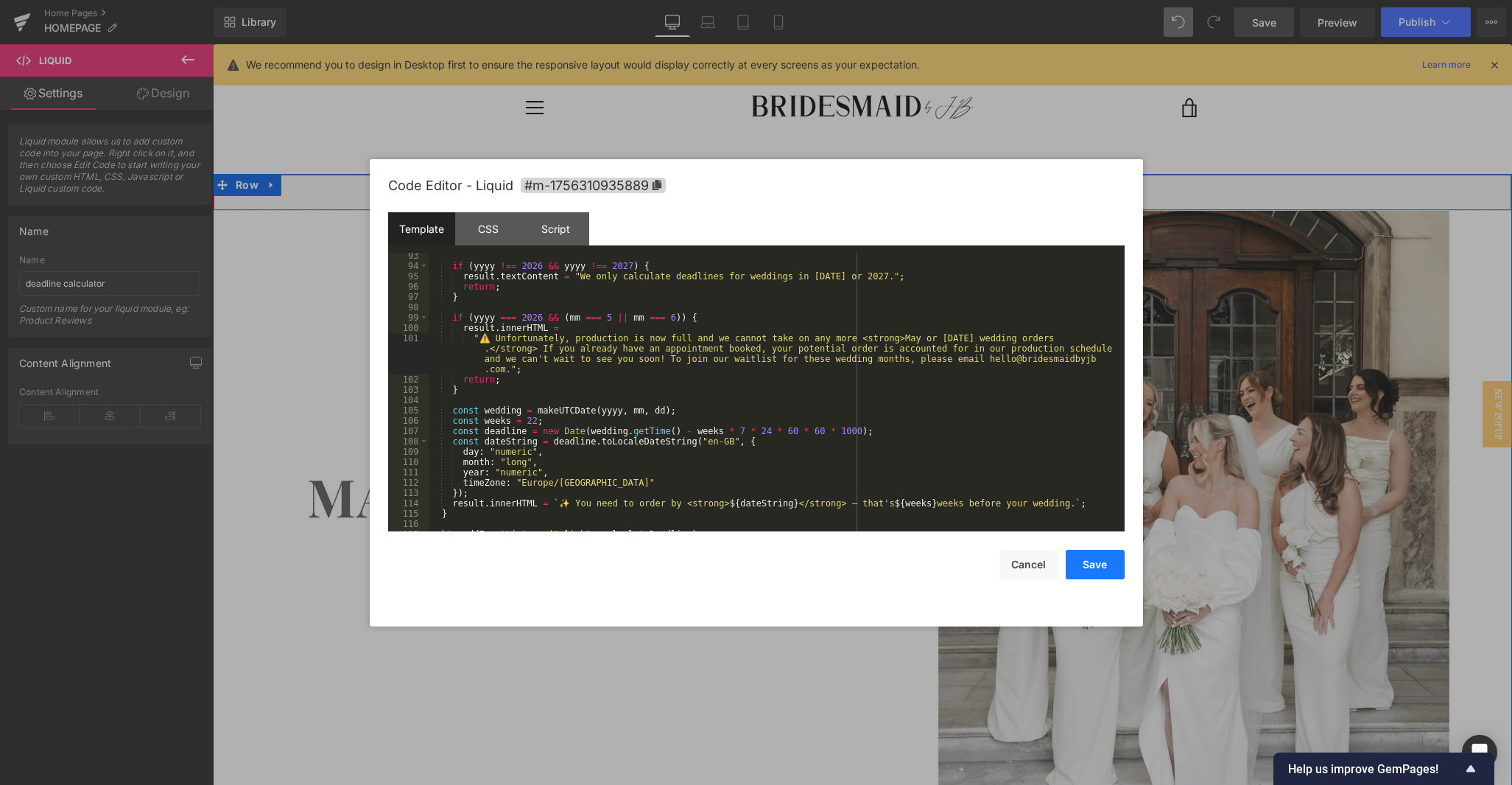
click at [930, 566] on button "Save" at bounding box center [1095, 564] width 59 height 29
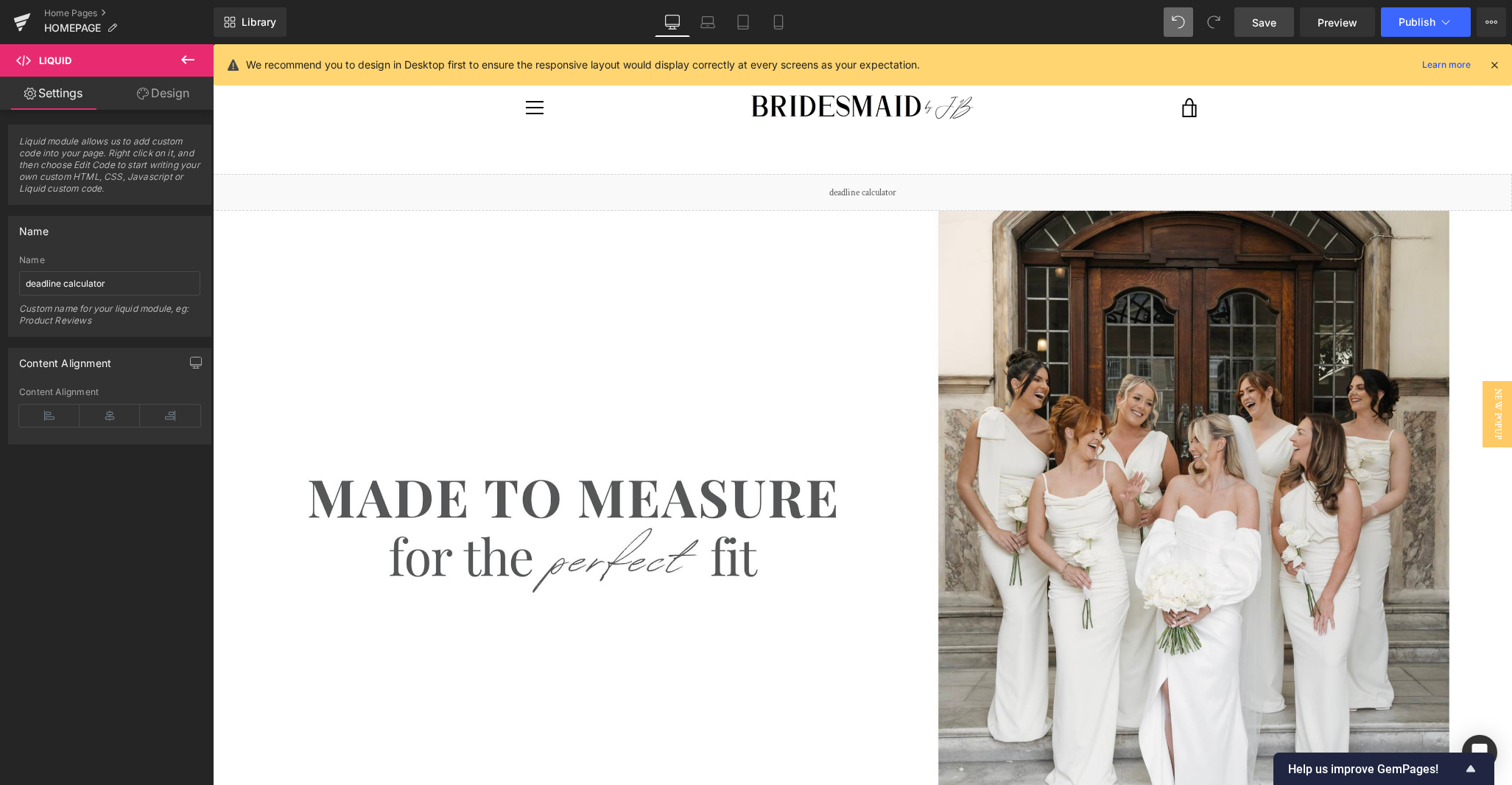
click at [930, 15] on span "Save" at bounding box center [1263, 22] width 24 height 15
click at [930, 26] on span "Publish" at bounding box center [1417, 22] width 37 height 12
click at [930, 23] on span "Preview" at bounding box center [1337, 22] width 40 height 15
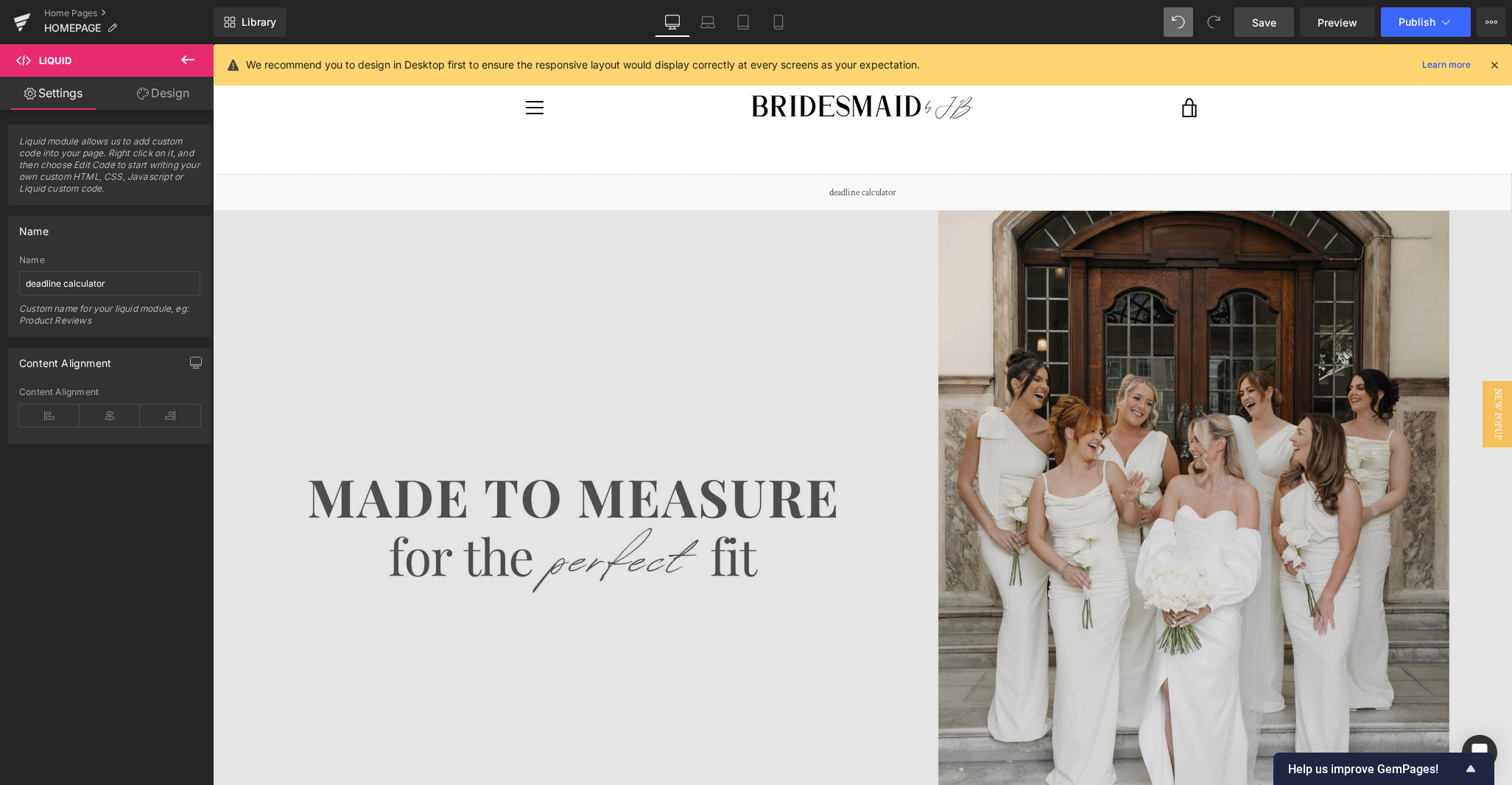
scroll to position [0, 0]
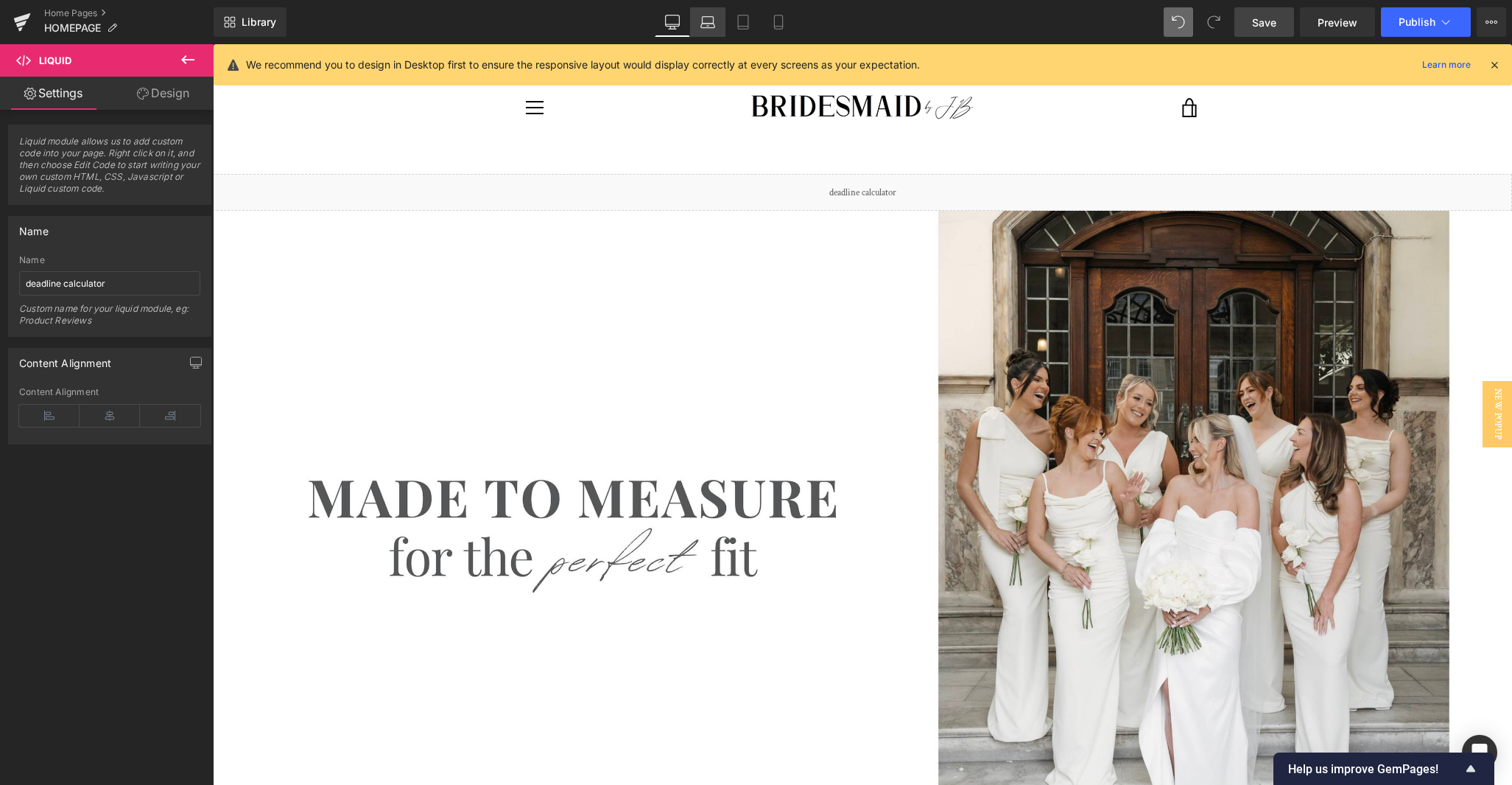
click at [708, 25] on icon at bounding box center [707, 21] width 15 height 15
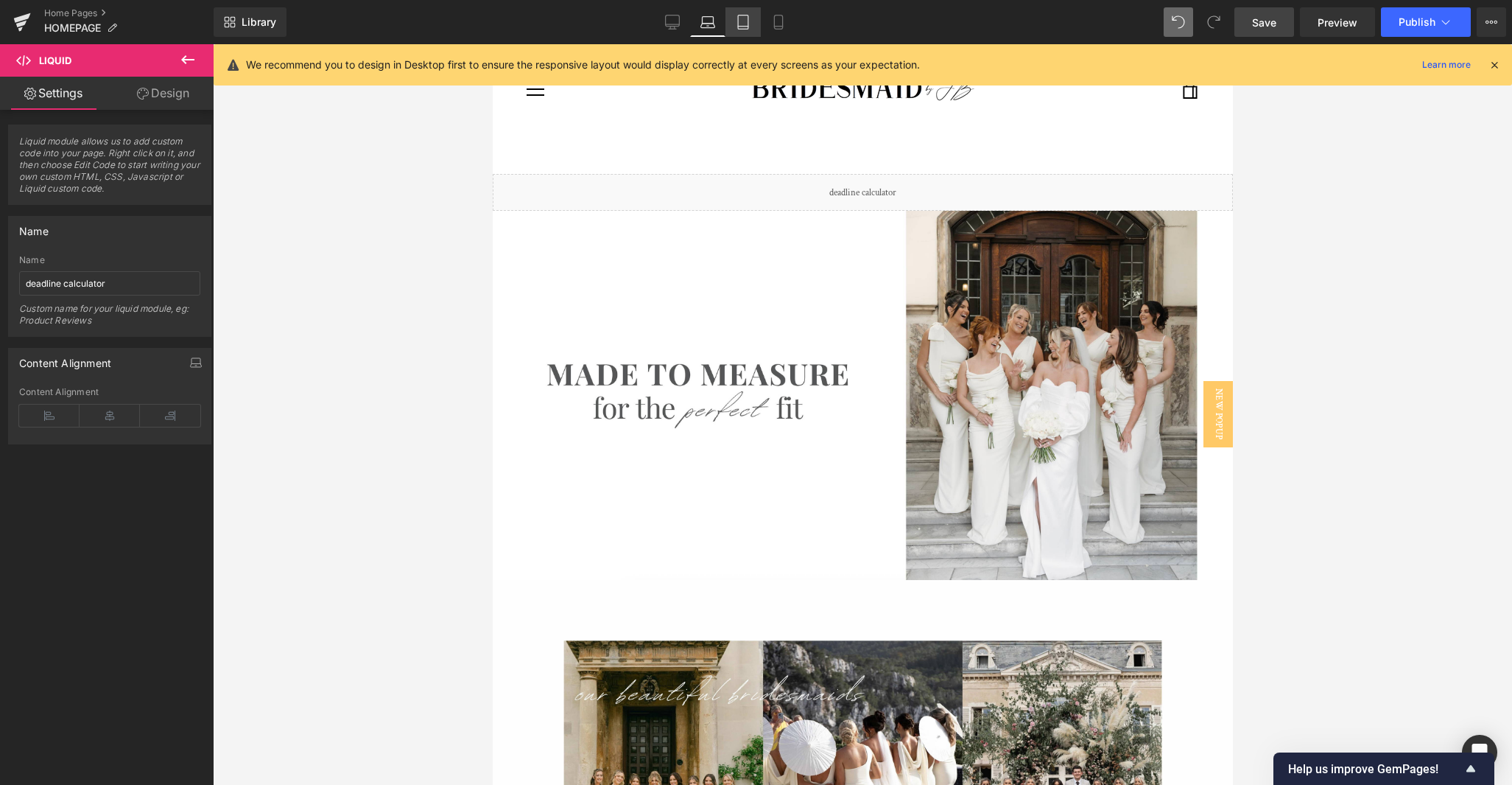
click at [740, 23] on icon at bounding box center [743, 21] width 15 height 15
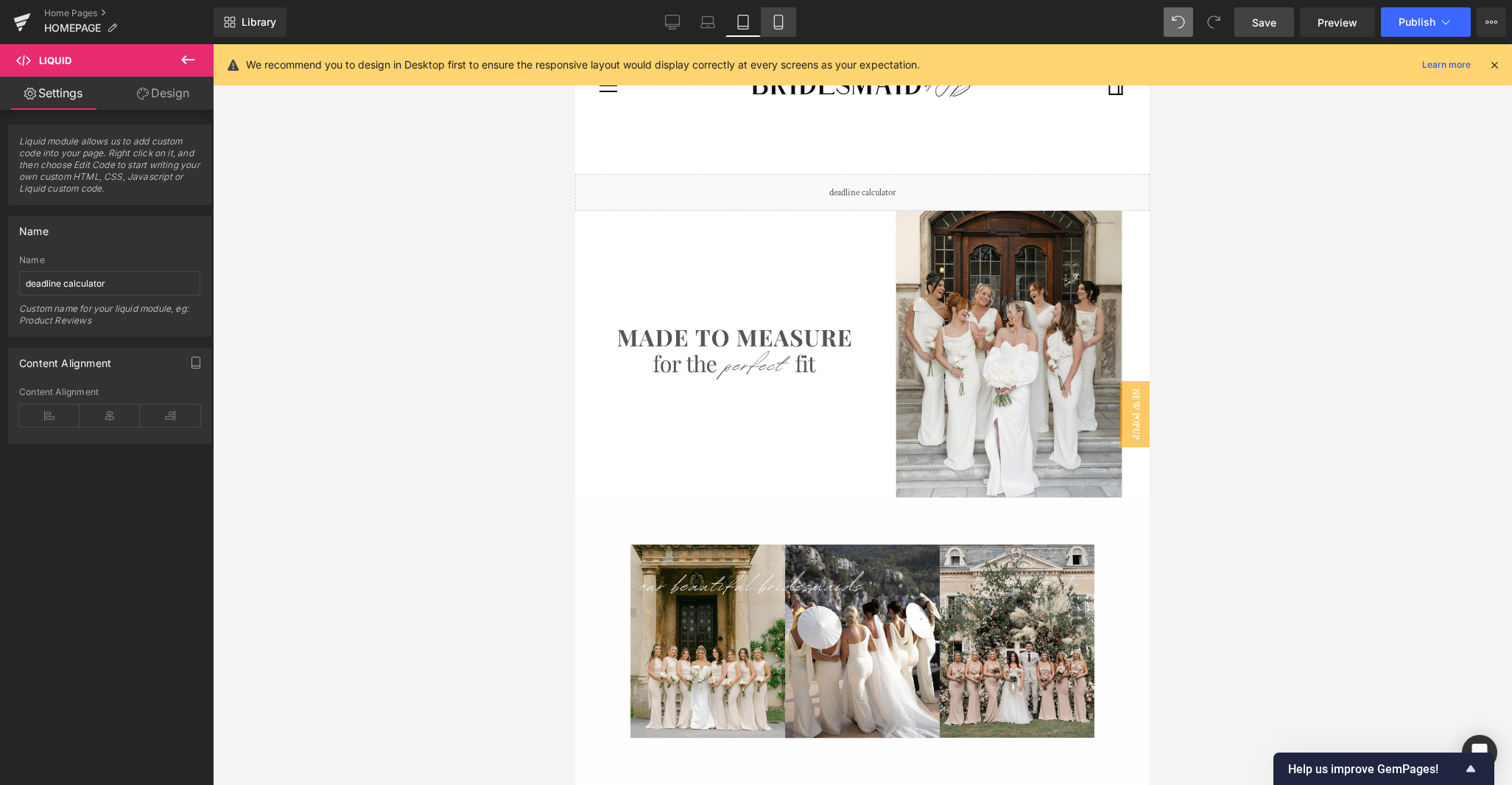
click at [780, 22] on icon at bounding box center [778, 21] width 15 height 15
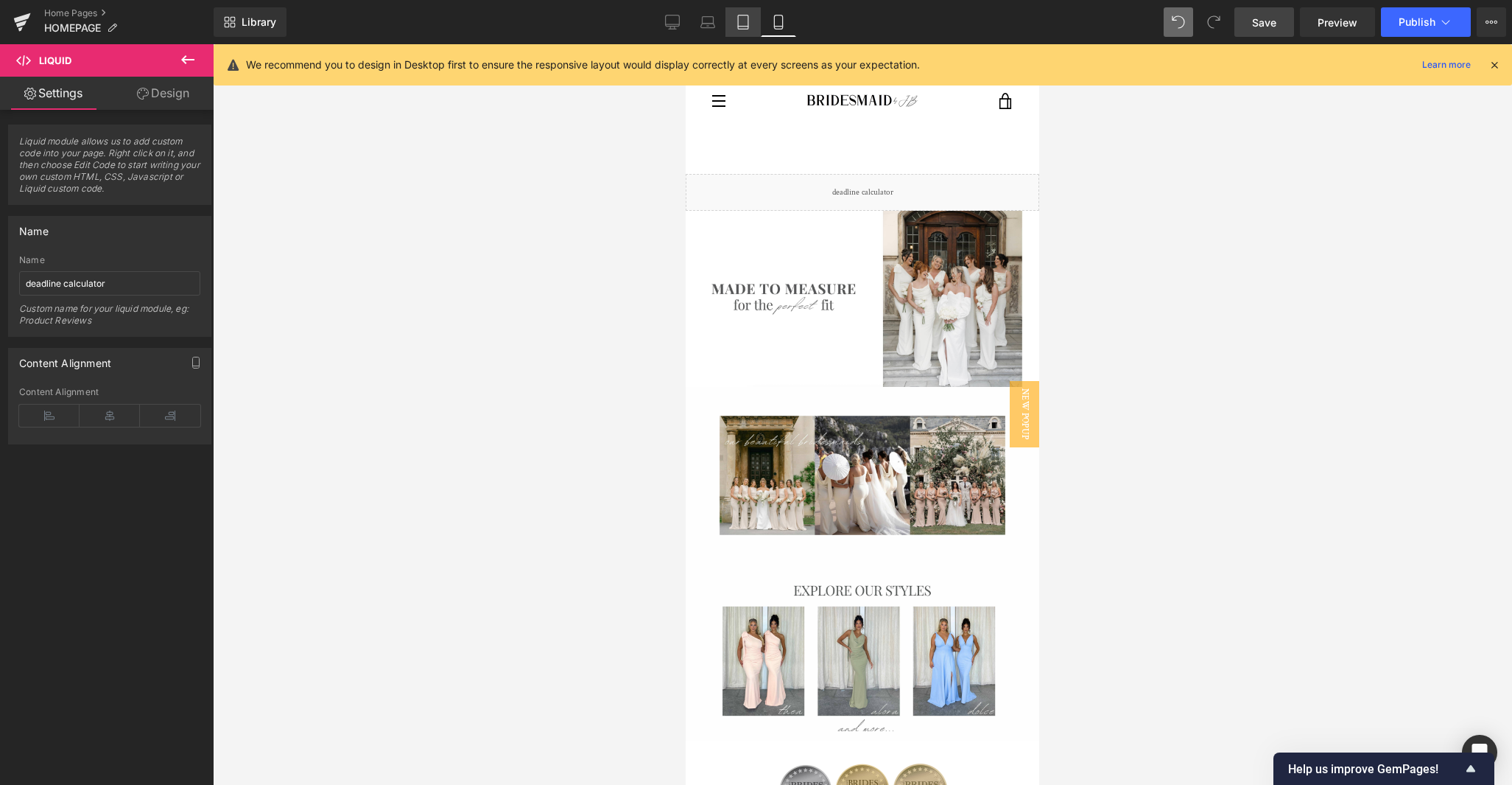
click at [744, 23] on icon at bounding box center [743, 21] width 15 height 15
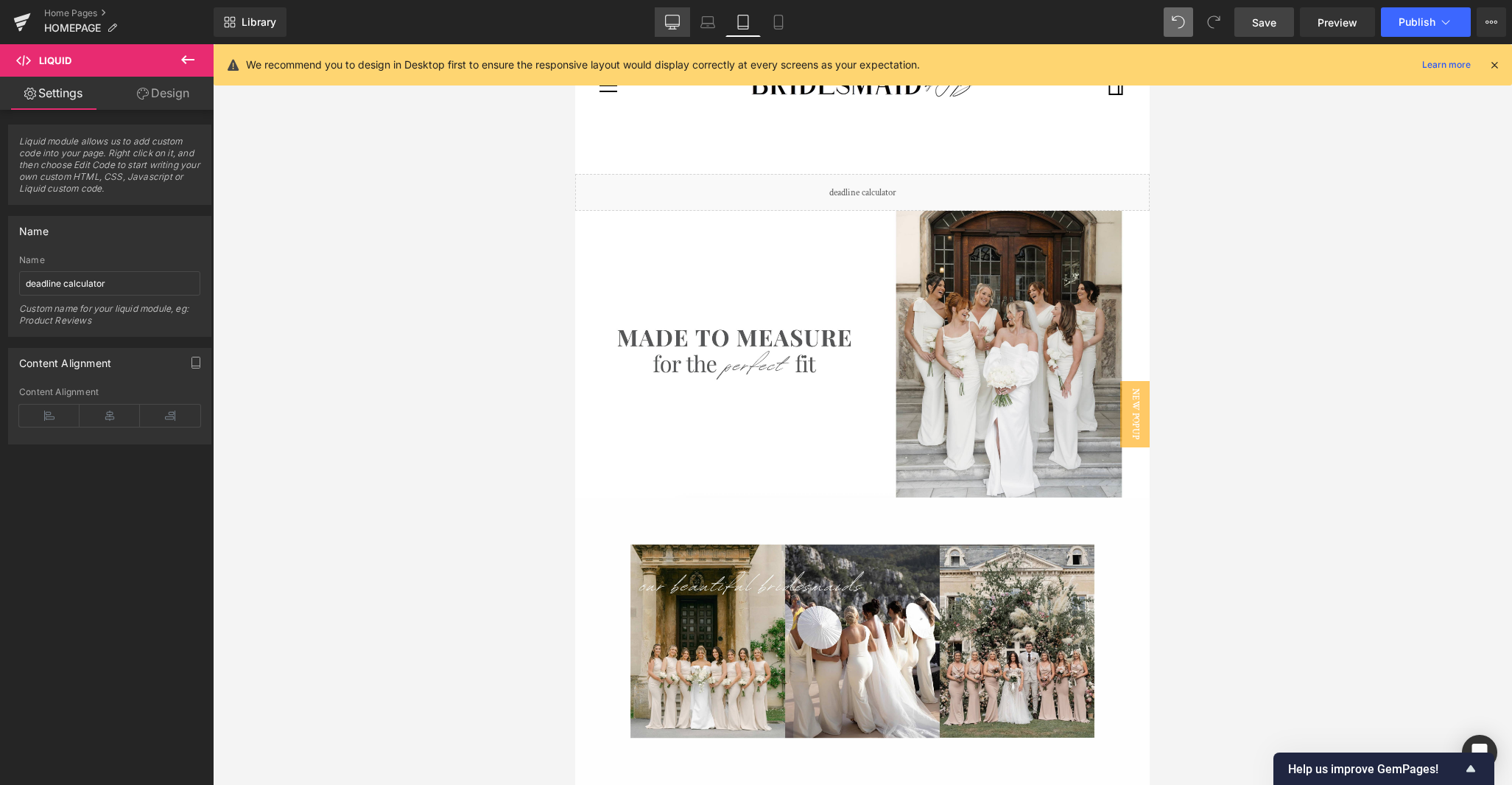
drag, startPoint x: 668, startPoint y: 24, endPoint x: 60, endPoint y: 36, distance: 608.1
click at [668, 24] on icon at bounding box center [671, 24] width 14 height 0
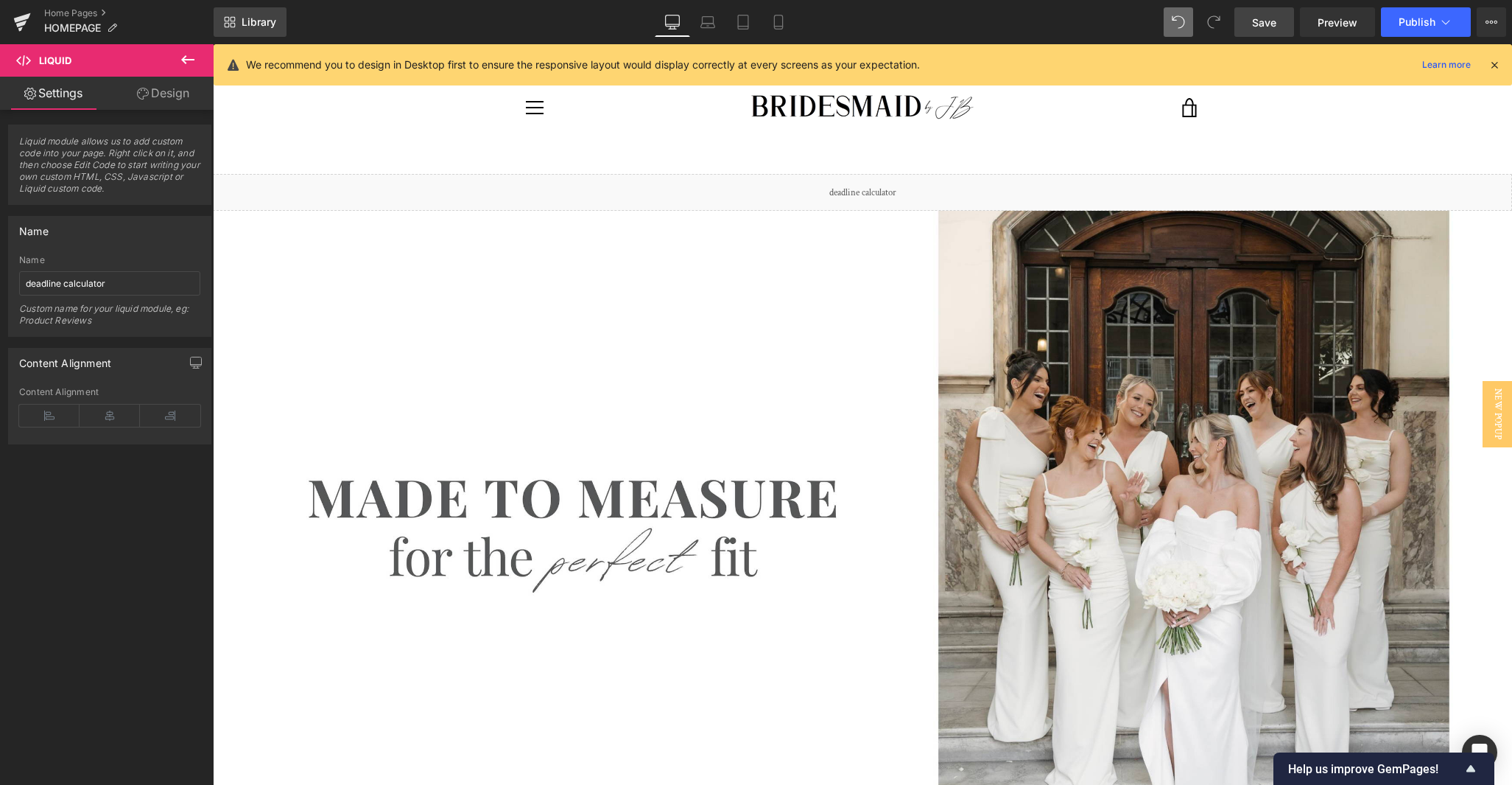
scroll to position [0, 0]
click at [189, 59] on icon at bounding box center [188, 59] width 14 height 9
